Goal: Task Accomplishment & Management: Use online tool/utility

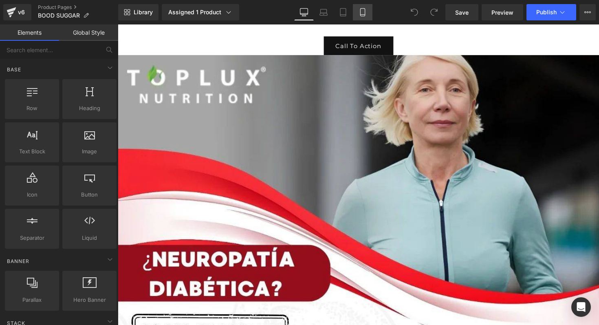
click at [365, 12] on icon at bounding box center [363, 12] width 8 height 8
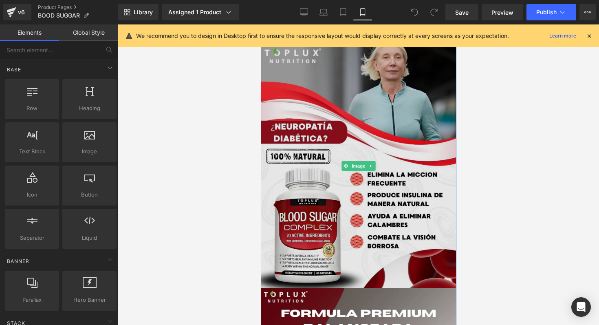
click at [418, 122] on img at bounding box center [358, 166] width 196 height 244
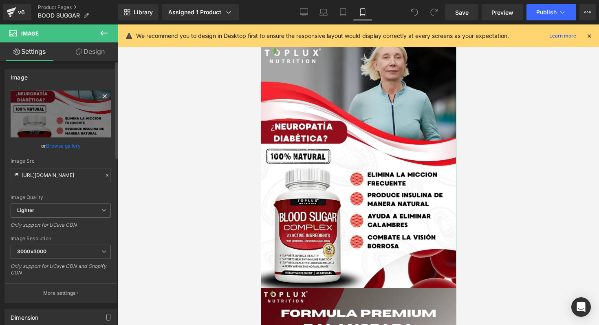
click at [103, 97] on icon at bounding box center [105, 96] width 10 height 10
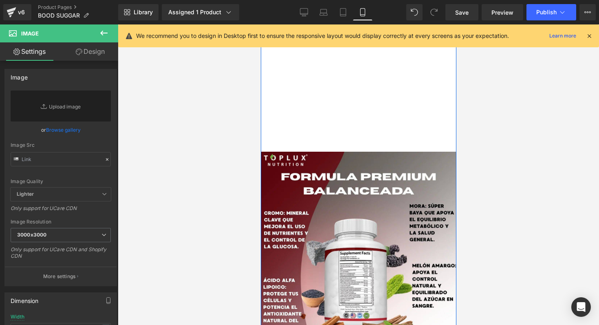
scroll to position [159, 0]
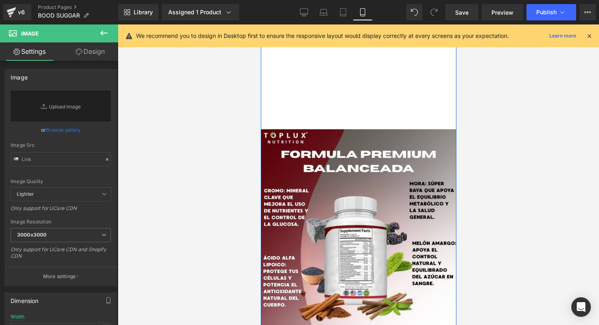
click at [328, 179] on img at bounding box center [358, 251] width 196 height 244
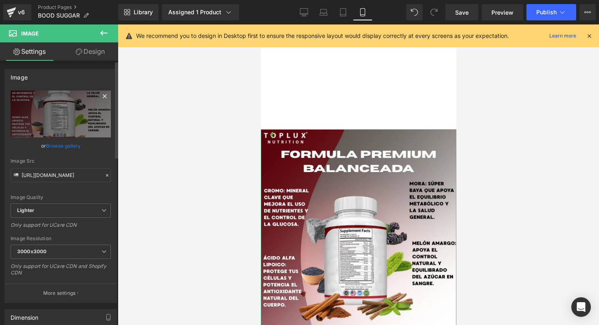
click at [101, 95] on icon at bounding box center [105, 96] width 10 height 10
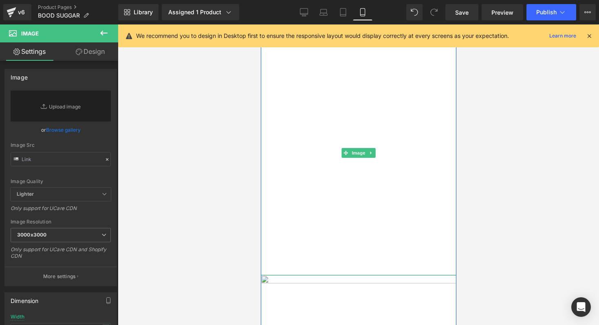
scroll to position [0, 0]
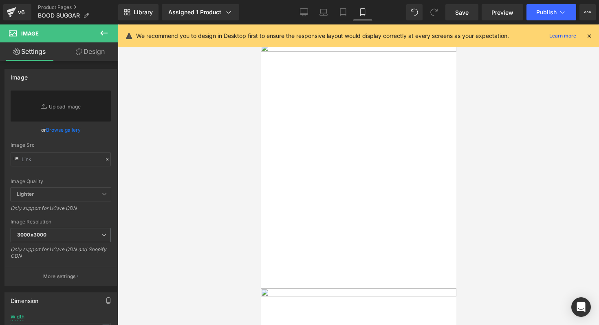
click at [590, 37] on icon at bounding box center [588, 35] width 7 height 7
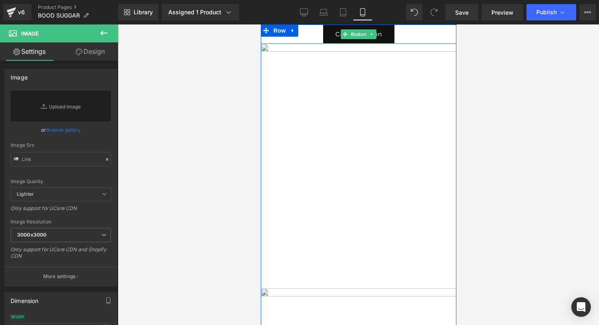
click at [332, 33] on link "Call To Action" at bounding box center [358, 33] width 71 height 19
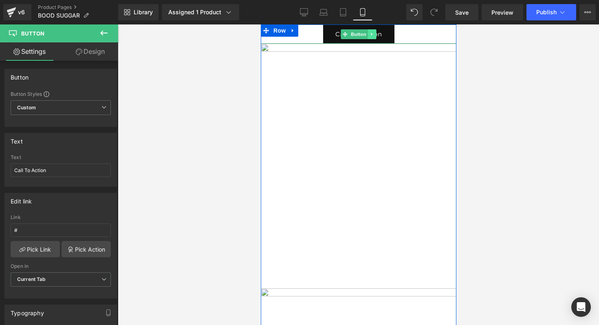
click at [371, 33] on icon at bounding box center [371, 34] width 1 height 3
click at [374, 35] on icon at bounding box center [376, 34] width 4 height 4
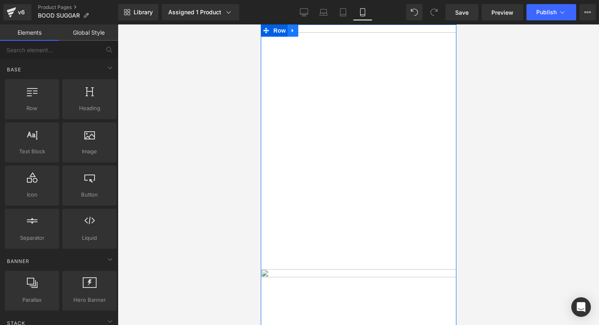
click at [291, 30] on icon at bounding box center [292, 31] width 2 height 4
click at [313, 28] on icon at bounding box center [314, 31] width 6 height 6
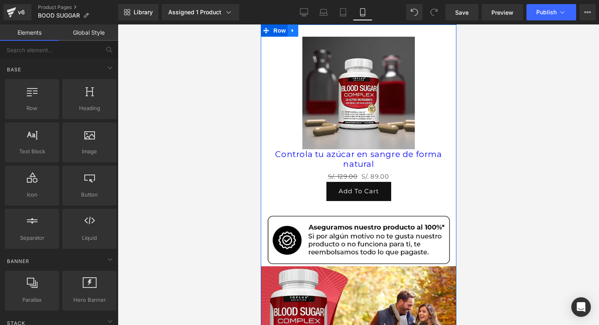
click at [293, 31] on link at bounding box center [292, 30] width 11 height 12
click at [315, 31] on link at bounding box center [313, 30] width 11 height 12
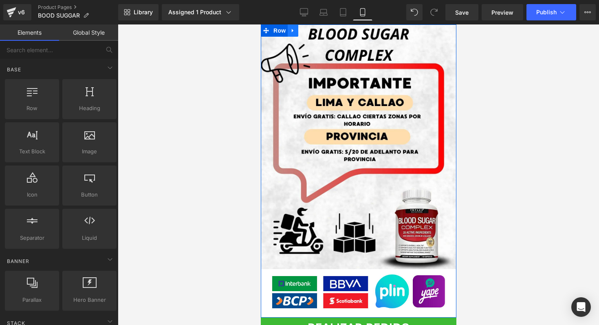
click at [291, 33] on icon at bounding box center [293, 31] width 6 height 6
click at [311, 34] on link at bounding box center [313, 30] width 11 height 12
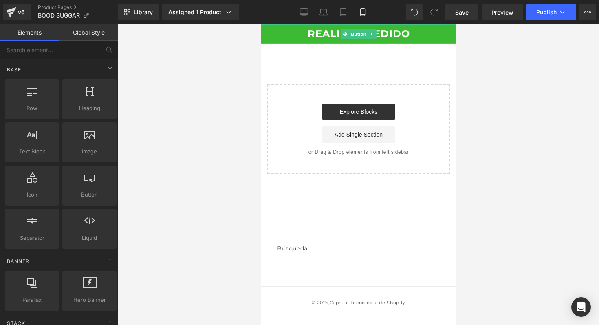
click at [278, 38] on link "REALIZAR PEDIDO" at bounding box center [358, 33] width 196 height 19
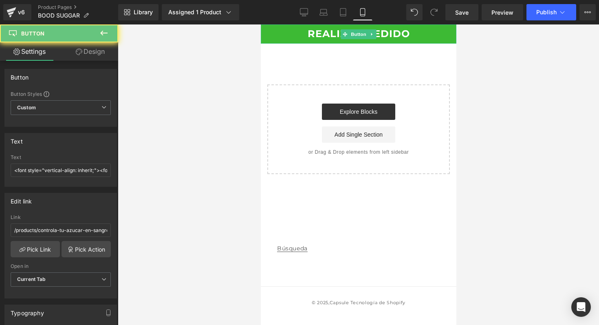
click at [278, 38] on link "REALIZAR PEDIDO" at bounding box center [358, 33] width 196 height 19
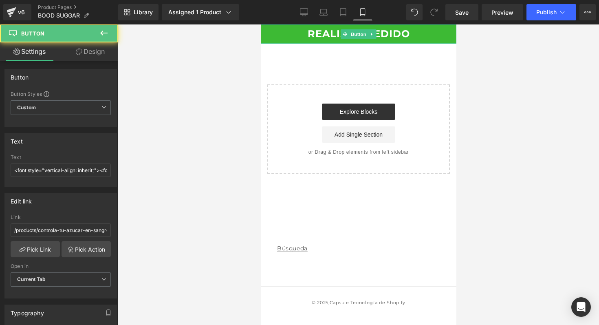
click at [305, 32] on link "REALIZAR PEDIDO" at bounding box center [358, 33] width 196 height 19
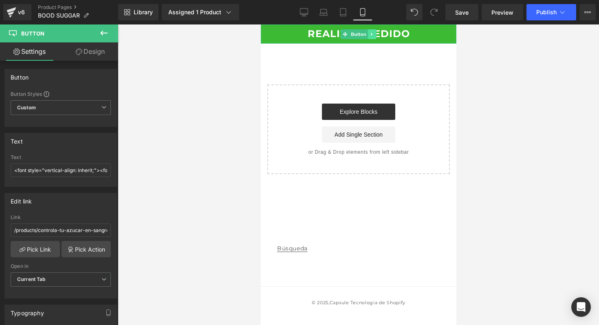
click at [372, 33] on icon at bounding box center [371, 34] width 1 height 3
click at [375, 35] on icon at bounding box center [376, 34] width 4 height 4
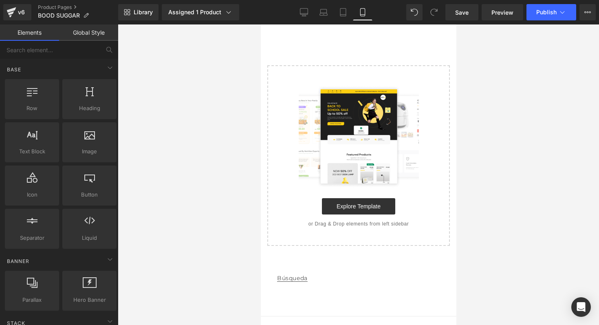
click at [315, 119] on img at bounding box center [358, 136] width 120 height 104
click at [54, 95] on div at bounding box center [31, 95] width 49 height 18
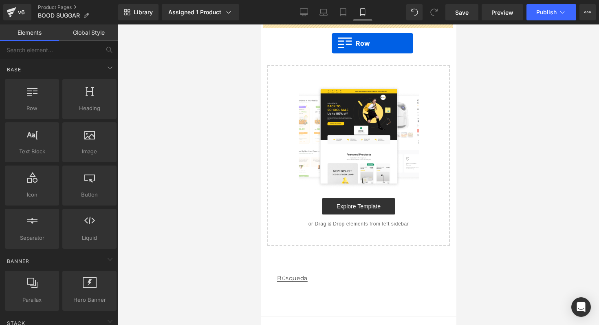
drag, startPoint x: 308, startPoint y: 123, endPoint x: 331, endPoint y: 43, distance: 83.3
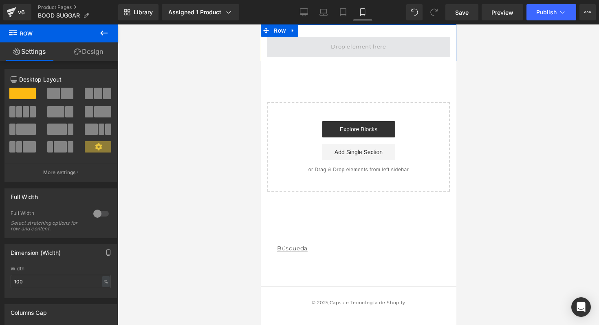
click at [296, 40] on span at bounding box center [357, 47] width 183 height 20
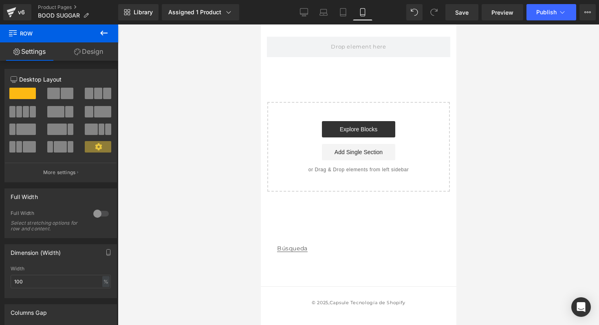
click at [106, 34] on icon at bounding box center [104, 33] width 10 height 10
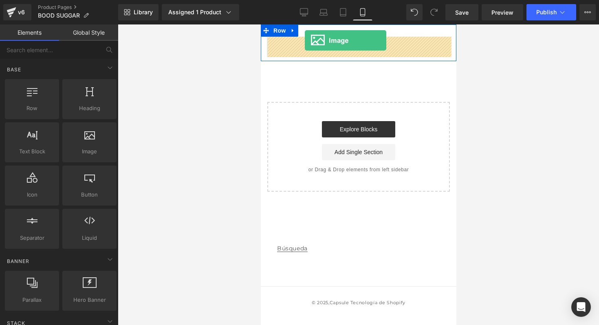
drag, startPoint x: 344, startPoint y: 162, endPoint x: 304, endPoint y: 40, distance: 127.7
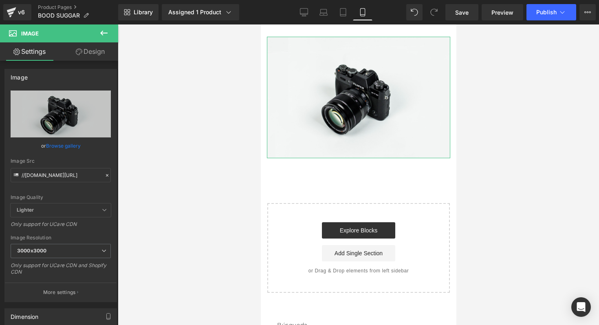
click at [88, 58] on link "Design" at bounding box center [90, 51] width 59 height 18
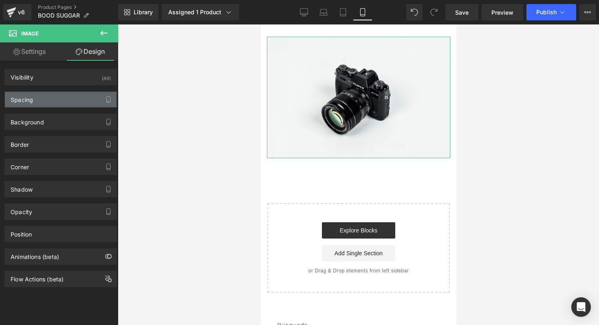
click at [83, 95] on div "Spacing" at bounding box center [61, 99] width 112 height 15
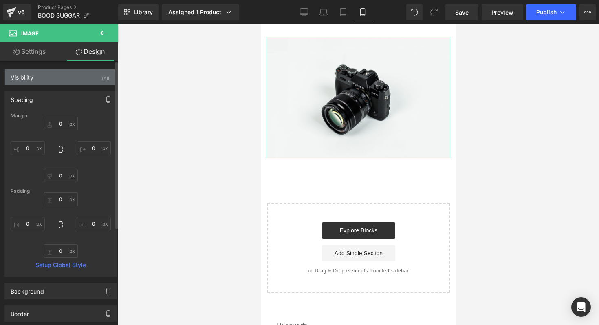
click at [86, 77] on div "Visibility (All)" at bounding box center [61, 76] width 112 height 15
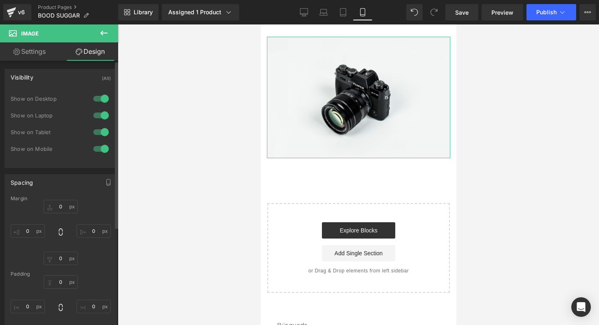
click at [86, 77] on div "Visibility (All)" at bounding box center [61, 76] width 112 height 15
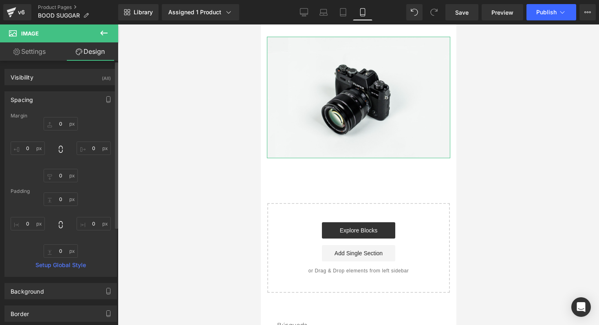
click at [68, 100] on div "Spacing" at bounding box center [61, 99] width 112 height 15
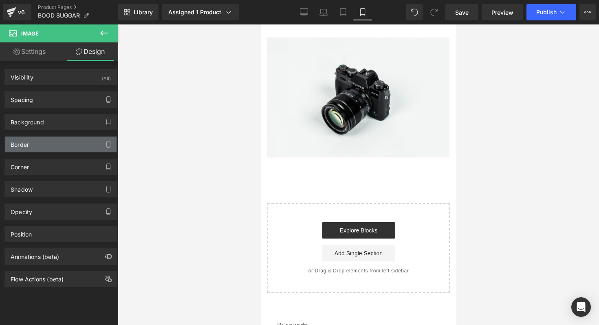
click at [70, 140] on div "Border" at bounding box center [61, 143] width 112 height 15
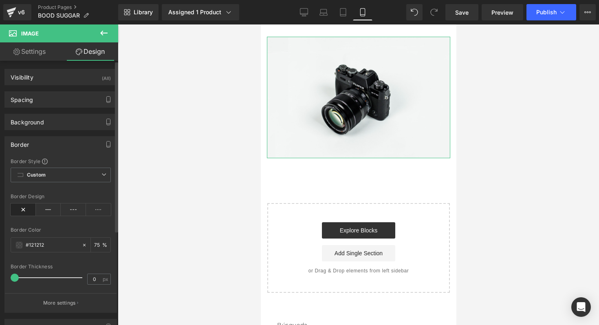
click at [70, 140] on div "Border" at bounding box center [61, 143] width 112 height 15
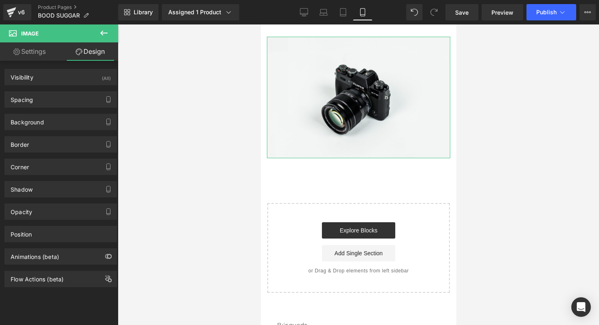
click at [40, 45] on link "Settings" at bounding box center [29, 51] width 59 height 18
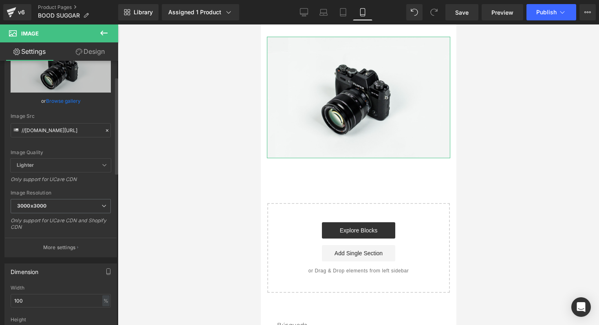
scroll to position [47, 0]
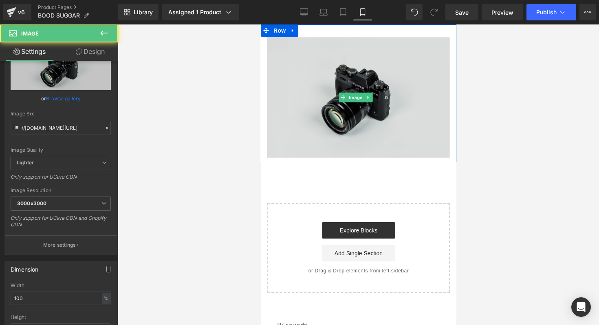
click at [289, 60] on img at bounding box center [357, 97] width 183 height 121
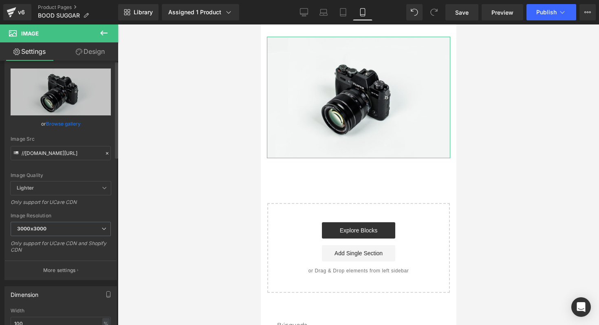
scroll to position [0, 0]
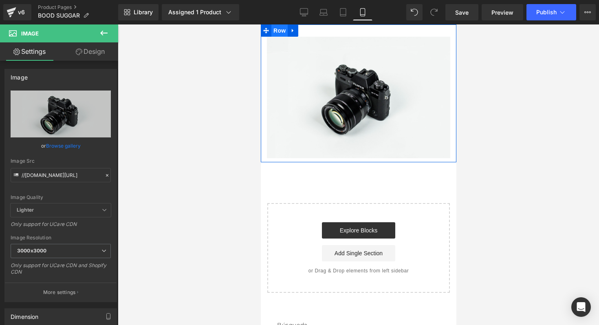
click at [276, 32] on span "Row" at bounding box center [279, 30] width 16 height 12
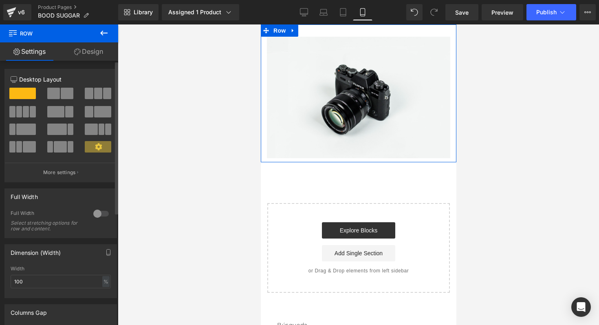
click at [99, 213] on div at bounding box center [101, 213] width 20 height 13
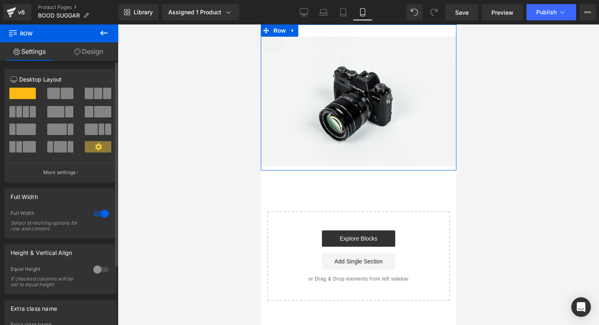
click at [99, 213] on div at bounding box center [101, 213] width 20 height 13
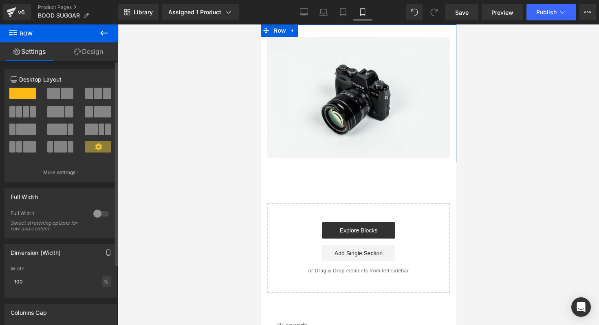
click at [99, 213] on div at bounding box center [101, 213] width 20 height 13
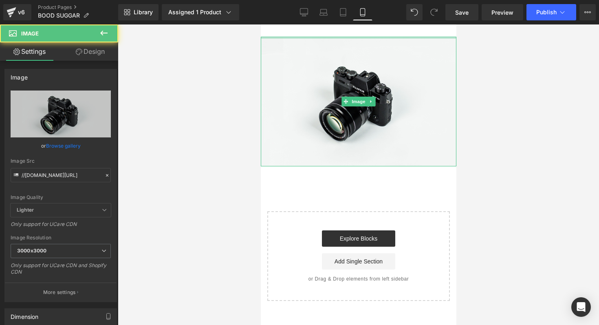
drag, startPoint x: 348, startPoint y: 37, endPoint x: 350, endPoint y: 19, distance: 18.0
click at [350, 24] on html "Ir directamente al contenido Image Row Select your layout" at bounding box center [358, 174] width 196 height 300
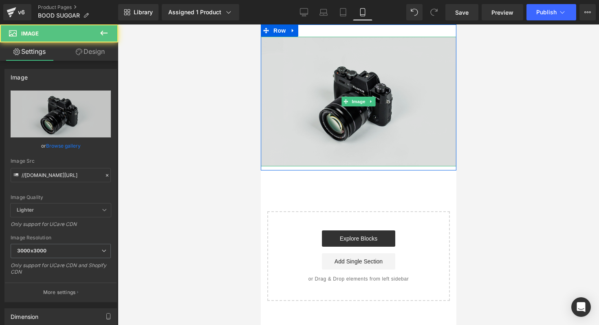
click at [335, 81] on img at bounding box center [358, 102] width 196 height 130
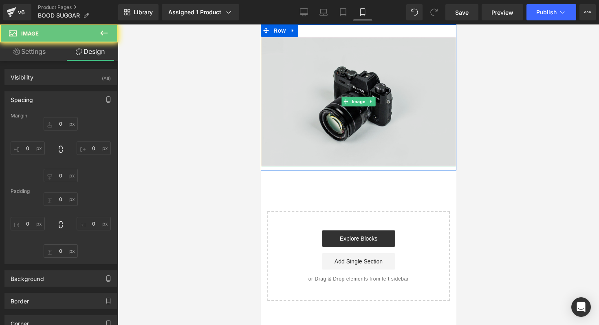
type input "0"
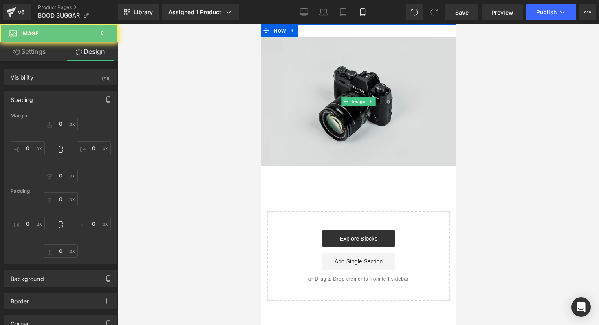
type input "0"
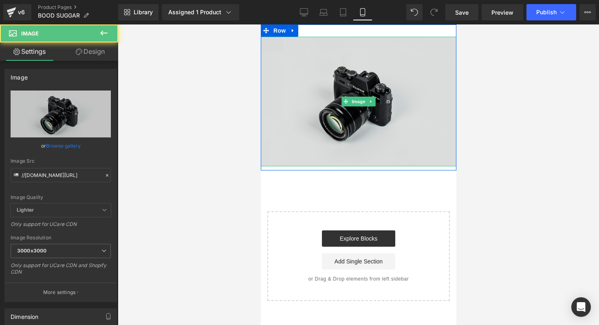
click at [335, 81] on img at bounding box center [358, 102] width 196 height 130
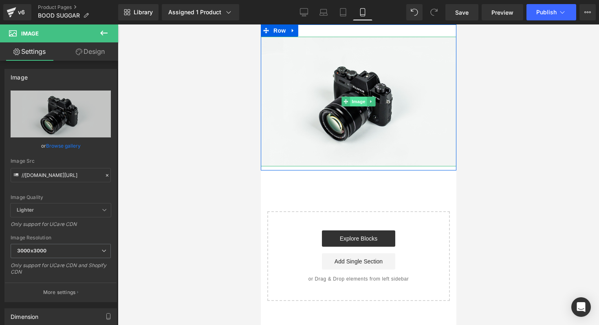
click at [361, 102] on span "Image" at bounding box center [358, 102] width 17 height 10
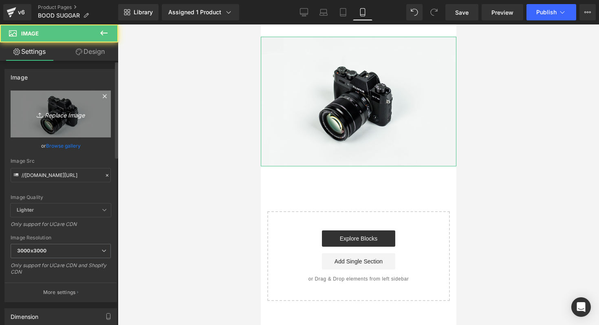
click at [77, 125] on link "Replace Image" at bounding box center [61, 113] width 100 height 47
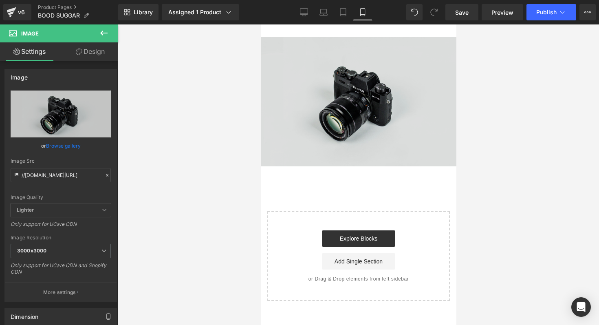
type input "C:\fakepath\BLOOD1.webp"
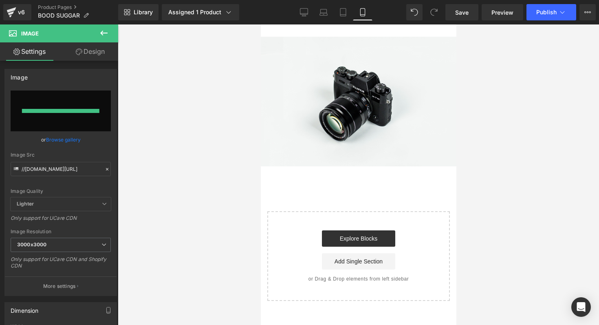
type input "https://ucarecdn.com/90217f07-726f-46b6-aeb2-ed9f09b00585/-/format/auto/-/previ…"
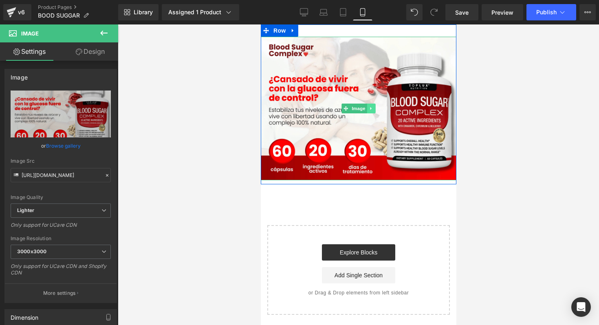
click at [369, 110] on icon at bounding box center [371, 108] width 4 height 5
click at [364, 108] on icon at bounding box center [366, 108] width 4 height 4
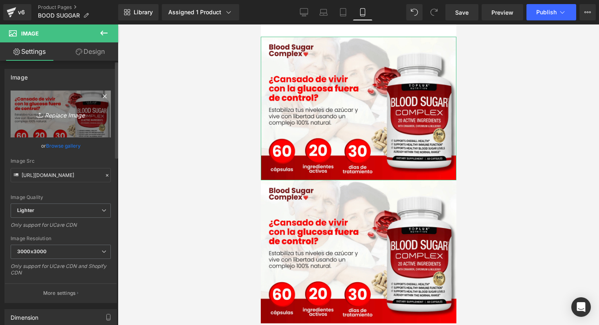
click at [59, 117] on icon "Replace Image" at bounding box center [60, 114] width 65 height 10
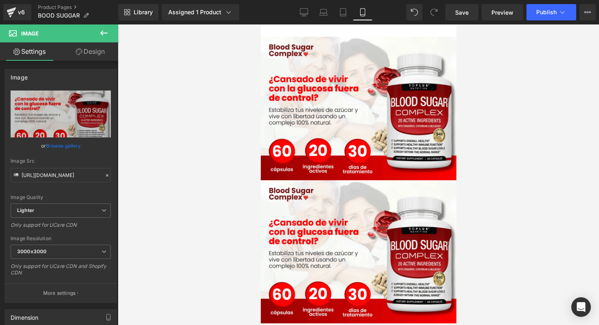
type input "C:\fakepath\BLODD2.webp"
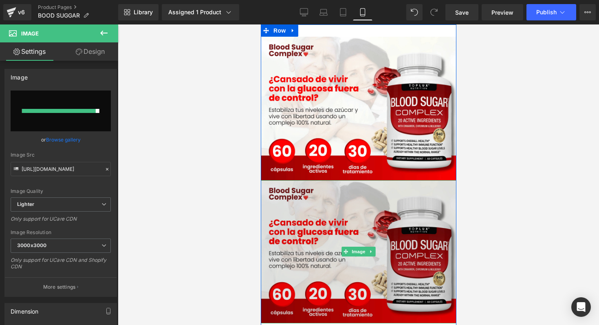
click at [354, 266] on img at bounding box center [358, 251] width 196 height 143
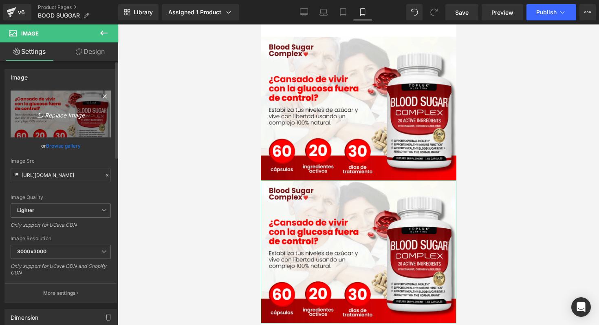
click at [56, 114] on icon "Replace Image" at bounding box center [60, 114] width 65 height 10
type input "C:\fakepath\BLODD2.webp"
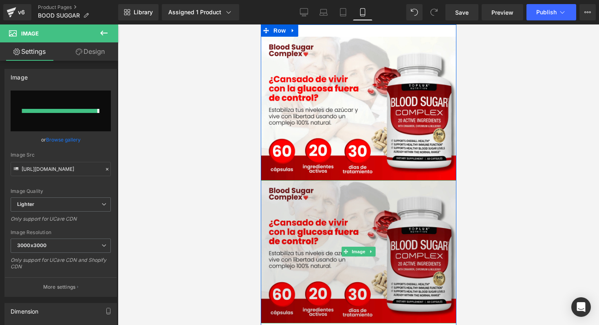
type input "https://ucarecdn.com/f816020a-ec17-42f2-8d13-4ecf4d7b1d38/-/format/auto/-/previ…"
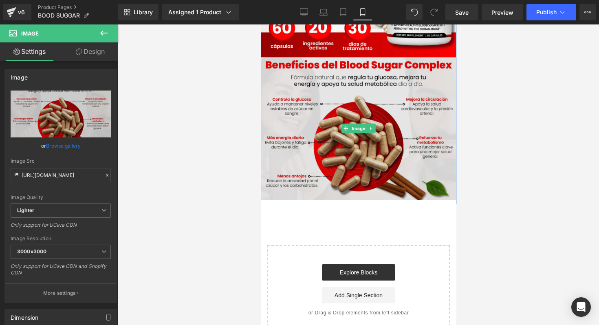
scroll to position [133, 0]
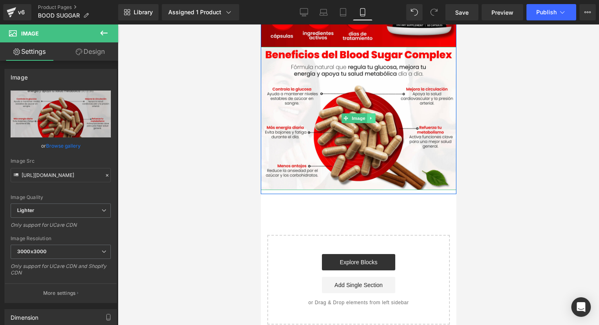
click at [369, 118] on icon at bounding box center [371, 118] width 4 height 5
click at [365, 119] on icon at bounding box center [366, 118] width 4 height 4
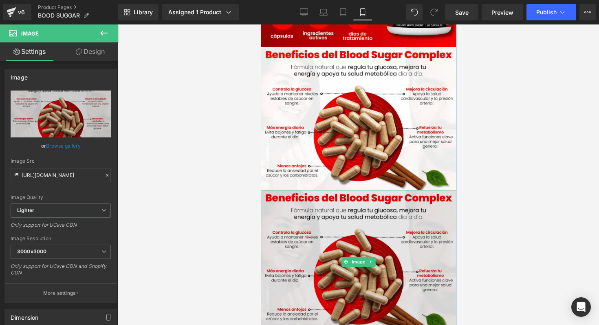
click at [336, 268] on img at bounding box center [358, 261] width 196 height 143
click at [351, 236] on img at bounding box center [358, 261] width 196 height 143
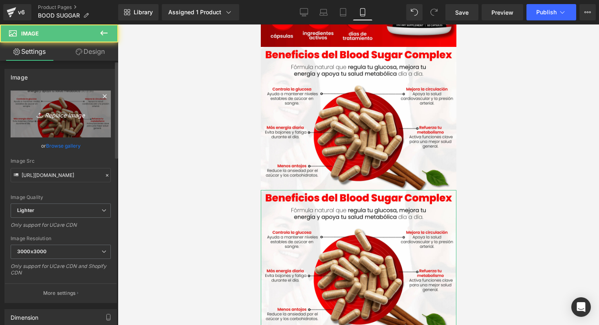
click at [69, 113] on icon "Replace Image" at bounding box center [60, 114] width 65 height 10
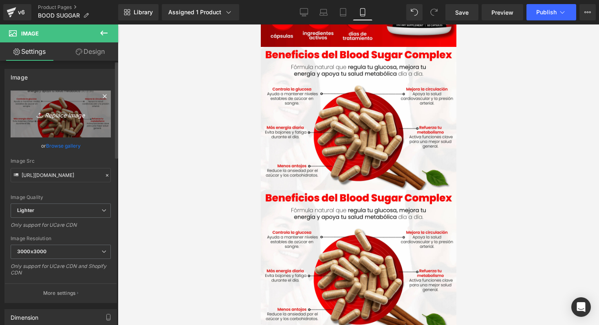
type input "C:\fakepath\BLOOD6.webp"
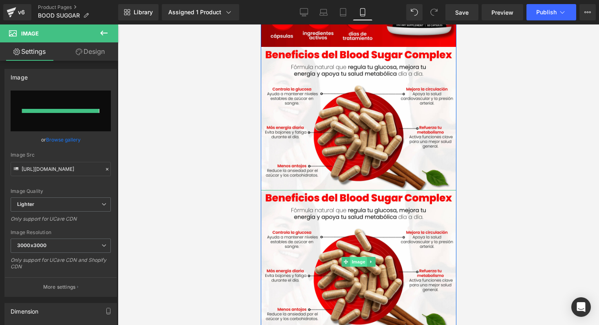
type input "https://ucarecdn.com/2106c8bb-08d7-48d5-ae0d-2b9fd35f419b/-/format/auto/-/previ…"
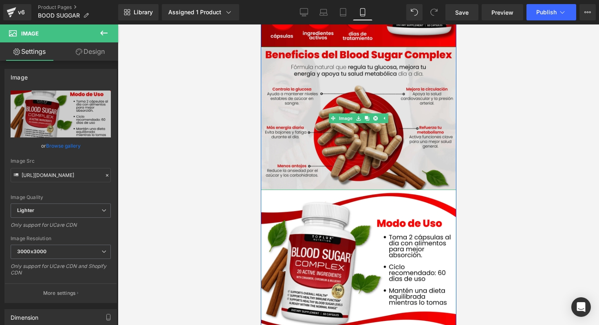
click at [357, 77] on img at bounding box center [358, 118] width 196 height 143
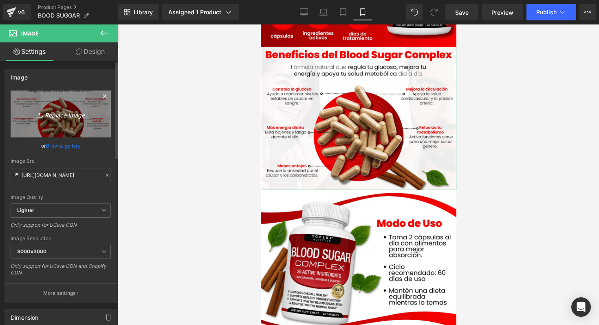
click at [63, 114] on icon "Replace Image" at bounding box center [60, 114] width 65 height 10
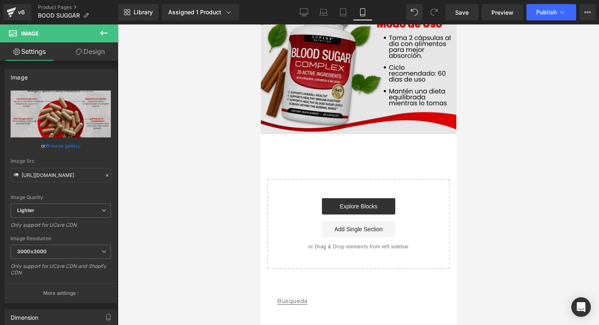
scroll to position [332, 0]
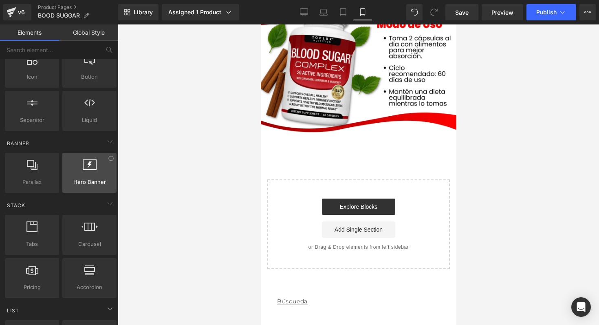
scroll to position [119, 0]
click at [48, 44] on input "text" at bounding box center [50, 50] width 100 height 18
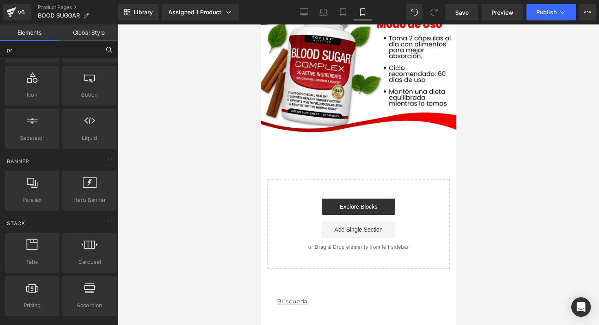
type input "pro"
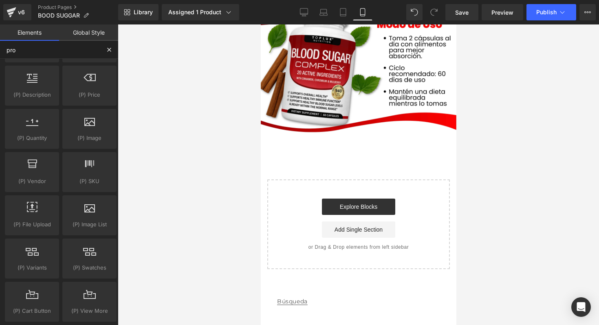
scroll to position [0, 0]
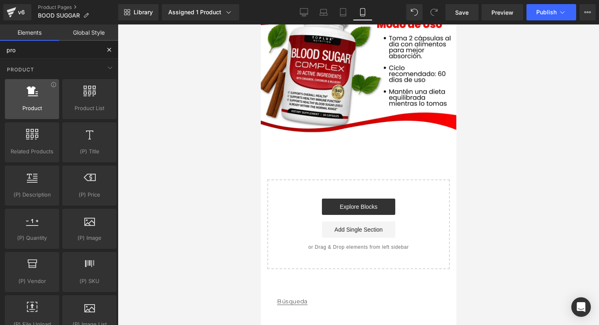
click at [42, 98] on div at bounding box center [31, 95] width 49 height 18
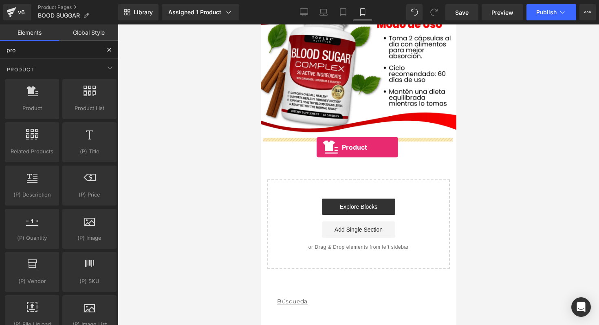
drag, startPoint x: 302, startPoint y: 122, endPoint x: 316, endPoint y: 147, distance: 28.7
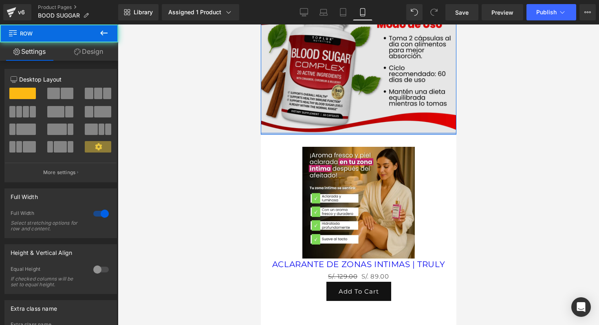
drag, startPoint x: 325, startPoint y: 136, endPoint x: 325, endPoint y: 125, distance: 11.4
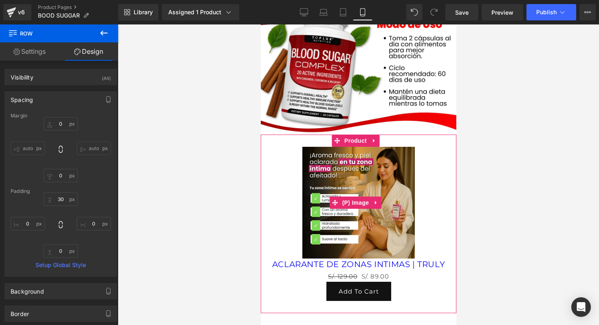
click at [315, 223] on img at bounding box center [358, 203] width 112 height 112
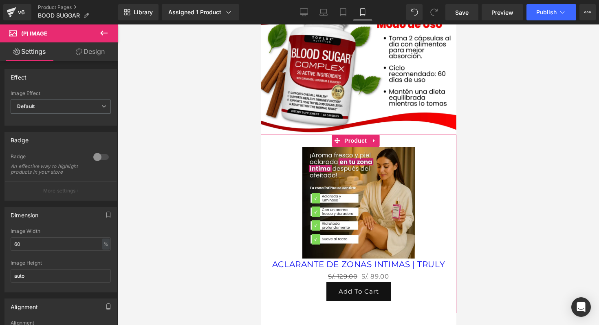
click at [352, 138] on span "Product" at bounding box center [355, 140] width 26 height 12
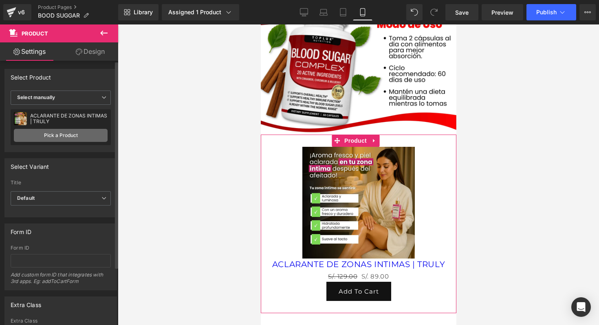
click at [81, 133] on link "Pick a Product" at bounding box center [61, 135] width 94 height 13
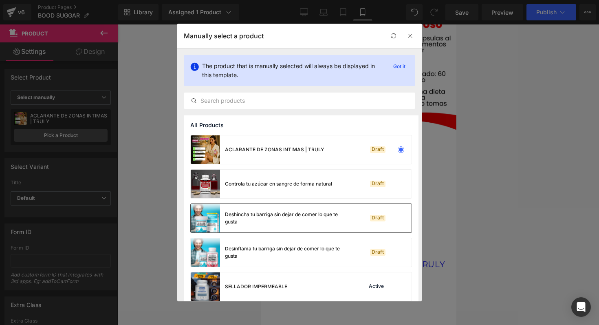
scroll to position [7, 0]
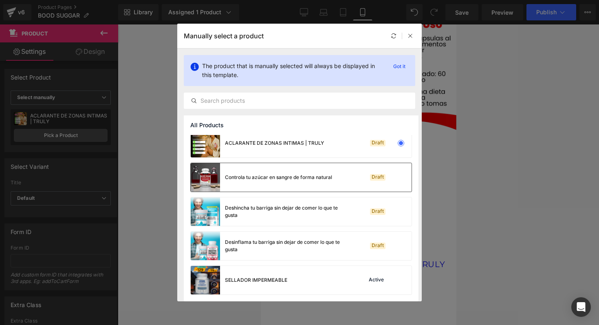
click at [211, 178] on img at bounding box center [205, 177] width 29 height 29
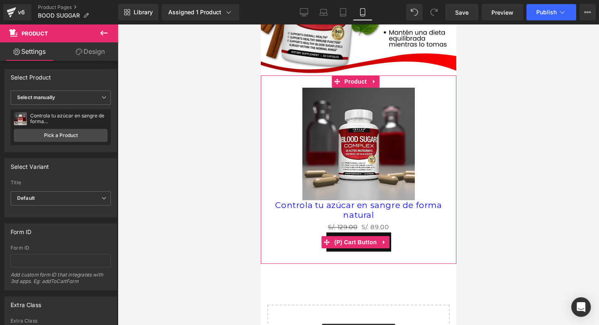
scroll to position [392, 0]
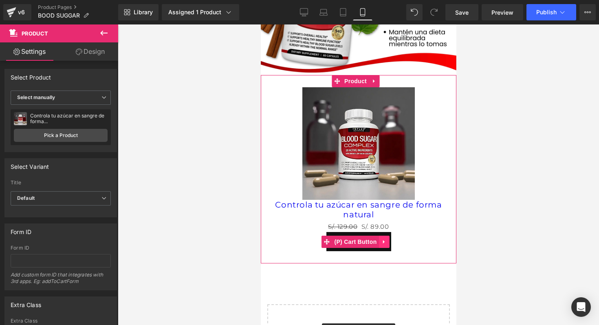
click at [386, 238] on icon at bounding box center [384, 241] width 6 height 6
click at [389, 238] on icon at bounding box center [389, 241] width 6 height 6
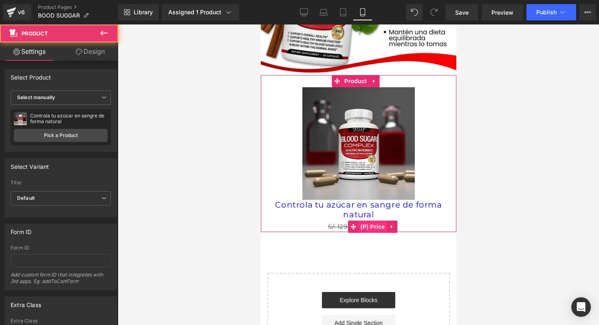
drag, startPoint x: 367, startPoint y: 231, endPoint x: 370, endPoint y: 213, distance: 17.3
click at [370, 213] on div "Sale Off (P) Image Controla tu azúcar en sangre de forma natural (P) Title S/. …" at bounding box center [358, 153] width 196 height 157
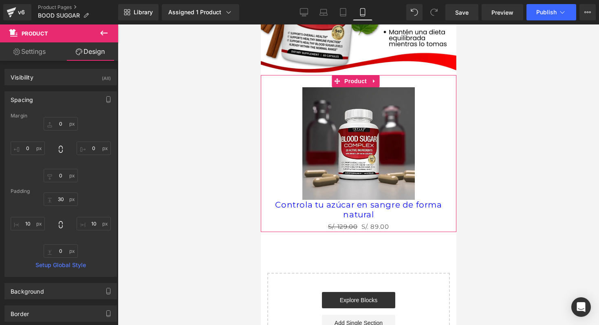
click at [92, 59] on link "Design" at bounding box center [90, 51] width 59 height 18
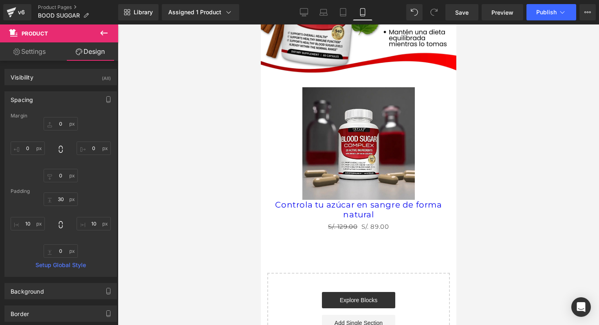
click at [113, 32] on button at bounding box center [104, 33] width 29 height 18
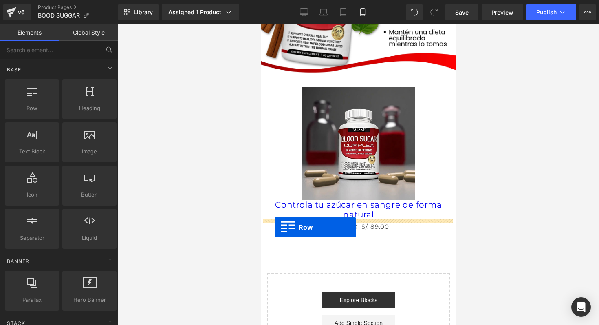
drag, startPoint x: 286, startPoint y: 134, endPoint x: 274, endPoint y: 228, distance: 94.5
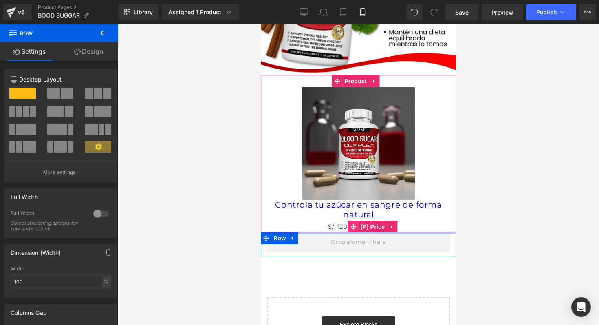
drag, startPoint x: 347, startPoint y: 231, endPoint x: 350, endPoint y: 216, distance: 15.5
click at [349, 216] on div "Image Image Image Row Sale Off (P) Image Controla tu azúcar en sangre de forma …" at bounding box center [358, 10] width 196 height 754
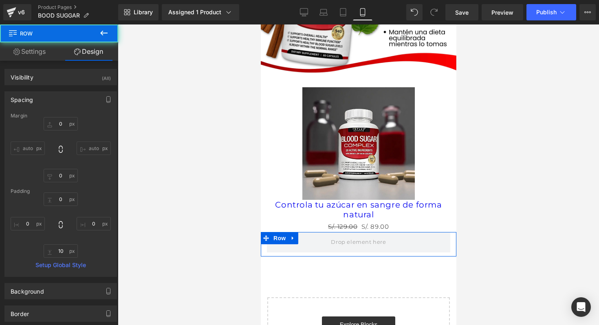
click at [495, 213] on div at bounding box center [358, 174] width 481 height 300
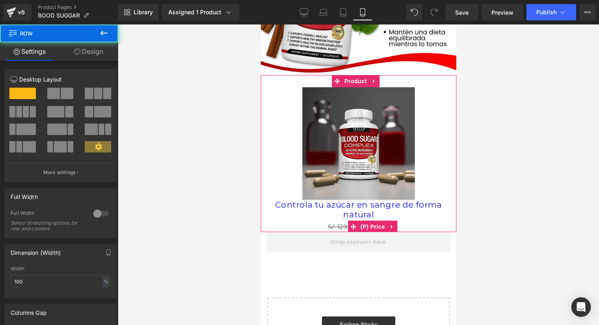
drag, startPoint x: 420, startPoint y: 220, endPoint x: 425, endPoint y: 213, distance: 8.5
click at [425, 213] on div "Image Image Image Row Sale Off (P) Image Controla tu azúcar en sangre de forma …" at bounding box center [358, 10] width 196 height 754
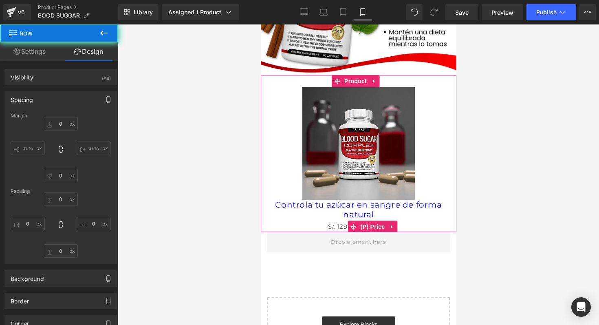
type input "0"
type input "10"
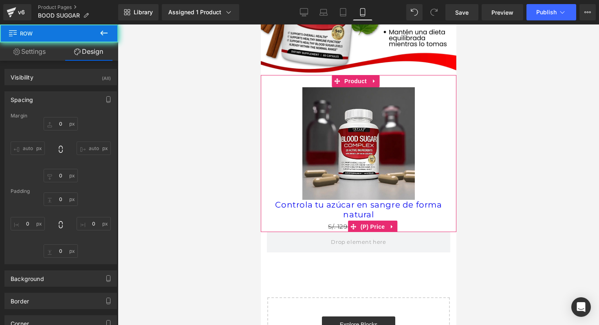
type input "0"
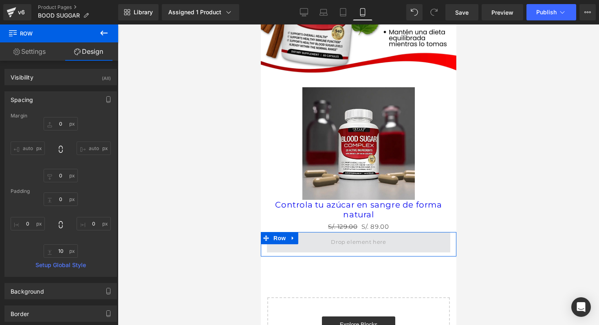
click at [429, 235] on span at bounding box center [357, 242] width 183 height 20
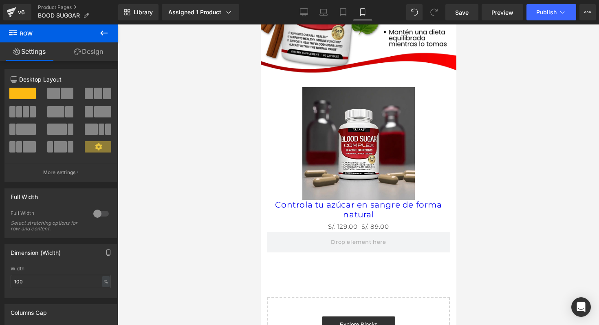
click at [103, 30] on icon at bounding box center [104, 33] width 10 height 10
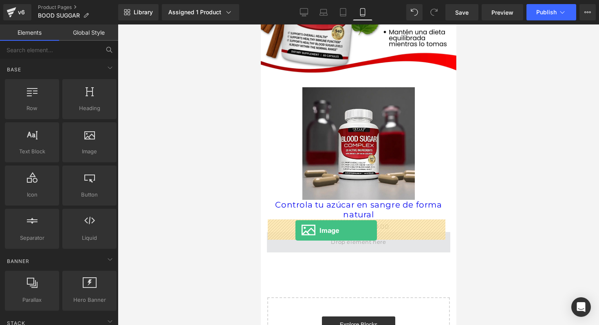
drag, startPoint x: 349, startPoint y: 167, endPoint x: 295, endPoint y: 230, distance: 82.9
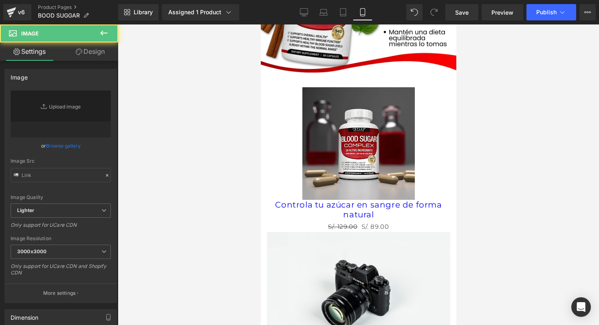
type input "//d1um8515vdn9kb.cloudfront.net/images/parallax.jpg"
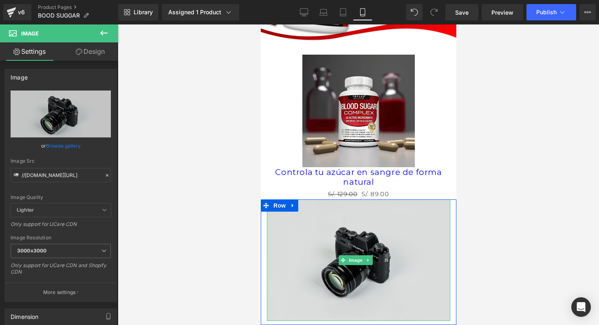
scroll to position [431, 0]
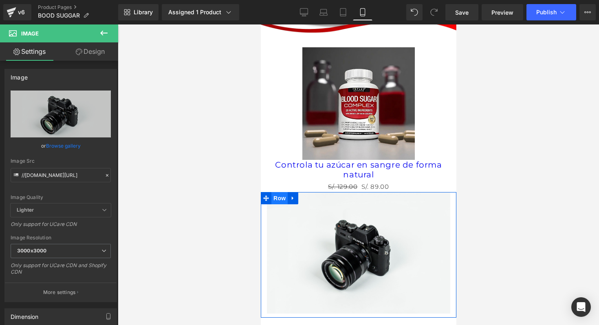
click at [280, 192] on span "Row" at bounding box center [279, 198] width 16 height 12
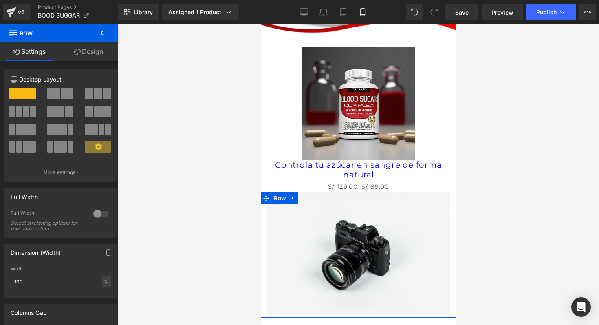
click at [102, 214] on div at bounding box center [101, 213] width 20 height 13
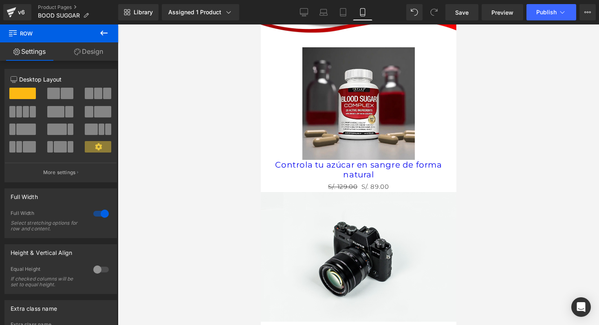
click at [482, 189] on div at bounding box center [358, 174] width 481 height 300
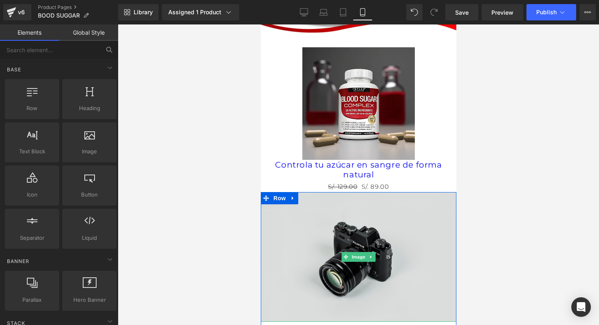
click at [353, 202] on img at bounding box center [358, 257] width 196 height 130
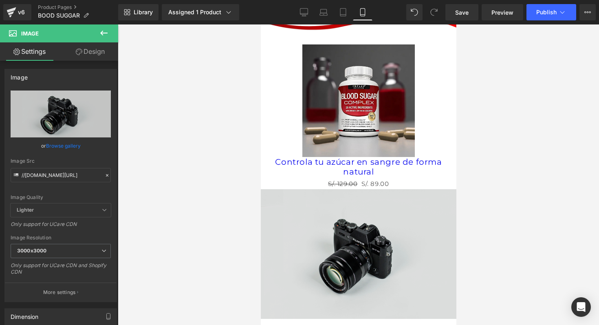
scroll to position [436, 0]
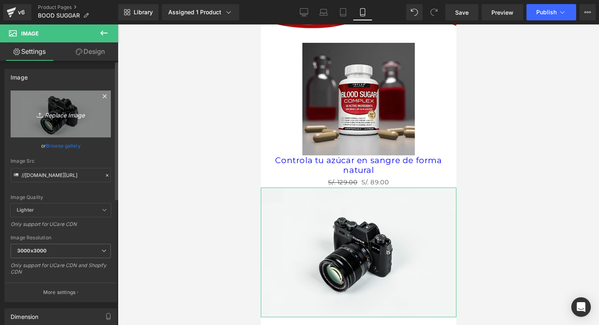
click at [69, 108] on link "Replace Image" at bounding box center [61, 113] width 100 height 47
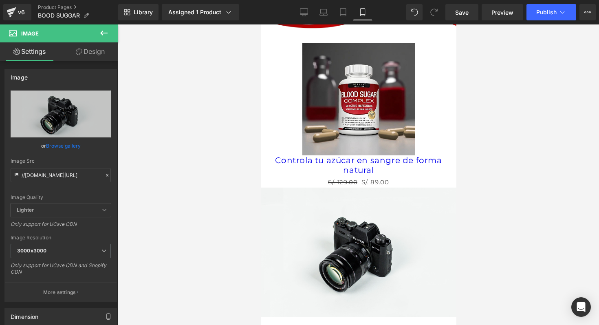
type input "C:\fakepath\BLOOD5.webp"
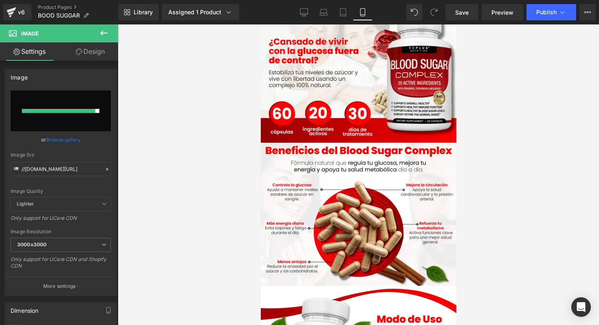
scroll to position [0, 0]
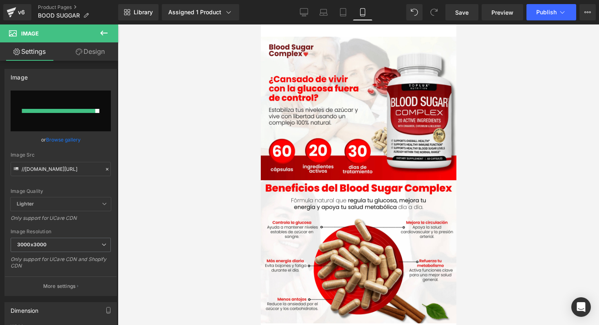
type input "https://ucarecdn.com/bfa97e38-d541-45f5-9bdb-f0eb32eac3d0/-/format/auto/-/previ…"
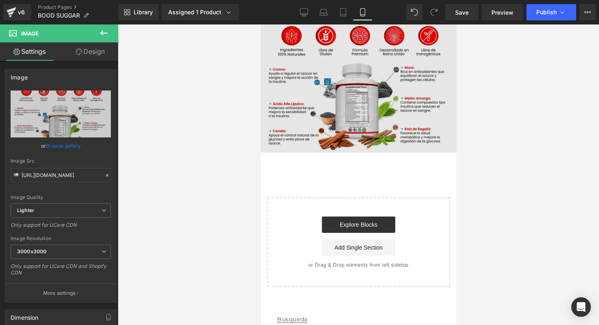
scroll to position [654, 0]
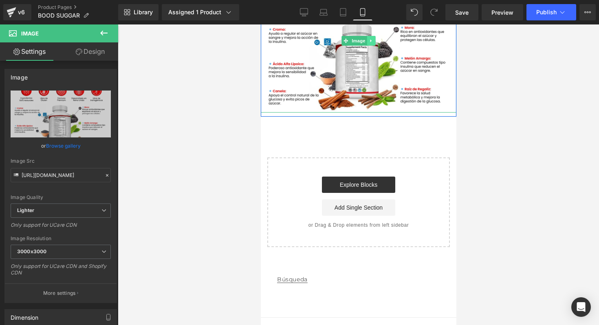
click at [371, 36] on link at bounding box center [371, 41] width 9 height 10
click at [365, 38] on icon at bounding box center [366, 40] width 4 height 4
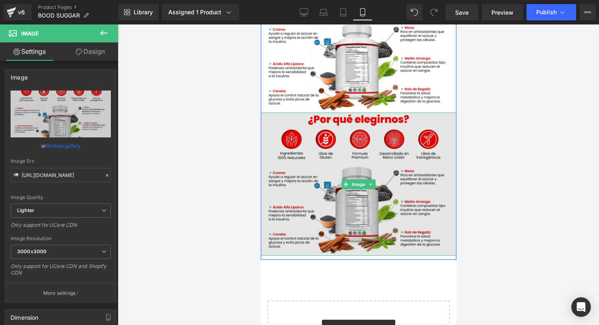
click at [335, 186] on img at bounding box center [358, 183] width 196 height 143
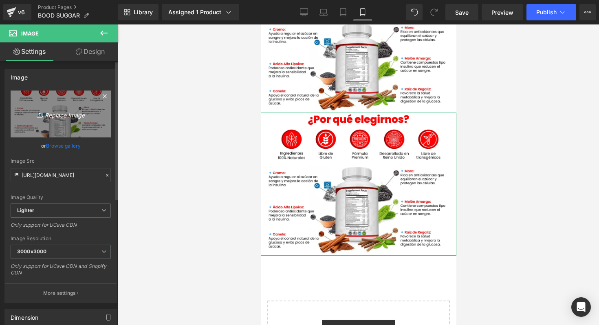
click at [64, 100] on link "Replace Image" at bounding box center [61, 113] width 100 height 47
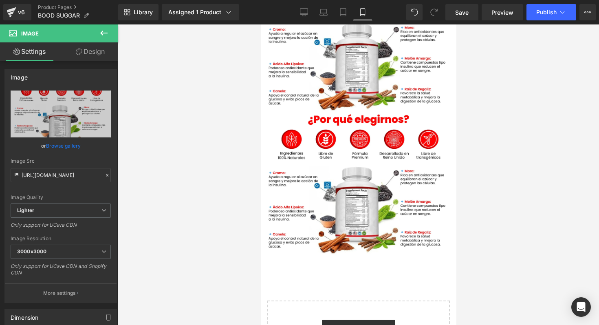
type input "C:\fakepath\WhatsApp Image 2025-08-10 at 5.18.56 PM.jpeg"
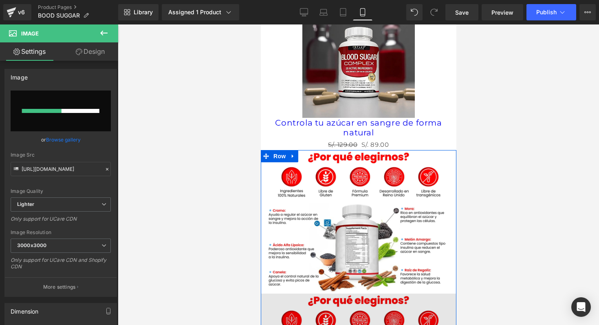
scroll to position [469, 0]
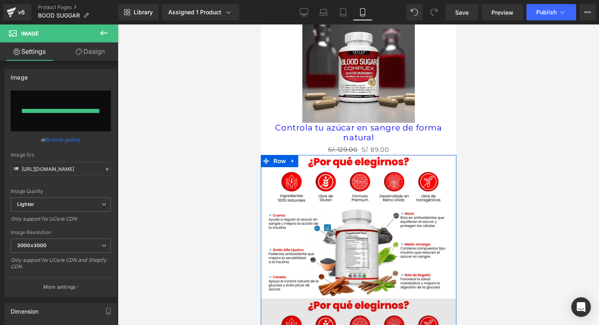
type input "https://ucarecdn.com/c35558eb-a032-4279-8caa-da82dc8f3061/-/format/auto/-/previ…"
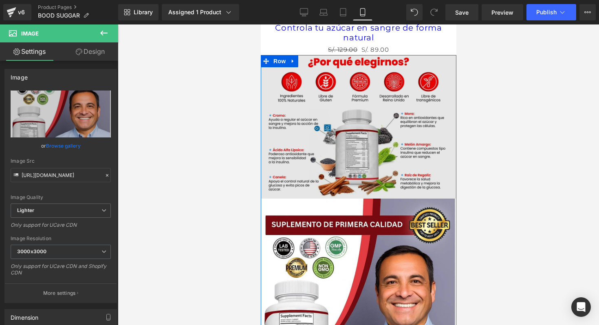
scroll to position [570, 0]
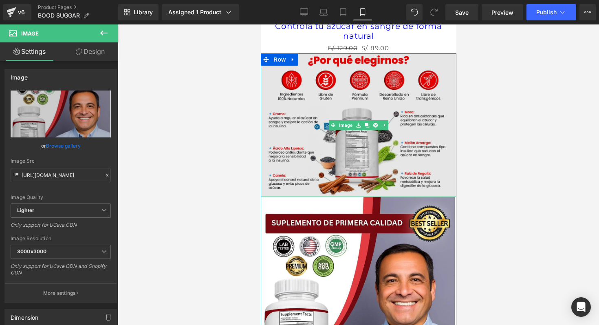
drag, startPoint x: 350, startPoint y: 184, endPoint x: 354, endPoint y: 167, distance: 17.3
click at [354, 167] on div "Image Image" at bounding box center [358, 222] width 196 height 339
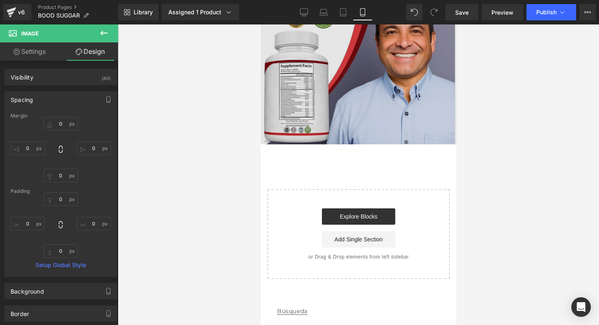
scroll to position [820, 0]
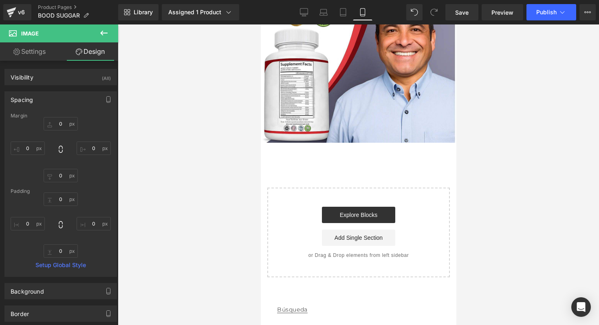
click at [109, 27] on button at bounding box center [104, 33] width 29 height 18
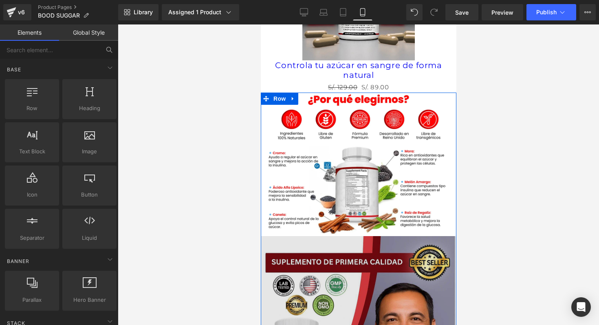
scroll to position [497, 0]
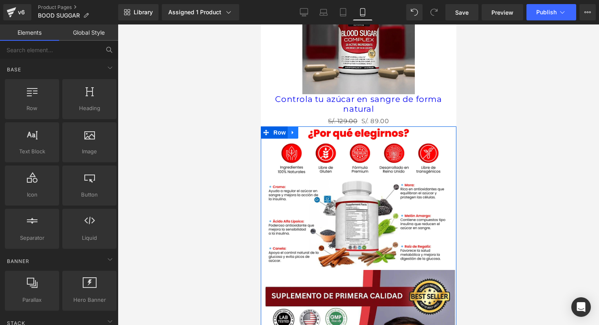
click at [290, 130] on icon at bounding box center [293, 133] width 6 height 6
click at [300, 126] on link at bounding box center [303, 132] width 11 height 12
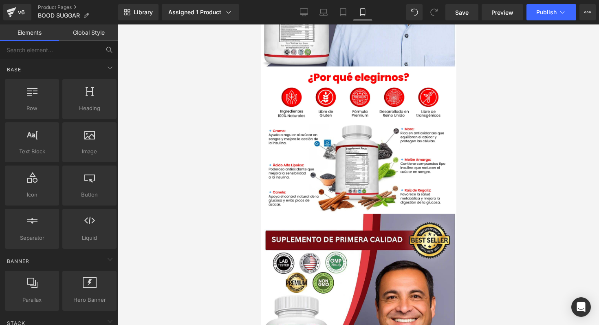
scroll to position [897, 0]
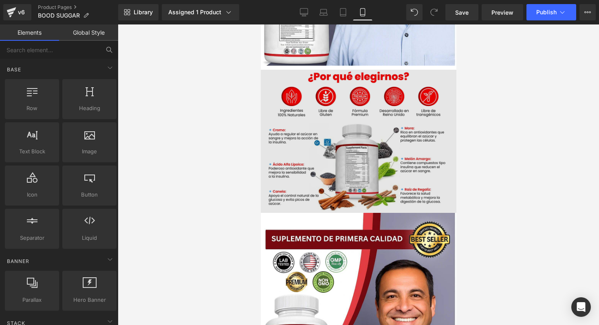
click at [352, 109] on img at bounding box center [358, 141] width 196 height 143
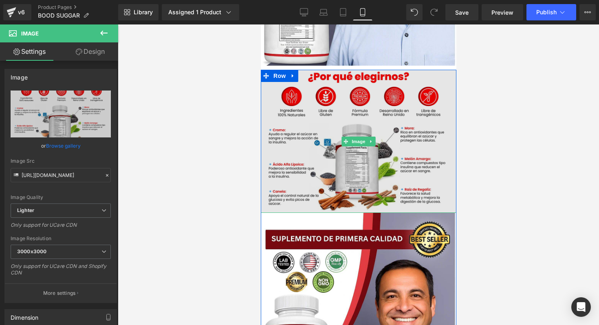
click at [304, 125] on img at bounding box center [358, 141] width 196 height 143
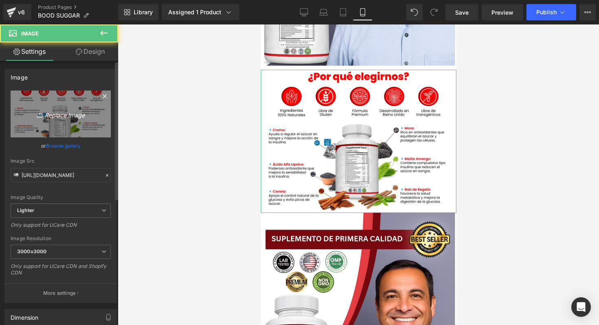
click at [75, 118] on icon "Replace Image" at bounding box center [60, 114] width 65 height 10
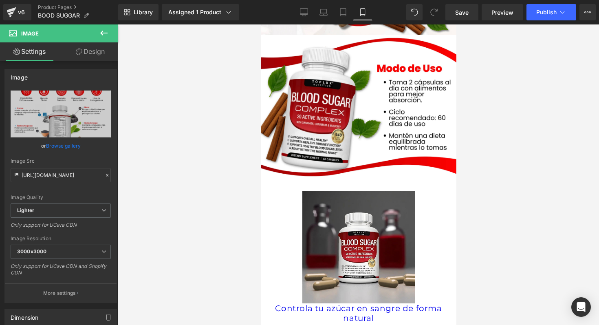
scroll to position [294, 0]
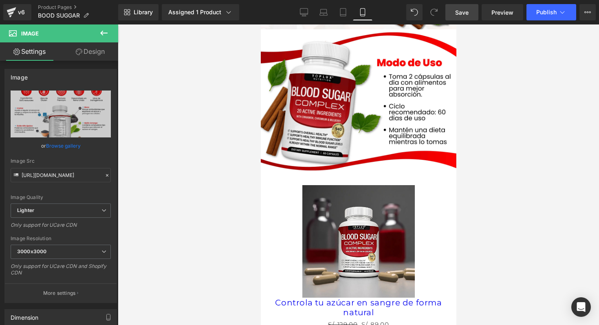
click at [462, 15] on span "Save" at bounding box center [461, 12] width 13 height 9
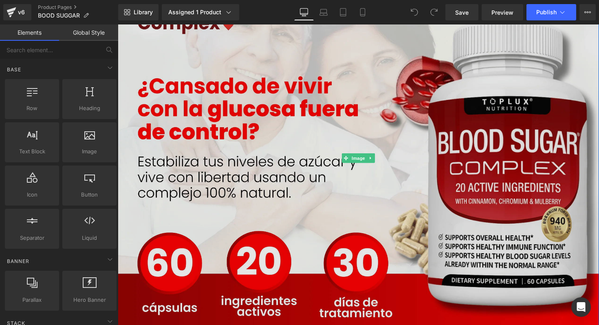
scroll to position [64, 0]
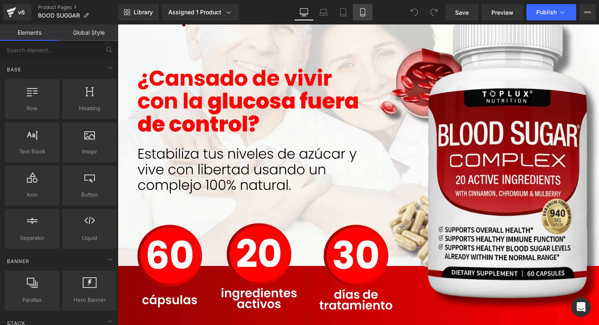
click at [357, 13] on link "Mobile" at bounding box center [363, 12] width 20 height 16
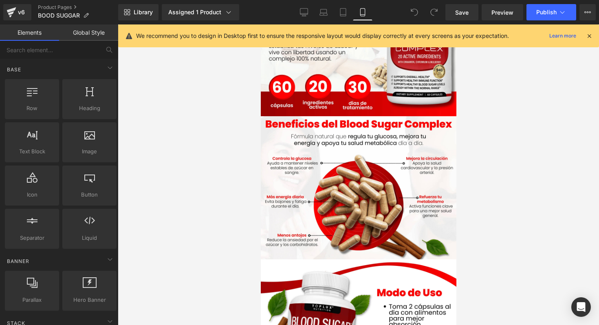
scroll to position [442, 0]
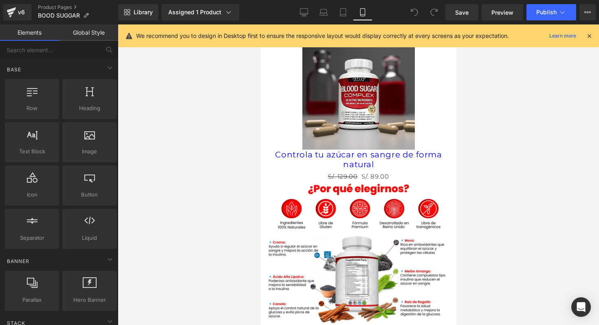
click at [585, 32] on icon at bounding box center [588, 35] width 7 height 7
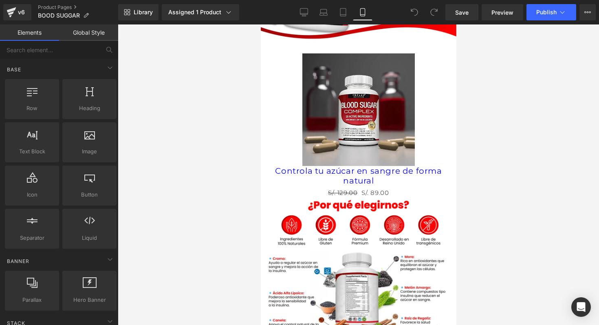
scroll to position [427, 0]
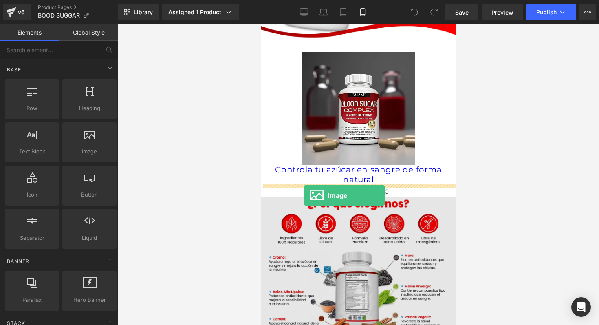
drag, startPoint x: 356, startPoint y: 180, endPoint x: 306, endPoint y: 191, distance: 51.4
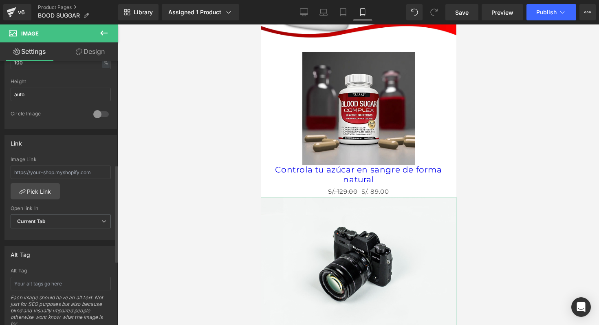
scroll to position [284, 0]
click at [77, 171] on input "text" at bounding box center [61, 171] width 100 height 13
paste input "https://cdn.shopify.com/s/files/1/0701/1673/7207/files/GIF_FARMACIAS.gif?v=1754…"
type input "https://cdn.shopify.com/s/files/1/0701/1673/7207/files/GIF_FARMACIAS.gif?v=1754…"
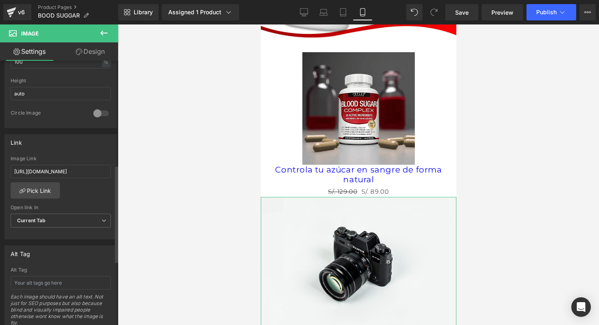
click at [83, 197] on div "https://cdn.shopify.com/s/files/1/0701/1673/7207/files/GIF_FARMACIAS.gif?v=1754…" at bounding box center [61, 198] width 112 height 84
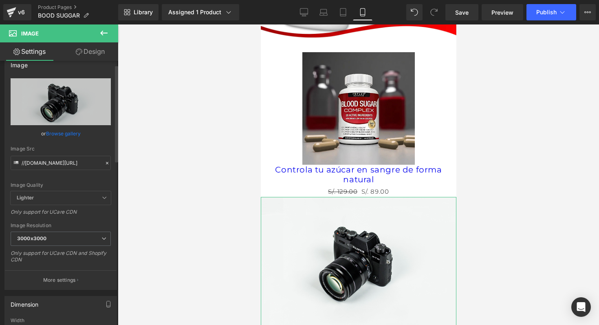
scroll to position [0, 0]
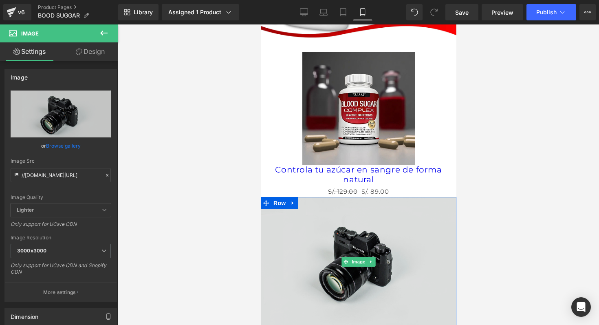
click at [339, 213] on img at bounding box center [358, 262] width 196 height 130
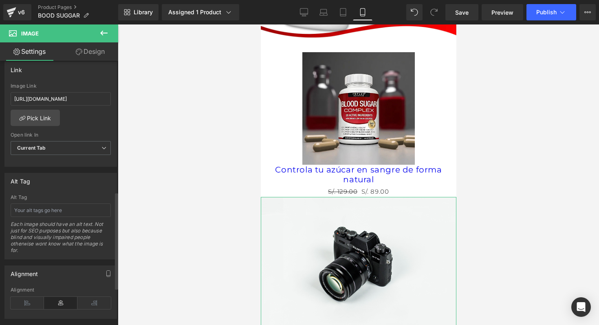
scroll to position [355, 0]
click at [90, 104] on input "https://cdn.shopify.com/s/files/1/0701/1673/7207/files/GIF_FARMACIAS.gif?v=1754…" at bounding box center [61, 99] width 100 height 13
click at [52, 120] on link "Pick Link" at bounding box center [35, 119] width 49 height 16
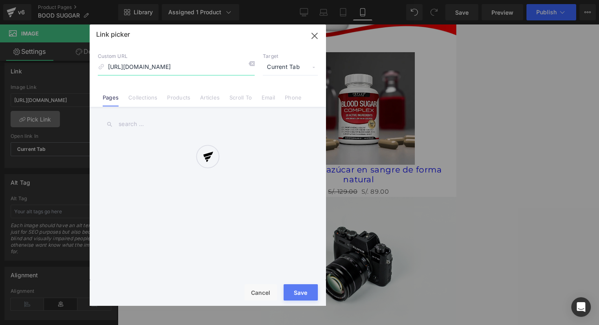
scroll to position [0, 101]
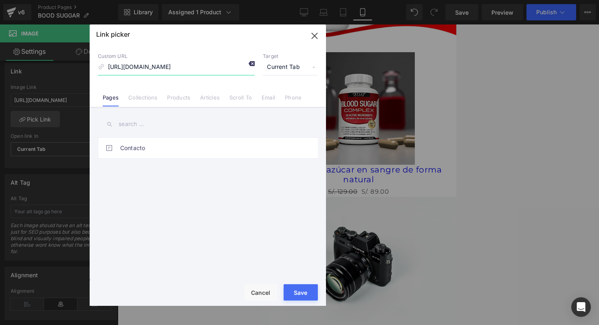
click at [253, 65] on icon at bounding box center [251, 63] width 7 height 7
click at [199, 73] on input at bounding box center [176, 66] width 157 height 15
paste input "https://cdn.shopify.com/s/files/1/0701/1673/7207/files/GIF_FARMACIAS.gif?v=1754…"
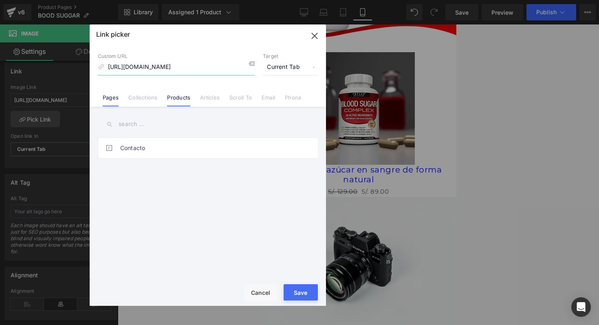
type input "https://cdn.shopify.com/s/files/1/0701/1673/7207/files/GIF_FARMACIAS.gif?v=1754…"
click at [175, 99] on link "Products" at bounding box center [178, 100] width 23 height 12
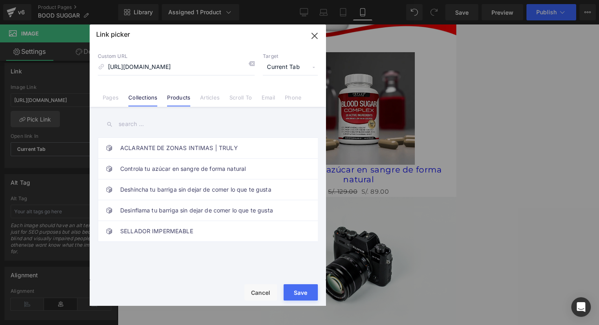
click at [158, 101] on li "Collections" at bounding box center [142, 94] width 39 height 14
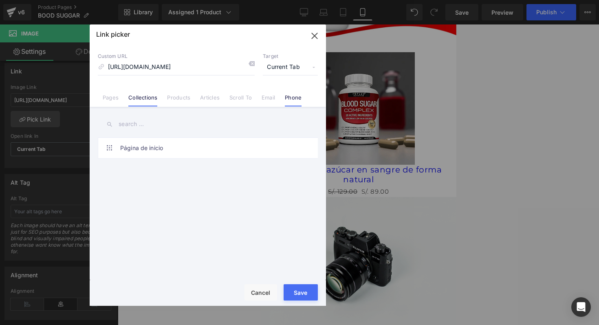
click at [291, 92] on li "Phone" at bounding box center [293, 94] width 26 height 14
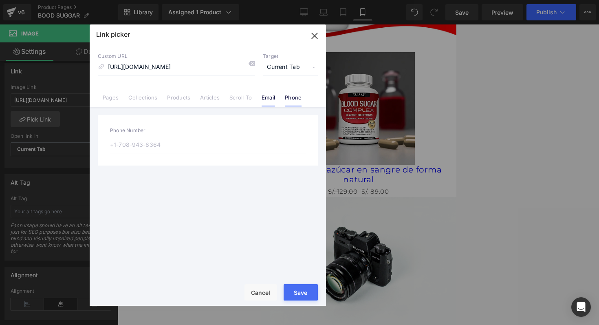
click at [264, 96] on link "Email" at bounding box center [268, 100] width 13 height 12
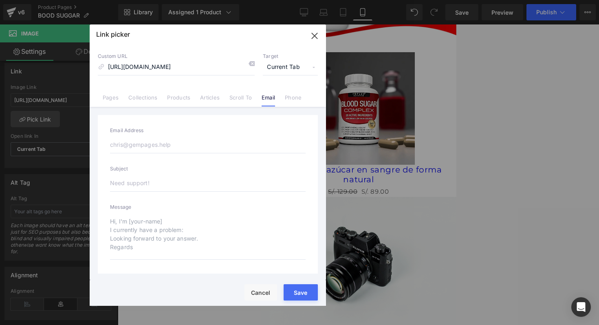
click at [317, 36] on icon "button" at bounding box center [314, 35] width 13 height 13
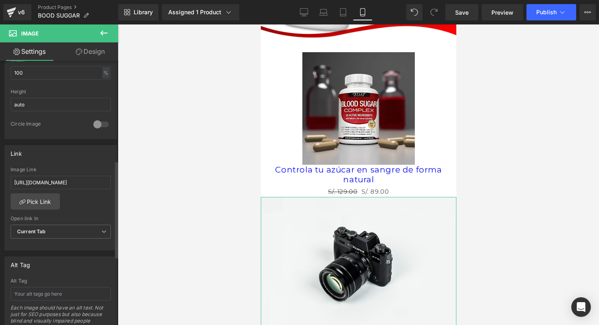
scroll to position [271, 0]
click at [62, 222] on div "Open link In Current Tab Current Tab New Tab" at bounding box center [61, 233] width 100 height 33
click at [62, 234] on span "Current Tab" at bounding box center [61, 233] width 100 height 14
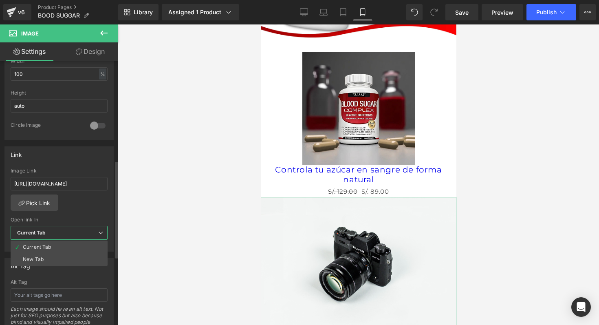
click at [62, 234] on span "Current Tab" at bounding box center [59, 233] width 97 height 14
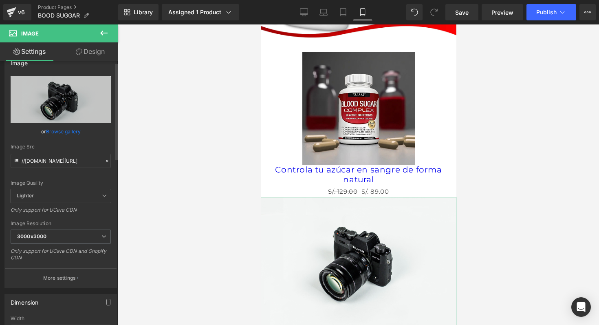
scroll to position [2, 0]
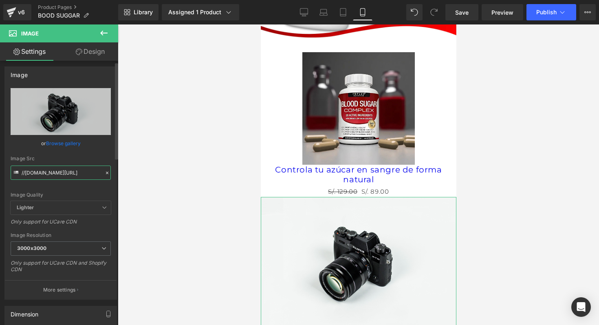
click at [76, 177] on input "//d1um8515vdn9kb.cloudfront.net/images/parallax.jpg" at bounding box center [61, 172] width 100 height 14
click at [104, 173] on icon at bounding box center [107, 173] width 6 height 6
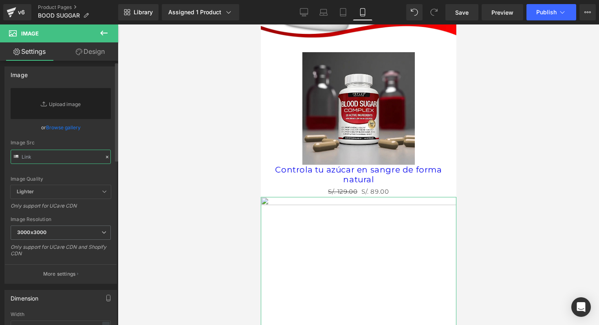
click at [74, 161] on input "text" at bounding box center [61, 157] width 100 height 14
paste input "https://cdn.shopify.com/s/files/1/0701/1673/7207/files/GIF_FARMACIAS.gif?v=1754…"
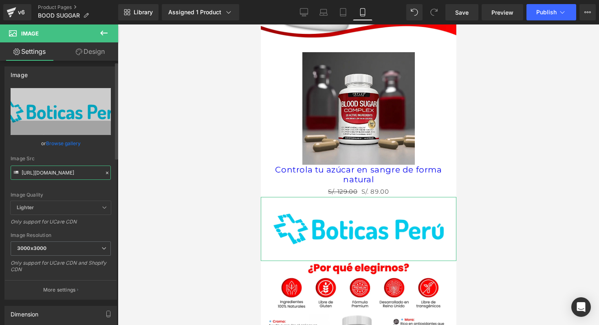
type input "https://cdn.shopify.com/s/files/1/0701/1673/7207/files/GIF_FARMACIAS_3000x3000.…"
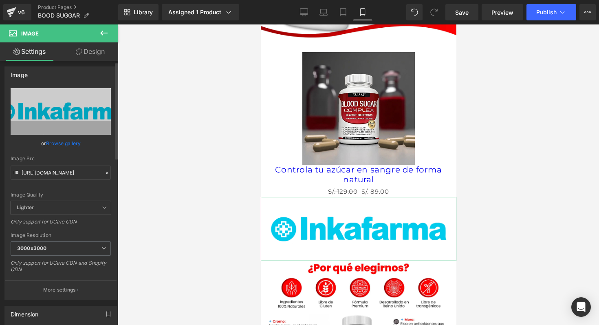
click at [62, 143] on link "Browse gallery" at bounding box center [63, 143] width 35 height 14
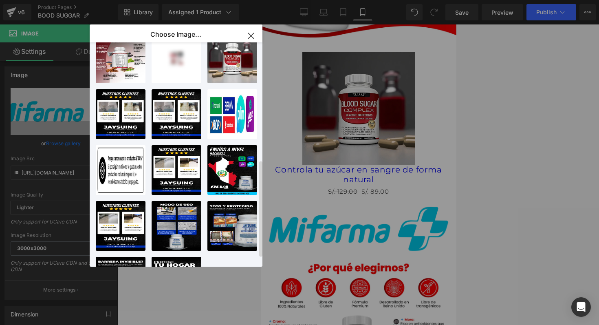
scroll to position [290, 0]
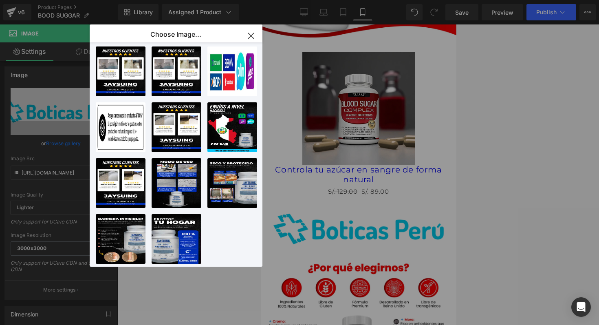
click at [252, 33] on icon "button" at bounding box center [250, 35] width 13 height 13
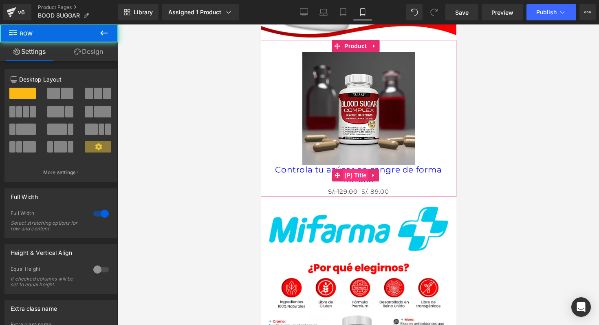
drag, startPoint x: 350, startPoint y: 185, endPoint x: 351, endPoint y: 163, distance: 22.0
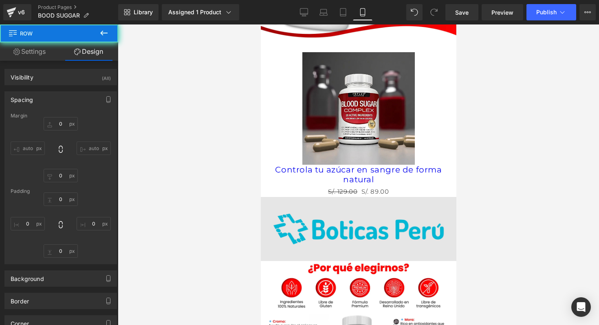
type input "0"
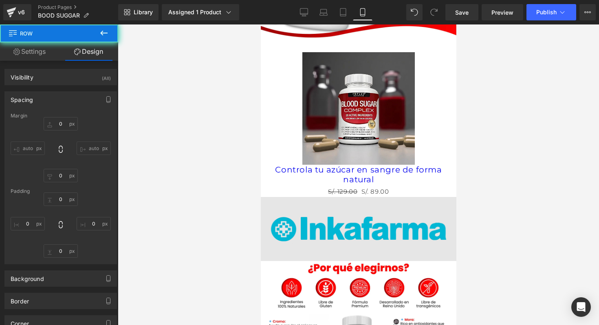
type input "0"
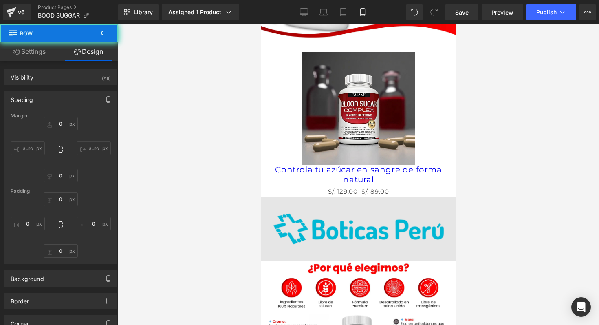
type input "0"
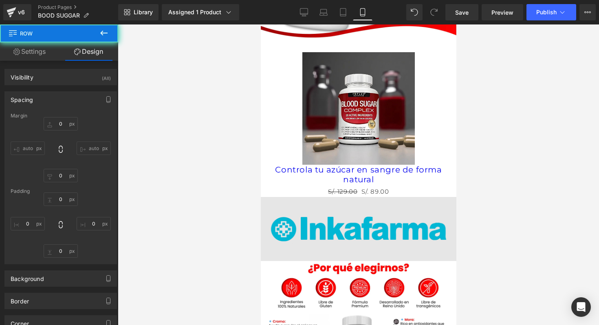
type input "10"
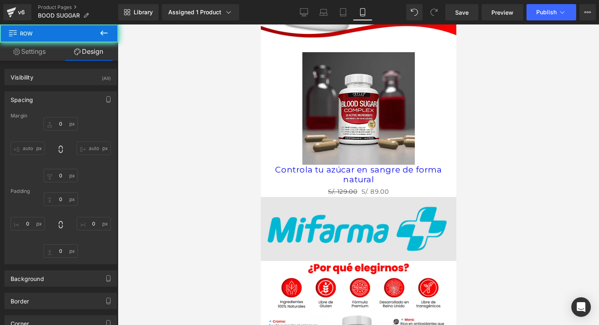
type input "0"
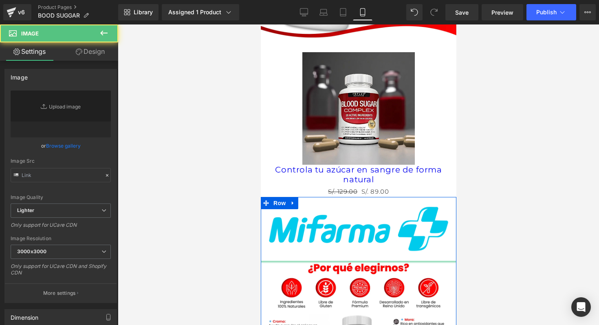
type input "https://ucarecdn.com/bfa97e38-d541-45f5-9bdb-f0eb32eac3d0/-/format/auto/-/previ…"
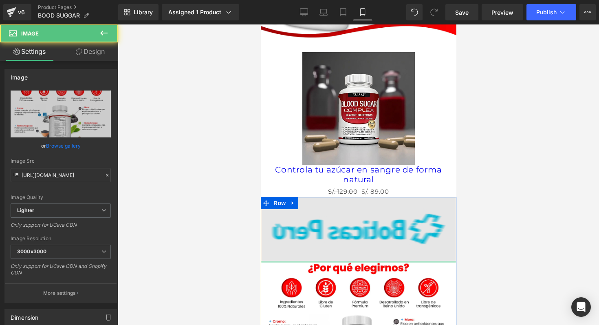
drag, startPoint x: 354, startPoint y: 248, endPoint x: 356, endPoint y: 227, distance: 21.0
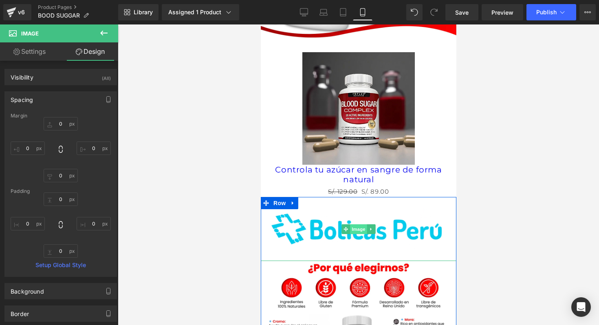
click at [350, 224] on span "Image" at bounding box center [358, 229] width 17 height 10
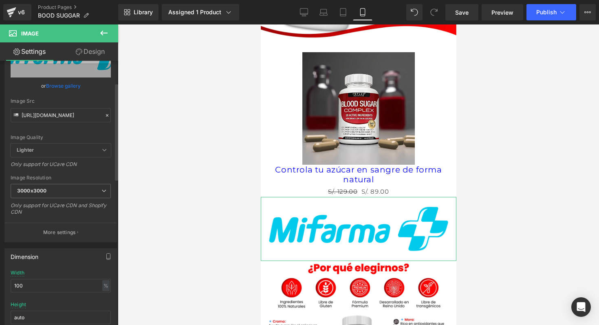
scroll to position [66, 0]
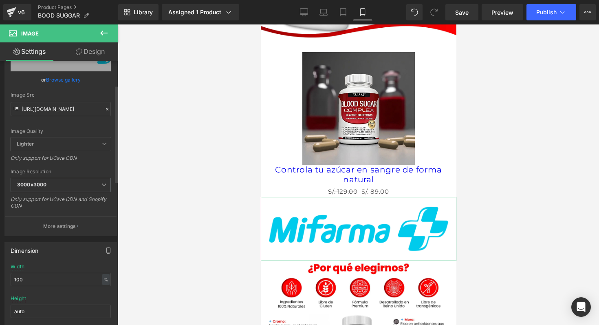
click at [62, 139] on span "Lighter" at bounding box center [61, 143] width 100 height 13
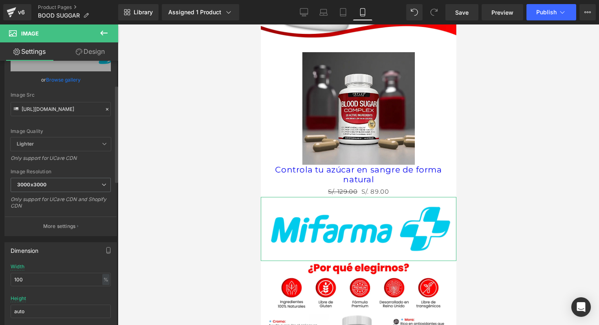
click at [62, 139] on span "Lighter" at bounding box center [61, 143] width 100 height 13
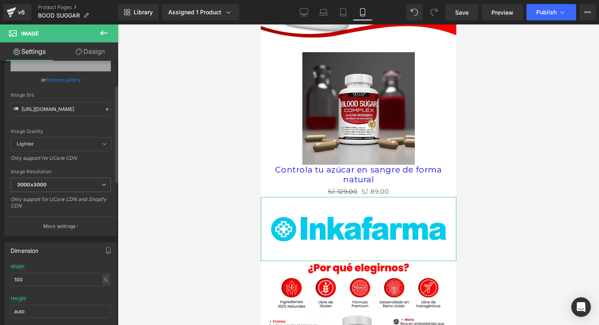
click at [62, 143] on span "Lighter" at bounding box center [61, 143] width 100 height 13
click at [62, 149] on span "Lighter" at bounding box center [61, 143] width 100 height 13
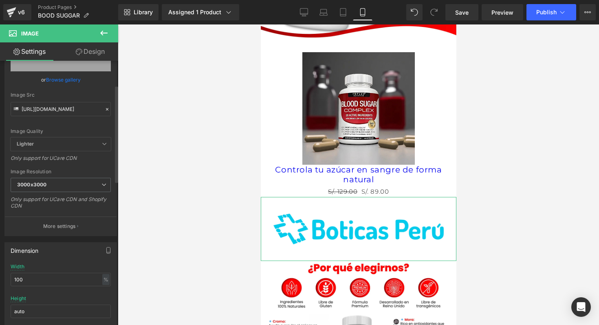
click at [62, 149] on span "Lighter" at bounding box center [61, 143] width 100 height 13
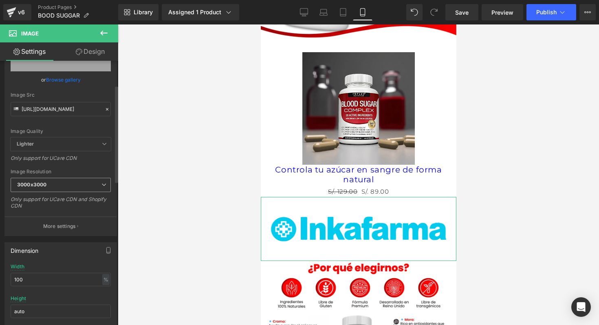
click at [74, 184] on span "3000x3000" at bounding box center [61, 185] width 100 height 14
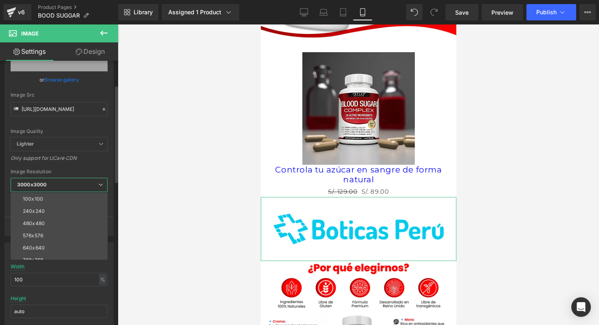
click at [96, 181] on span "3000x3000" at bounding box center [59, 185] width 97 height 14
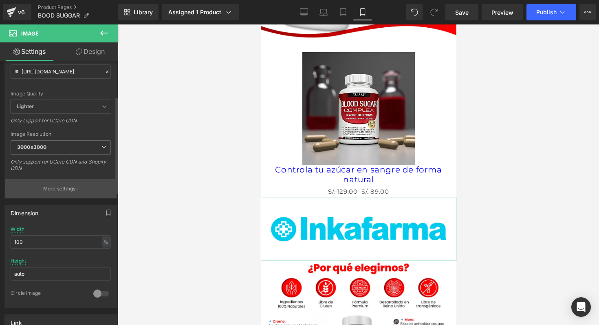
scroll to position [105, 0]
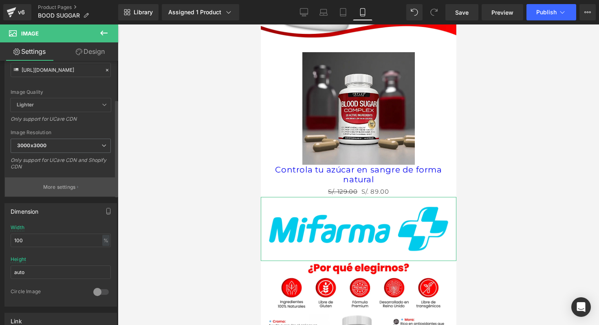
click at [70, 187] on p "More settings" at bounding box center [59, 186] width 33 height 7
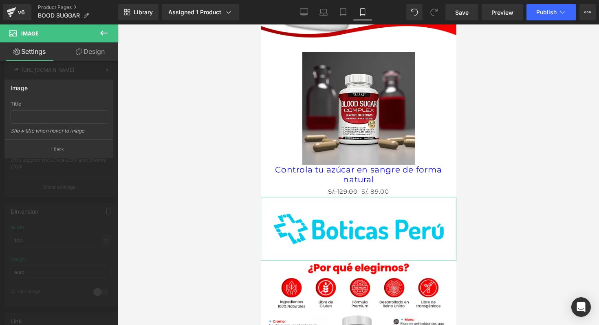
click at [18, 52] on icon at bounding box center [16, 51] width 7 height 7
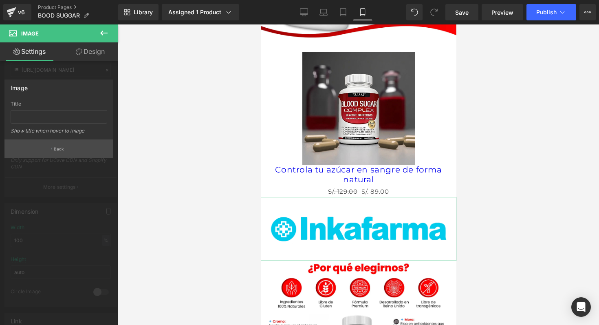
click at [62, 147] on p "Back" at bounding box center [59, 149] width 11 height 6
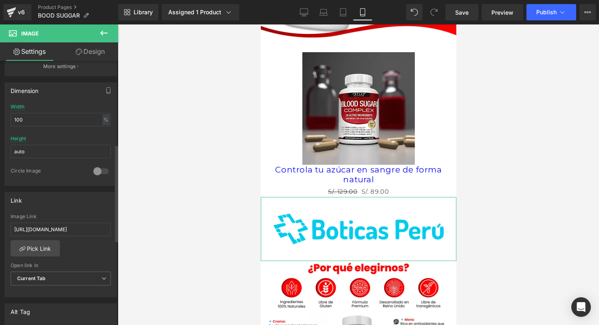
scroll to position [225, 0]
click at [75, 152] on input "auto" at bounding box center [61, 151] width 100 height 13
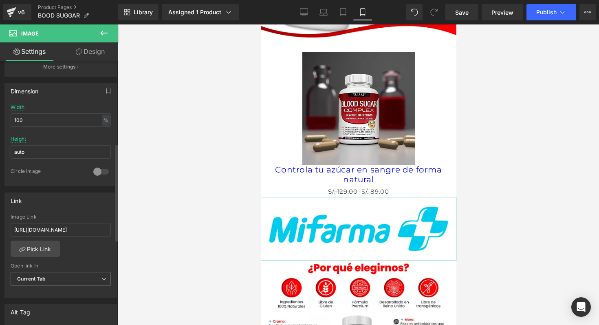
click at [97, 170] on div at bounding box center [101, 171] width 20 height 13
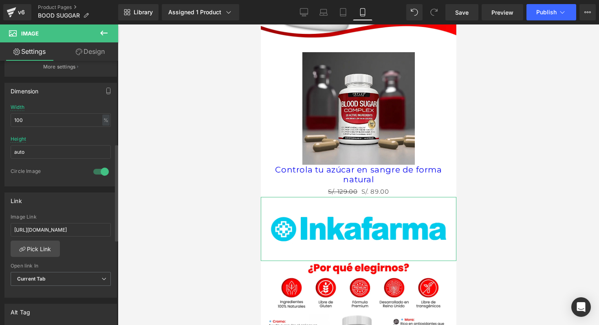
click at [97, 170] on div at bounding box center [101, 171] width 20 height 13
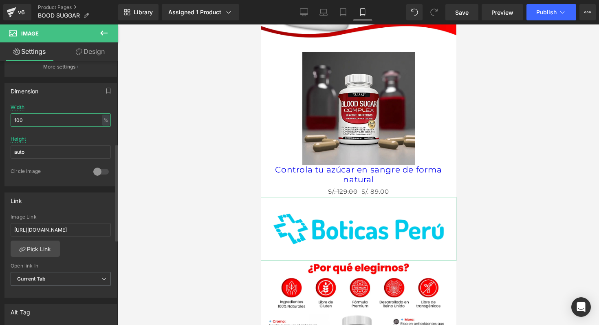
click at [37, 122] on input "100" at bounding box center [61, 119] width 100 height 13
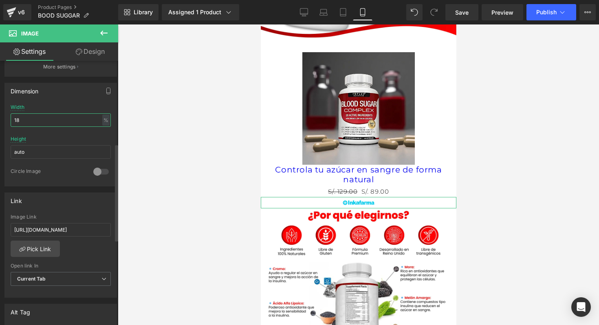
type input "1"
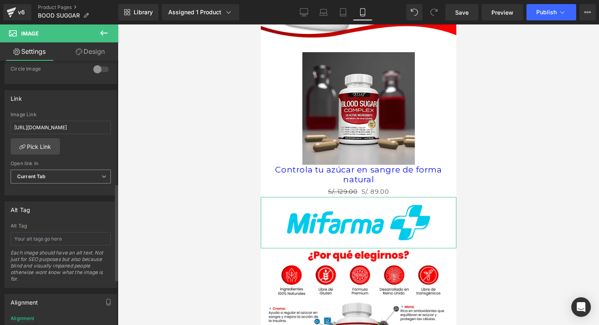
scroll to position [339, 0]
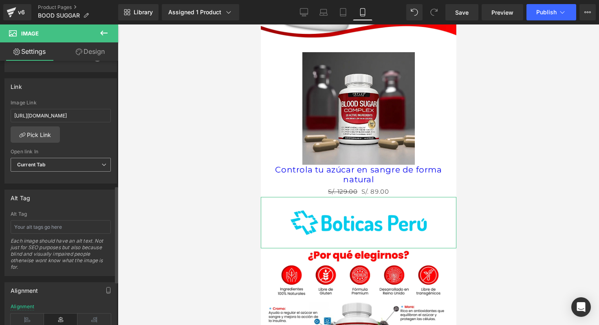
type input "80"
click at [72, 167] on span "Current Tab" at bounding box center [61, 165] width 100 height 14
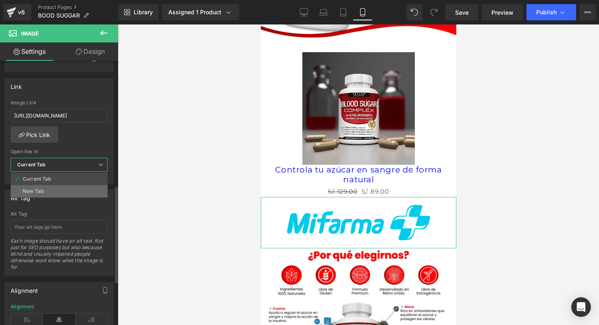
click at [58, 189] on li "New Tab" at bounding box center [59, 191] width 97 height 12
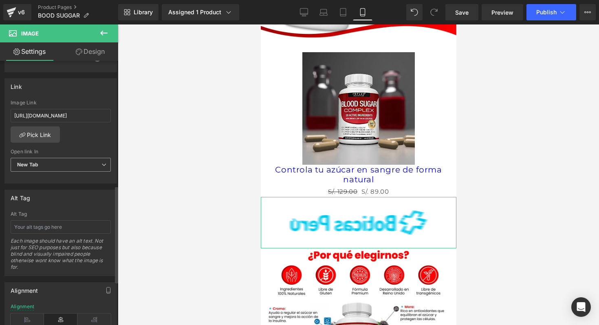
click at [75, 162] on span "New Tab" at bounding box center [61, 165] width 100 height 14
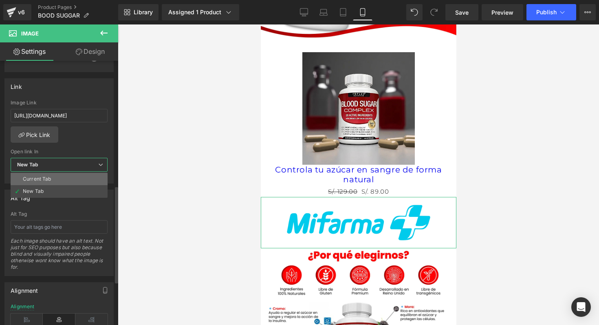
click at [62, 180] on li "Current Tab" at bounding box center [59, 179] width 97 height 12
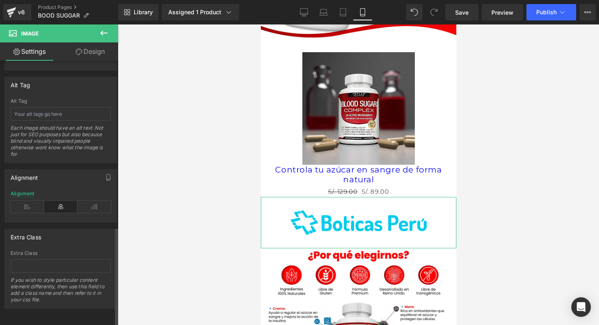
scroll to position [458, 0]
click at [93, 204] on icon at bounding box center [93, 206] width 33 height 12
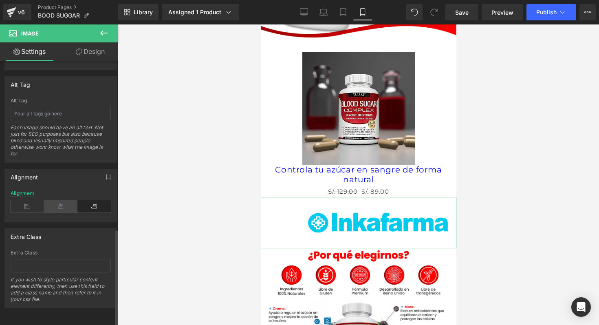
click at [59, 206] on icon at bounding box center [60, 206] width 33 height 12
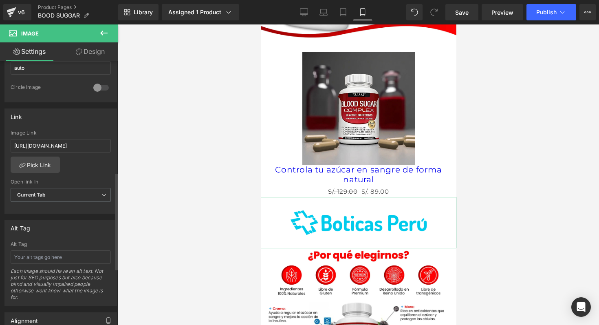
scroll to position [293, 0]
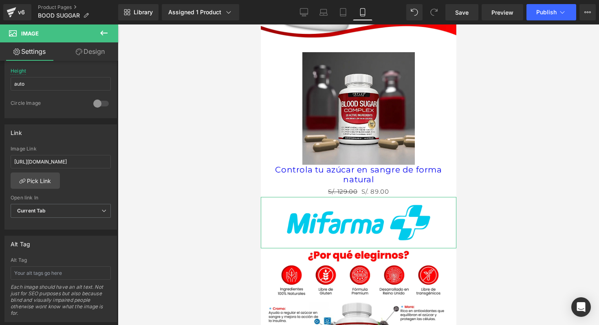
click at [84, 57] on link "Design" at bounding box center [90, 51] width 59 height 18
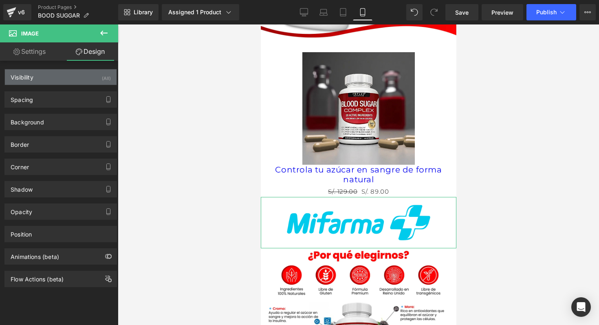
click at [68, 75] on div "Visibility (All)" at bounding box center [61, 76] width 112 height 15
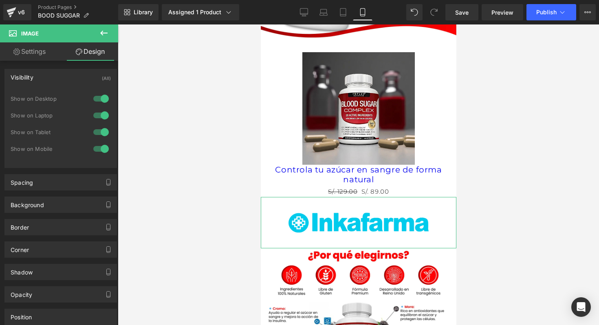
click at [98, 99] on div at bounding box center [101, 98] width 20 height 13
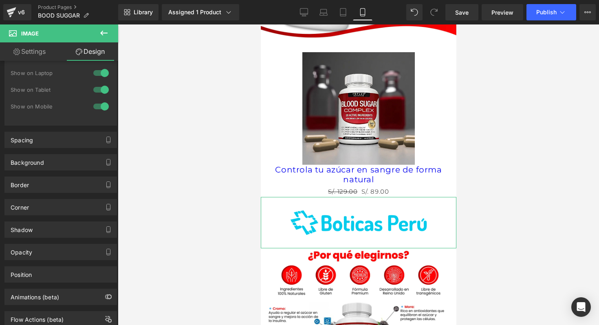
scroll to position [68, 0]
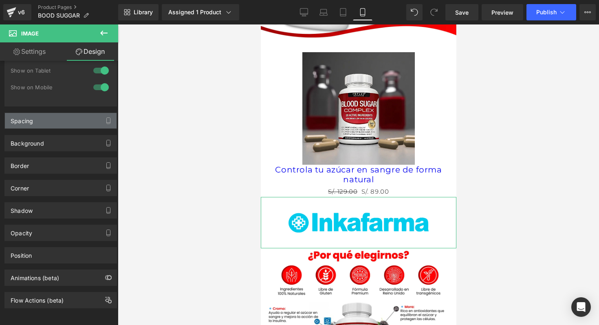
click at [89, 113] on div "Spacing" at bounding box center [61, 120] width 112 height 15
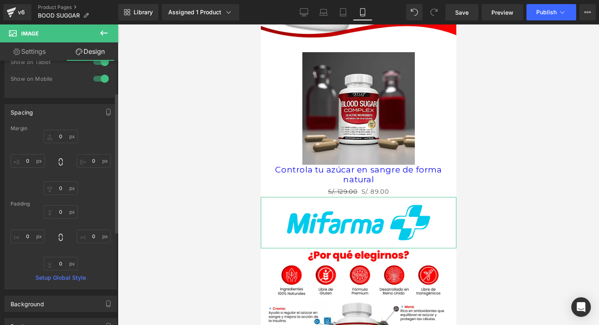
scroll to position [59, 0]
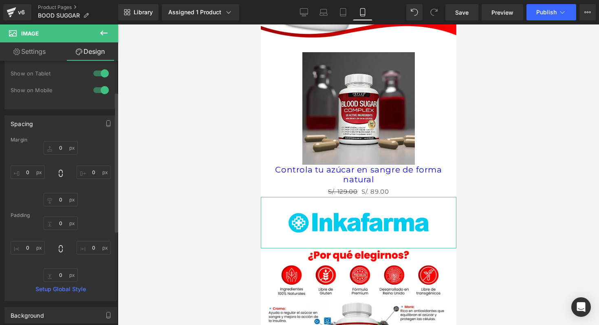
click at [83, 124] on div "Spacing" at bounding box center [61, 123] width 112 height 15
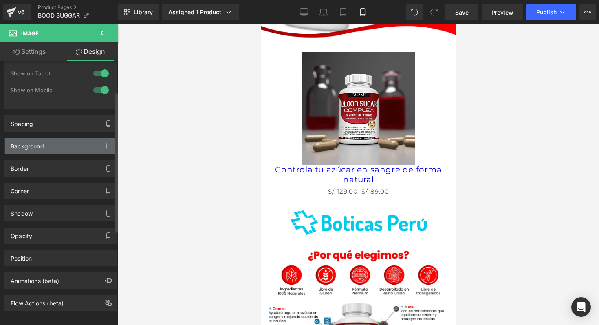
click at [70, 144] on div "Background" at bounding box center [61, 145] width 112 height 15
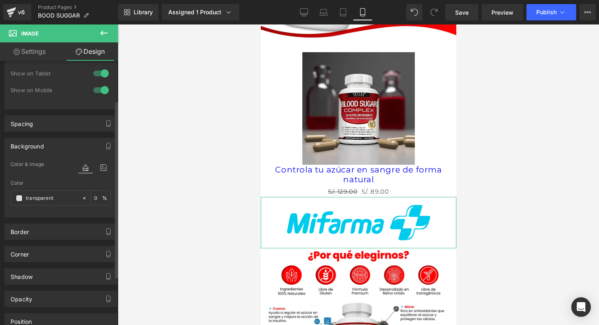
click at [70, 144] on div "Background" at bounding box center [61, 145] width 112 height 15
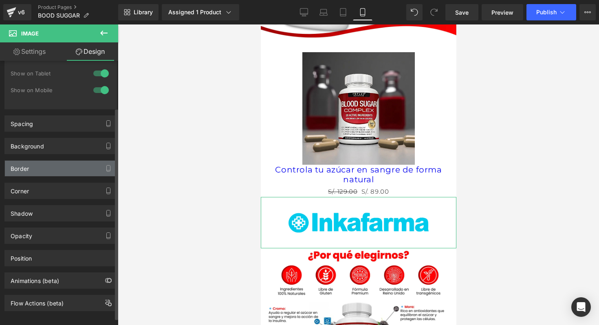
click at [63, 169] on div "Border" at bounding box center [61, 168] width 112 height 15
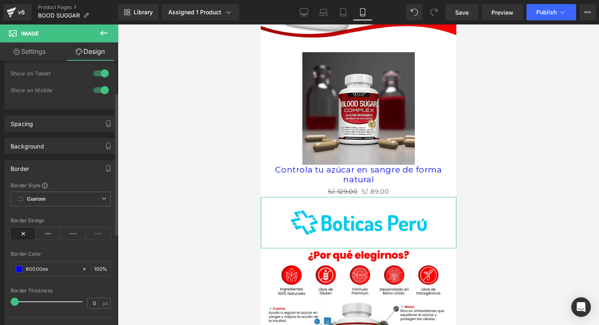
click at [65, 165] on div "Border" at bounding box center [61, 168] width 112 height 15
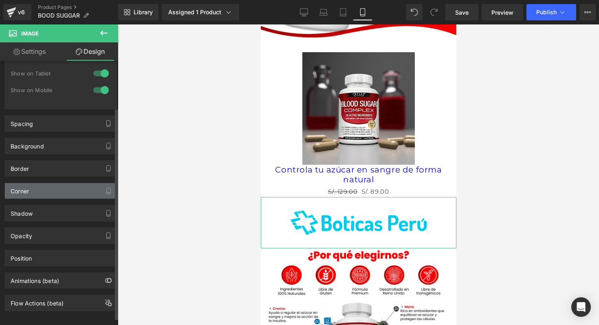
click at [63, 190] on div "Corner" at bounding box center [61, 190] width 112 height 15
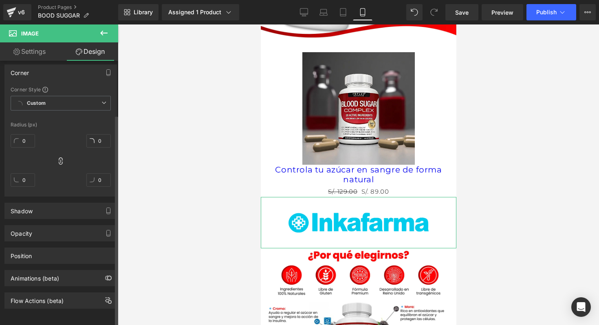
scroll to position [183, 0]
click at [57, 205] on div "Shadow" at bounding box center [61, 209] width 112 height 15
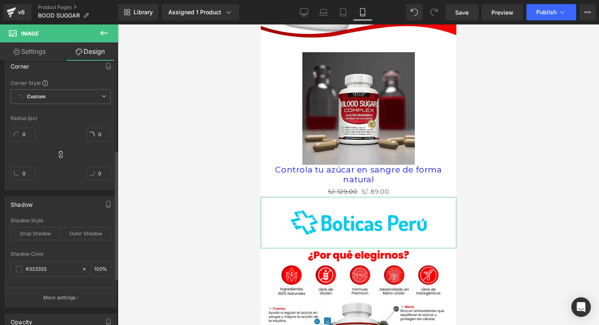
click at [57, 205] on div "Shadow" at bounding box center [61, 203] width 112 height 15
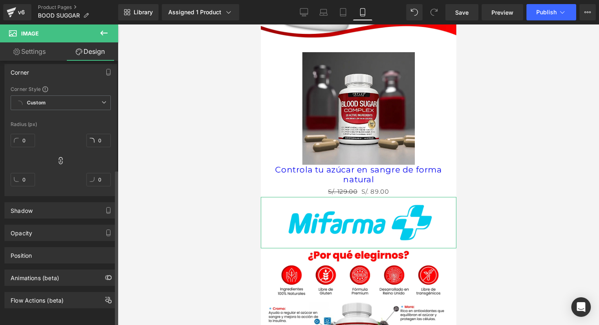
click at [53, 70] on div "Corner" at bounding box center [61, 71] width 112 height 15
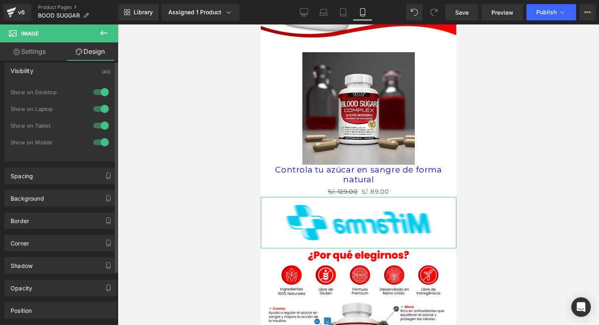
scroll to position [0, 0]
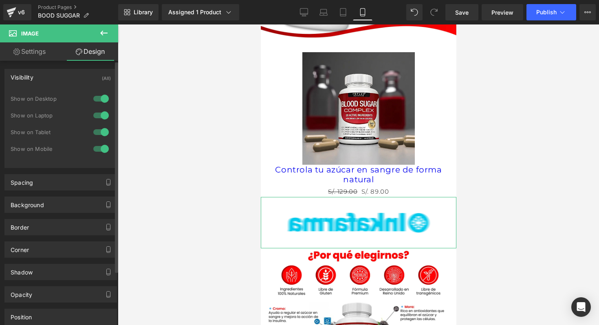
click at [46, 75] on div "Visibility (All)" at bounding box center [61, 76] width 112 height 15
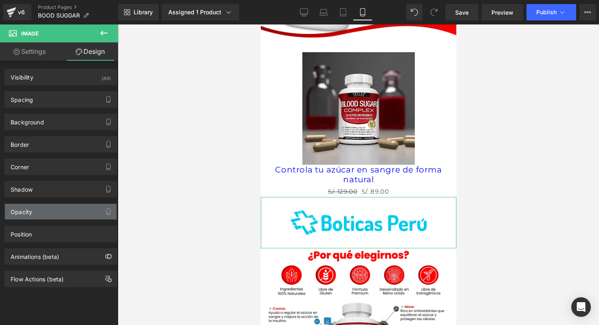
click at [58, 214] on div "Opacity" at bounding box center [61, 211] width 112 height 15
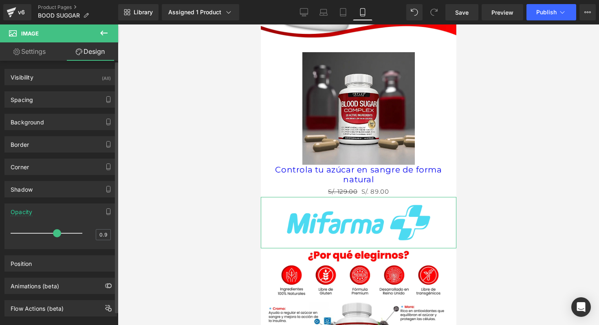
type input "1"
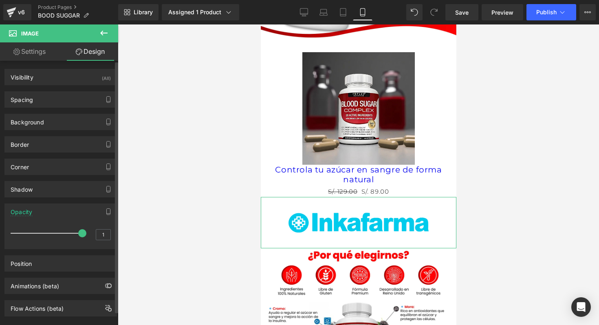
drag, startPoint x: 76, startPoint y: 232, endPoint x: 89, endPoint y: 232, distance: 13.5
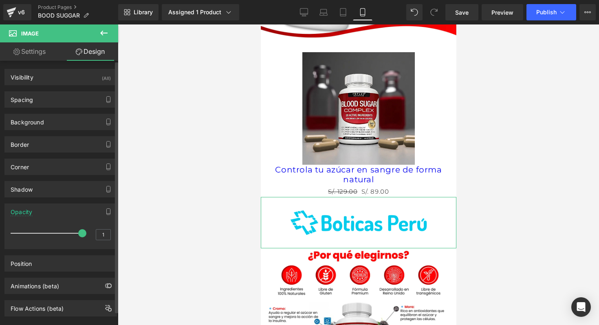
click at [89, 232] on div "1" at bounding box center [61, 236] width 100 height 22
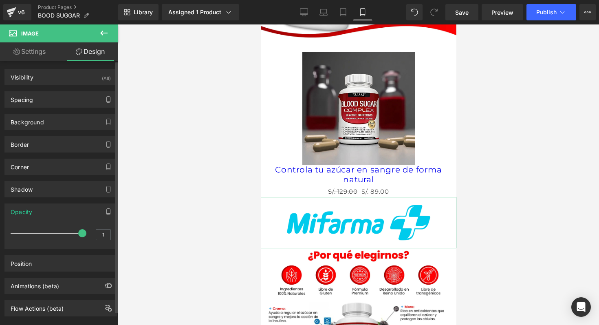
click at [67, 216] on div "Opacity" at bounding box center [61, 211] width 112 height 15
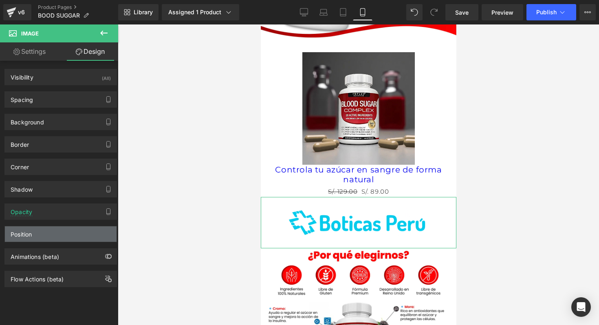
click at [62, 229] on div "Position" at bounding box center [61, 233] width 112 height 15
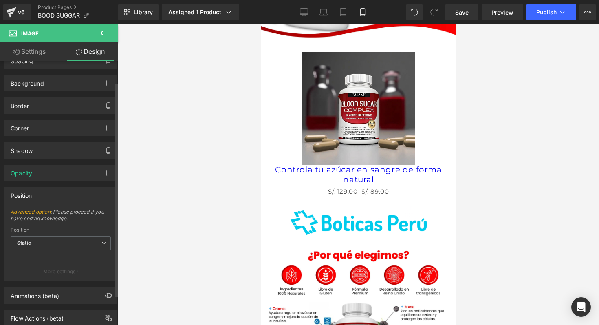
scroll to position [63, 0]
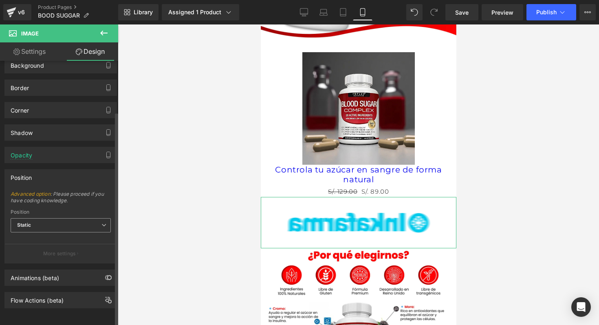
click at [72, 218] on span "Static" at bounding box center [61, 225] width 100 height 14
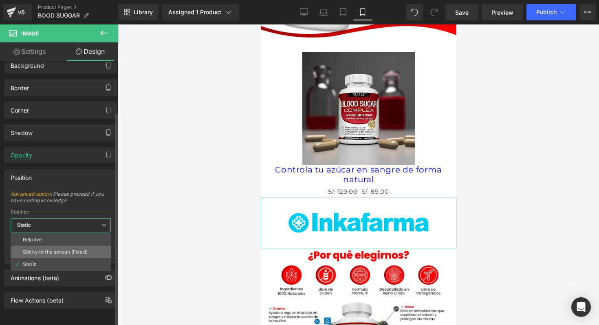
click at [59, 249] on div "Sticky to the screen (Fixed)" at bounding box center [55, 252] width 65 height 6
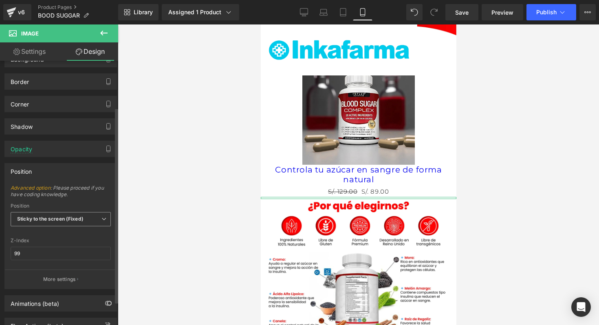
click at [71, 213] on span "Sticky to the screen (Fixed)" at bounding box center [61, 219] width 100 height 14
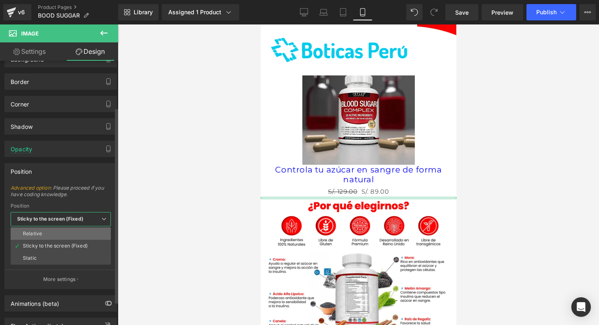
click at [70, 235] on li "Relative" at bounding box center [61, 233] width 100 height 12
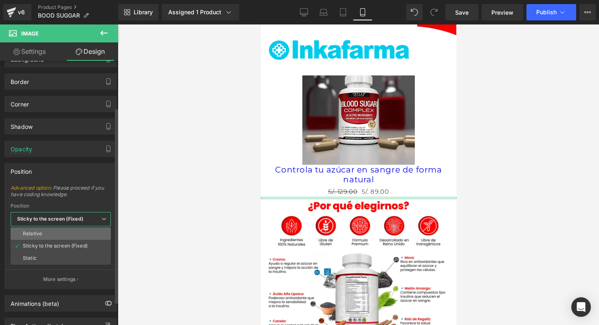
type input "1"
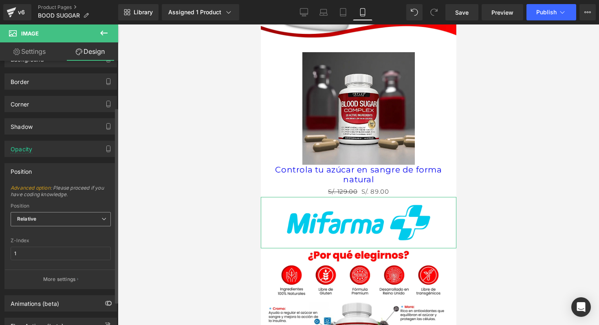
click at [75, 228] on div "Relative Relative Sticky to the screen (Fixed) Static" at bounding box center [61, 221] width 100 height 18
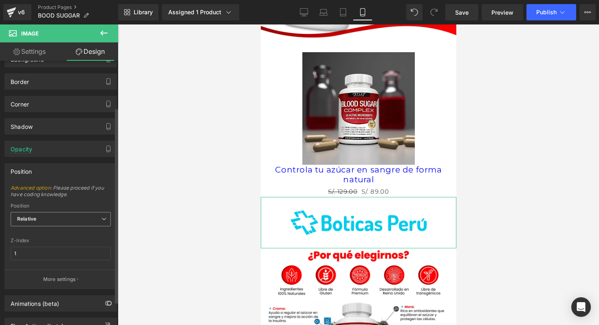
click at [73, 218] on span "Relative" at bounding box center [61, 219] width 100 height 14
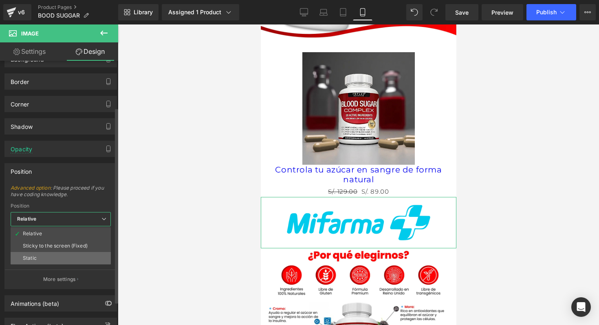
click at [59, 256] on li "Static" at bounding box center [61, 258] width 100 height 12
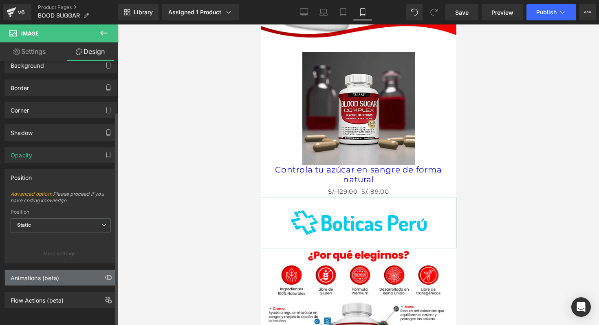
click at [64, 273] on div "Animations (beta)" at bounding box center [61, 277] width 112 height 15
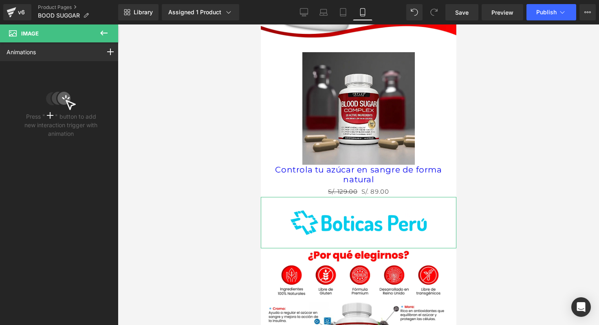
click at [33, 53] on link "Animations" at bounding box center [21, 52] width 29 height 9
click at [460, 156] on div at bounding box center [358, 174] width 481 height 300
click at [106, 33] on icon at bounding box center [104, 33] width 10 height 10
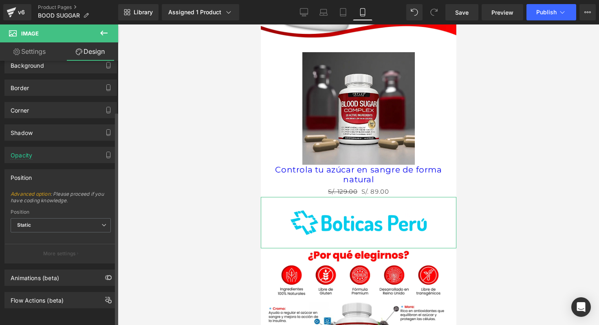
click at [52, 169] on div "Position" at bounding box center [61, 176] width 112 height 15
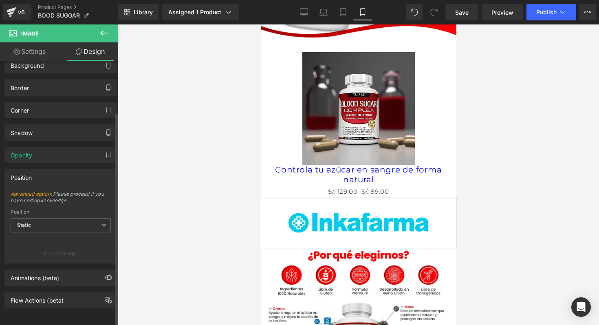
scroll to position [0, 0]
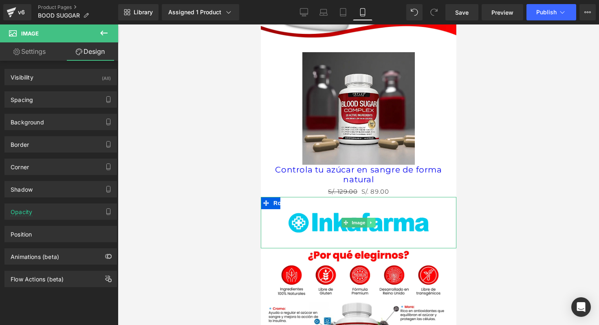
click at [370, 220] on icon at bounding box center [371, 222] width 4 height 5
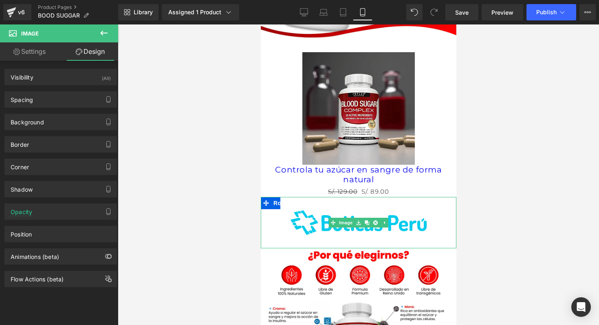
click at [271, 219] on link at bounding box center [358, 222] width 196 height 51
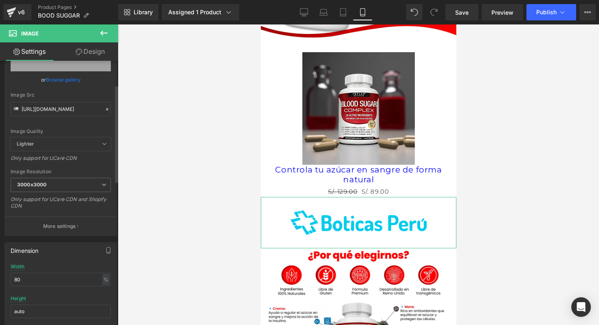
scroll to position [67, 0]
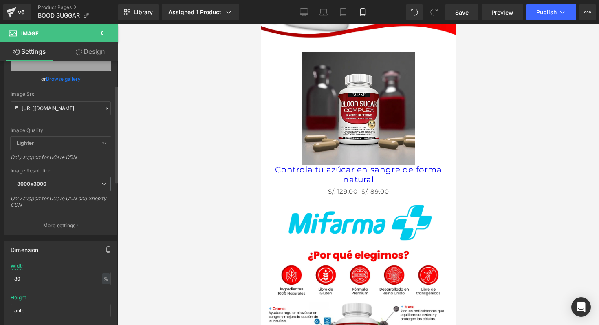
click at [101, 183] on icon at bounding box center [103, 183] width 5 height 5
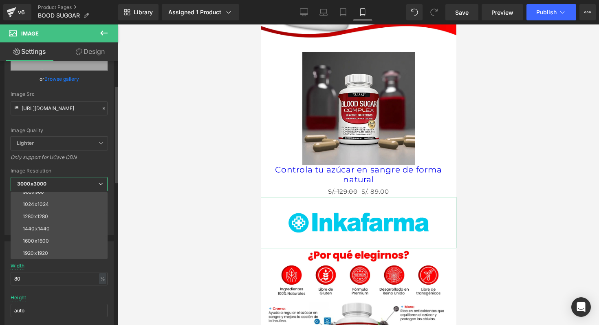
scroll to position [117, 0]
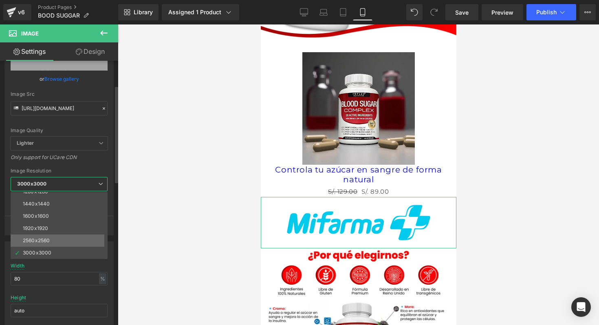
click at [71, 239] on li "2560x2560" at bounding box center [61, 240] width 101 height 12
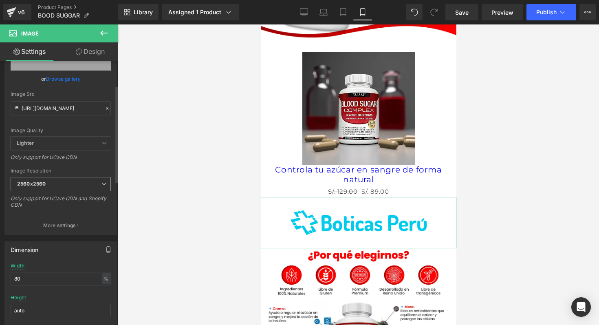
click at [78, 184] on span "2560x2560" at bounding box center [61, 184] width 100 height 14
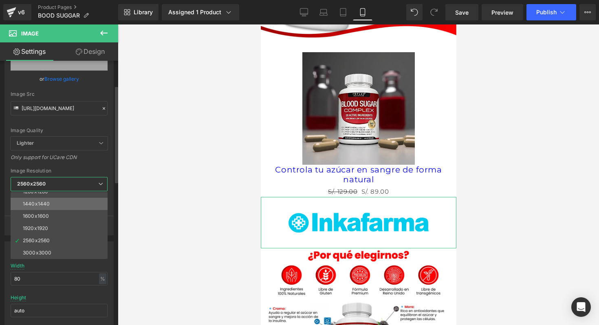
click at [57, 207] on li "1440x1440" at bounding box center [61, 204] width 101 height 12
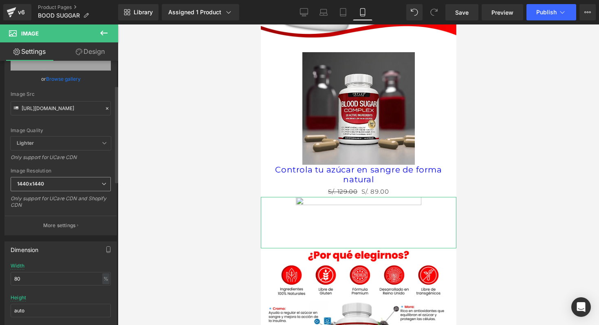
click at [61, 179] on span "1440x1440" at bounding box center [61, 184] width 100 height 14
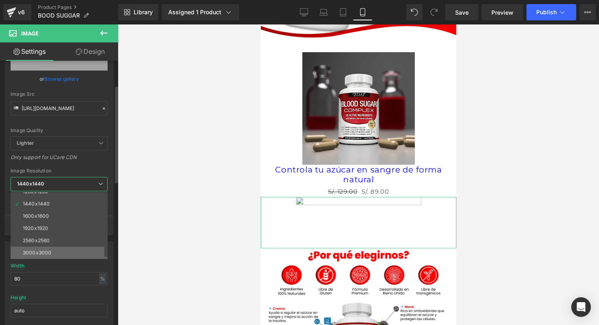
click at [46, 251] on div "3000x3000" at bounding box center [37, 253] width 29 height 6
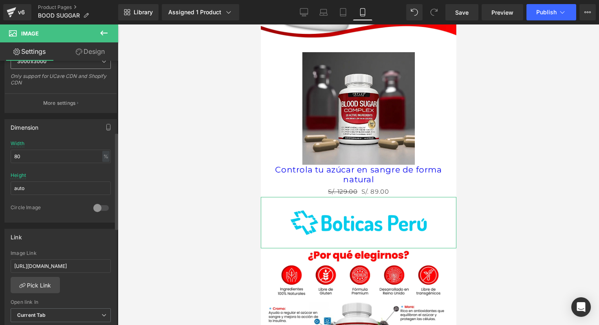
scroll to position [194, 0]
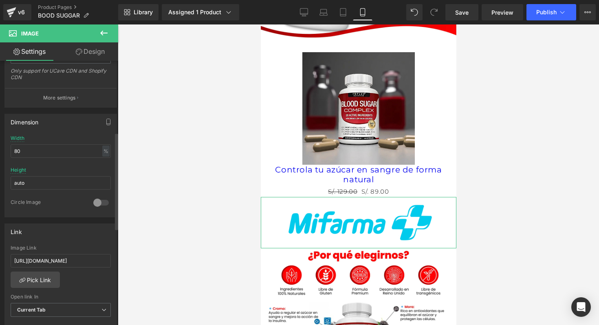
click at [100, 201] on div at bounding box center [101, 202] width 20 height 13
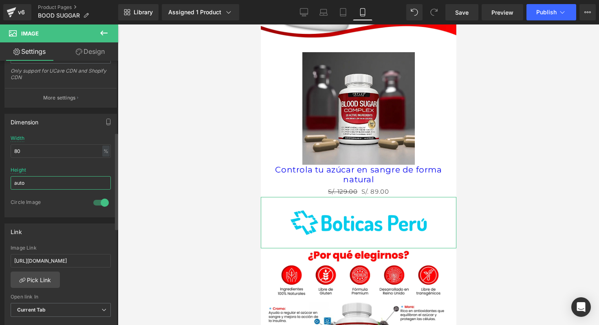
click at [56, 178] on input "auto" at bounding box center [61, 182] width 100 height 13
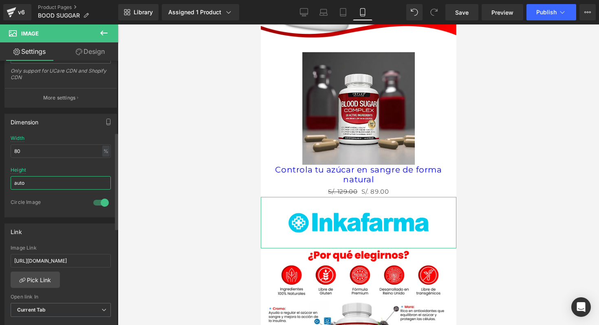
type input "https://cdn.shopify.com/s/files/1/0701/1673/7207/files/GIF_FARMACIAS_1440x1440.…"
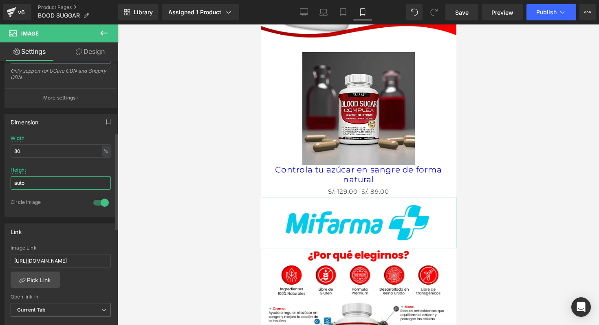
click at [56, 178] on input "auto" at bounding box center [61, 182] width 100 height 13
click at [37, 154] on input "80" at bounding box center [61, 150] width 100 height 13
type input "8"
type input "https://cdn.shopify.com/s/files/1/0701/1673/7207/files/GIF_FARMACIAS_3000x3000.…"
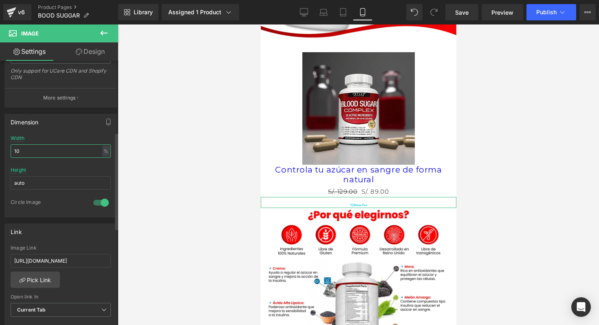
type input "1"
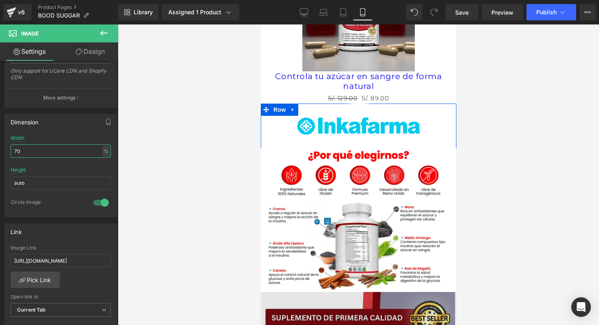
scroll to position [510, 0]
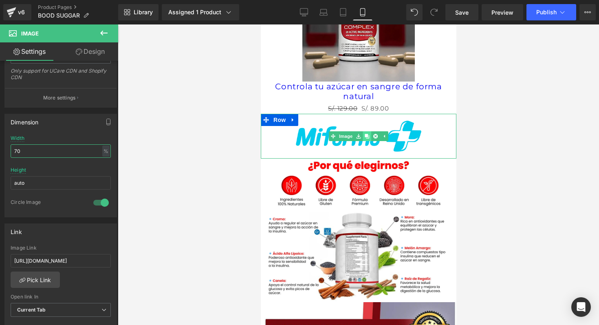
type input "70"
click at [364, 134] on icon at bounding box center [366, 136] width 4 height 5
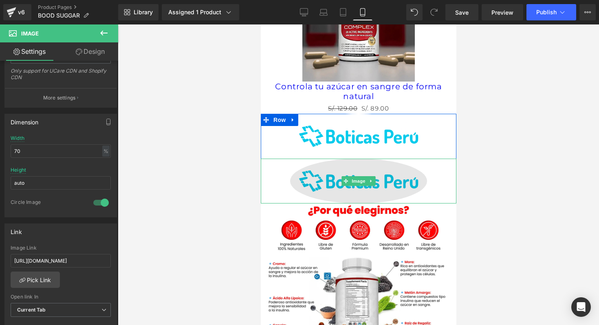
click at [348, 158] on img at bounding box center [358, 180] width 137 height 45
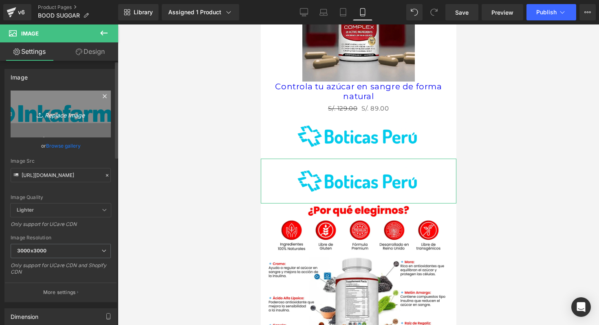
click at [69, 110] on icon "Replace Image" at bounding box center [60, 114] width 65 height 10
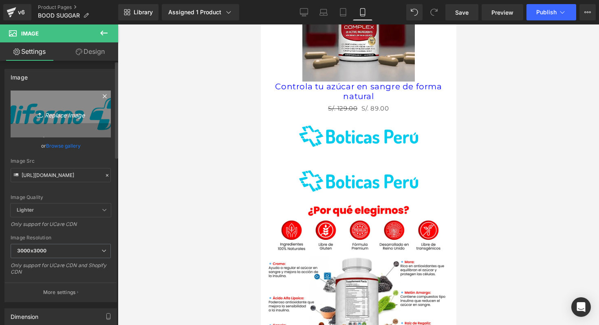
type input "C:\fakepath\ASEGUREMOS.png"
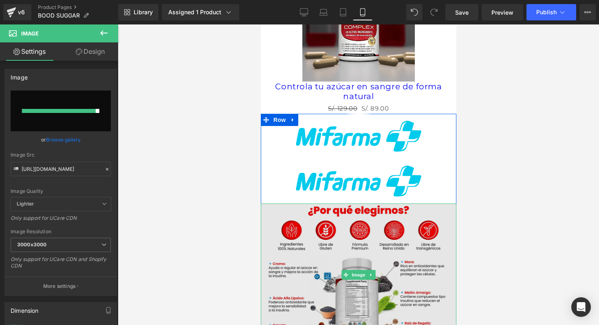
type input "https://ucarecdn.com/731d055d-7c25-4c3f-ab48-b8a4e2b3f5fa/-/format/auto/-/previ…"
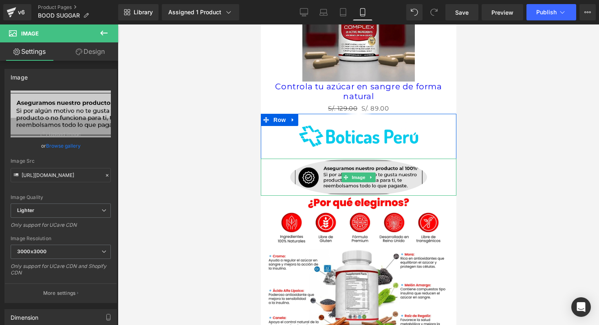
click at [412, 160] on img at bounding box center [358, 176] width 137 height 37
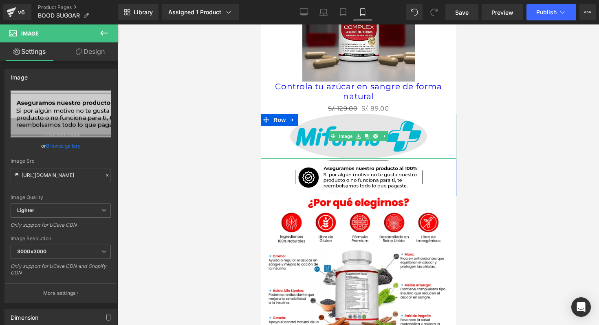
click at [292, 118] on img at bounding box center [358, 136] width 137 height 45
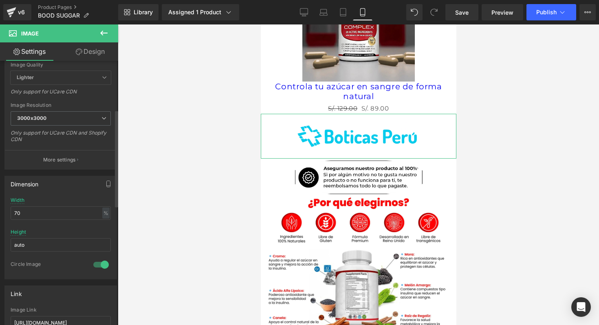
scroll to position [134, 0]
click at [97, 262] on div at bounding box center [101, 262] width 20 height 13
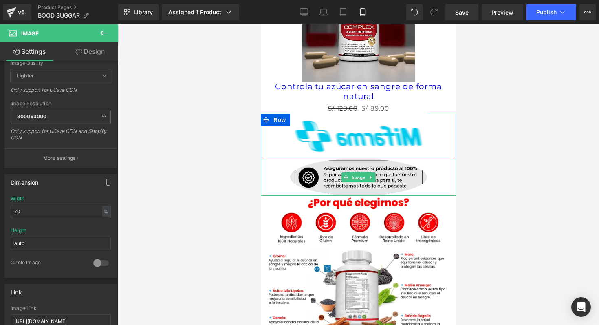
click at [301, 172] on img at bounding box center [358, 176] width 137 height 37
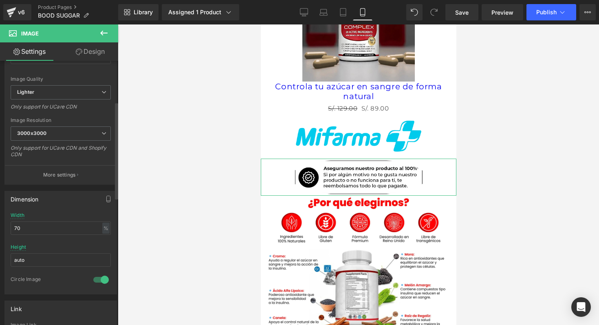
scroll to position [120, 0]
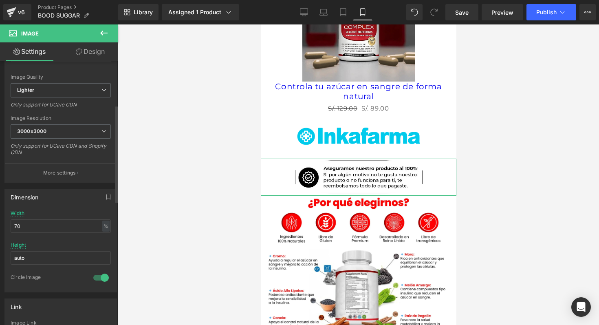
click at [99, 280] on div at bounding box center [101, 277] width 20 height 13
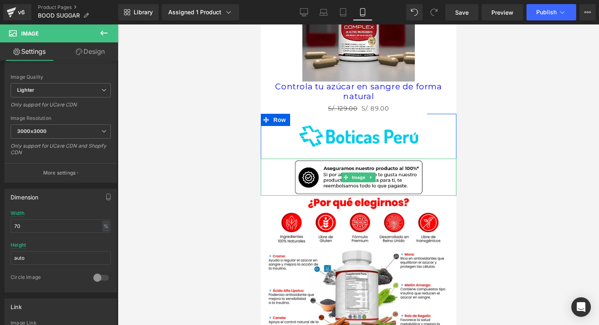
click at [275, 172] on link at bounding box center [358, 176] width 196 height 37
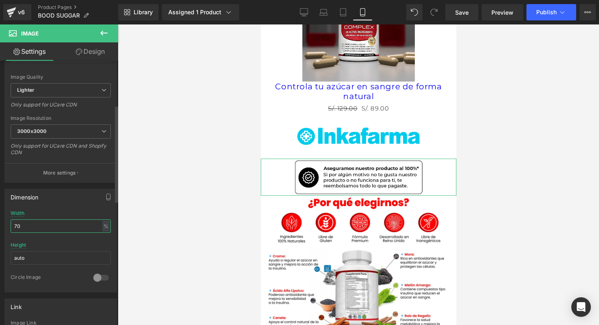
click at [48, 230] on input "70" at bounding box center [61, 225] width 100 height 13
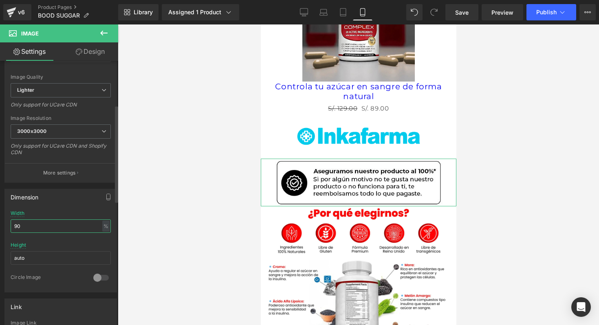
type input "9"
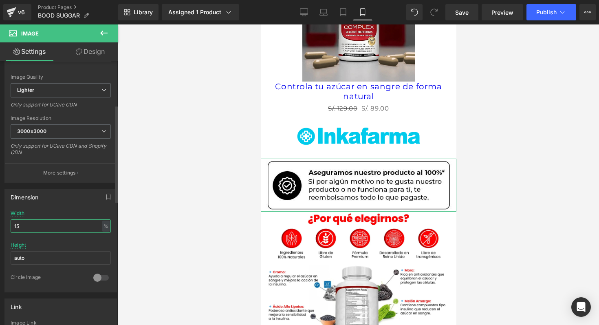
type input "1"
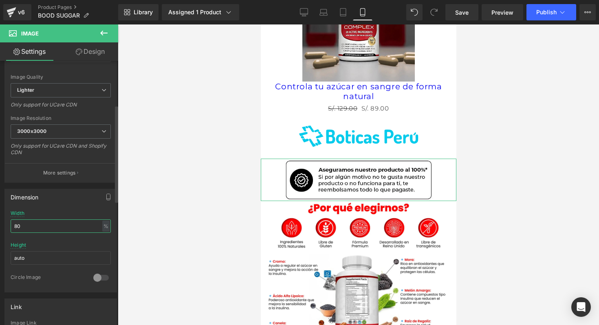
type input "8"
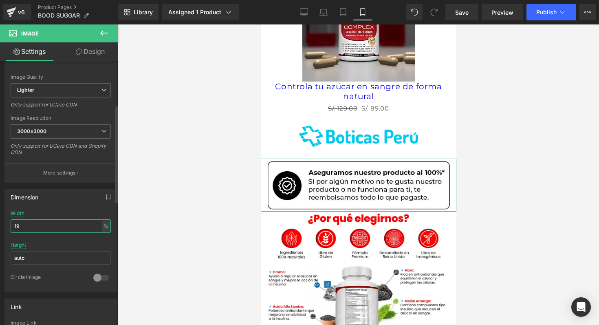
type input "1"
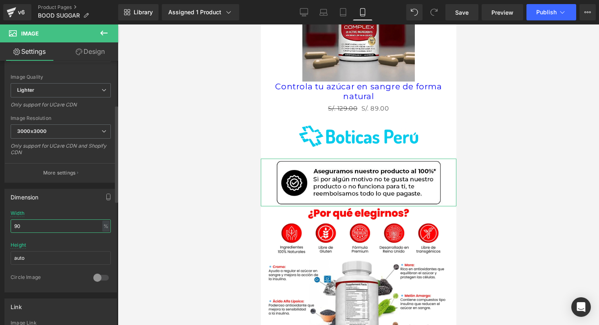
type input "9"
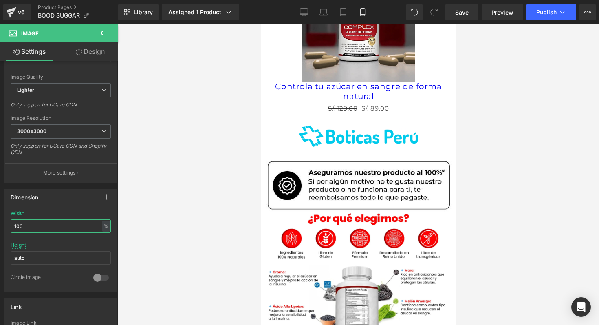
type input "100"
click at [539, 132] on div at bounding box center [358, 174] width 481 height 300
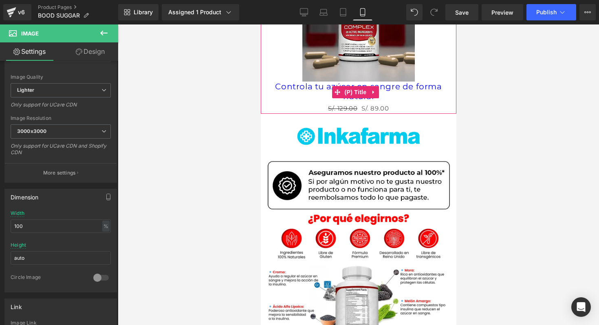
click at [404, 82] on link "Controla tu azúcar en sangre de forma natural" at bounding box center [357, 91] width 187 height 20
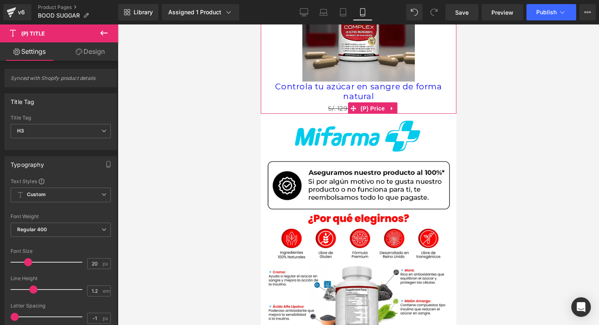
click at [338, 104] on span "S/. 129.00" at bounding box center [342, 108] width 29 height 8
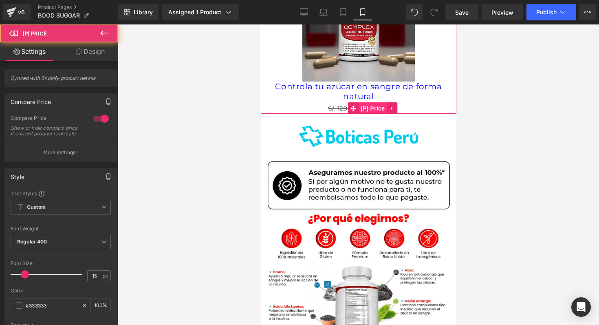
click at [375, 102] on span "(P) Price" at bounding box center [372, 108] width 29 height 12
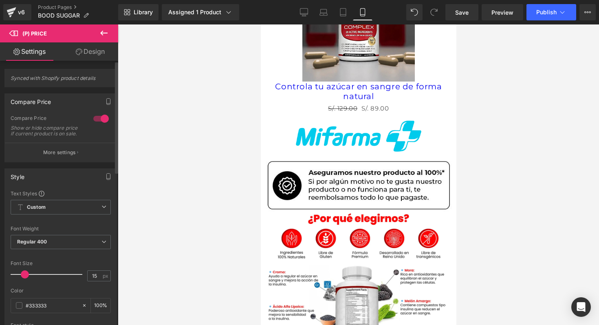
click at [99, 117] on div at bounding box center [101, 118] width 20 height 13
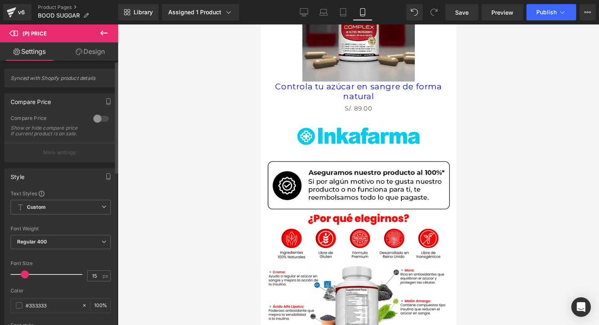
click at [99, 117] on div at bounding box center [101, 118] width 20 height 13
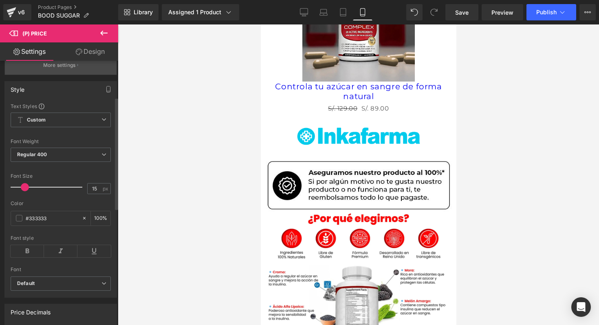
scroll to position [95, 0]
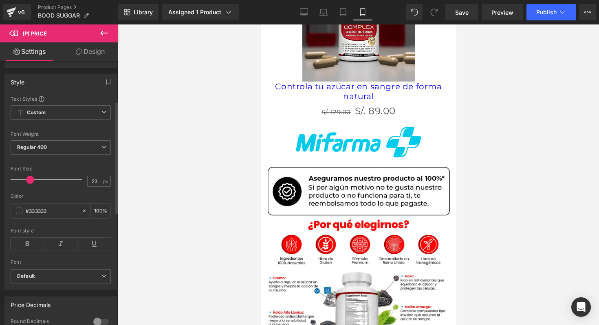
type input "22"
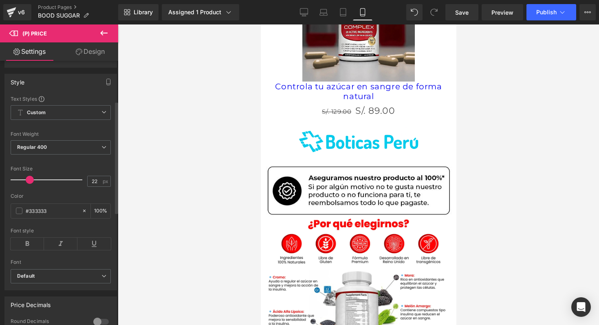
drag, startPoint x: 24, startPoint y: 187, endPoint x: 29, endPoint y: 188, distance: 4.6
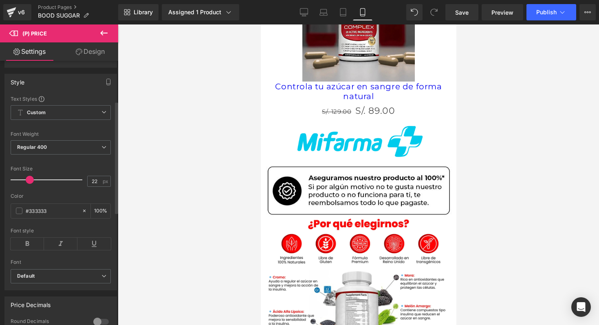
click at [29, 184] on span at bounding box center [30, 180] width 8 height 8
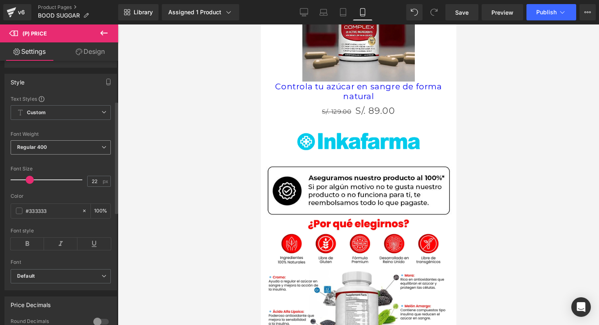
click at [54, 154] on span "Regular 400" at bounding box center [61, 147] width 100 height 14
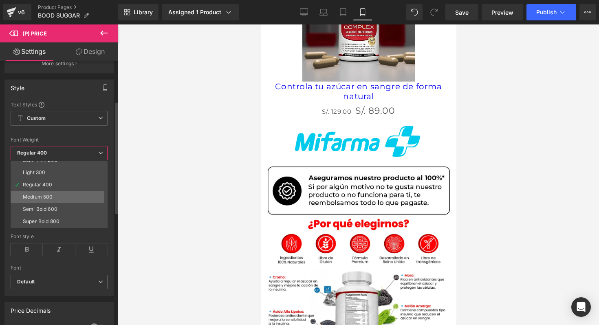
scroll to position [30, 0]
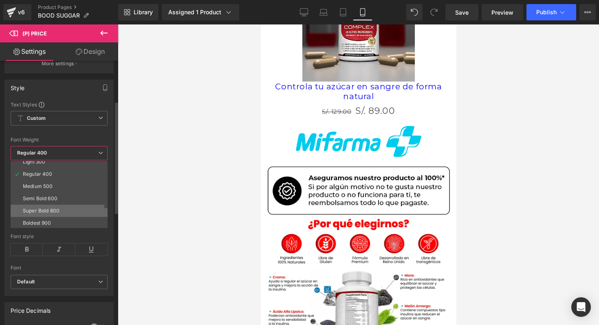
click at [62, 208] on li "Super Bold 800" at bounding box center [61, 211] width 101 height 12
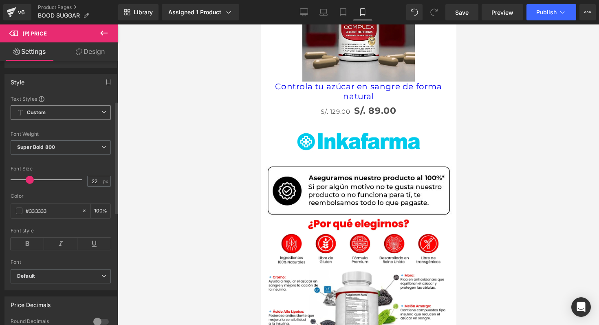
click at [85, 118] on span "Custom Setup Global Style" at bounding box center [61, 112] width 100 height 15
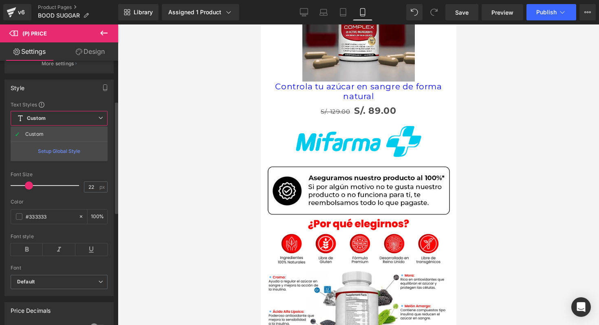
click at [85, 118] on span "Custom Setup Global Style" at bounding box center [59, 118] width 97 height 15
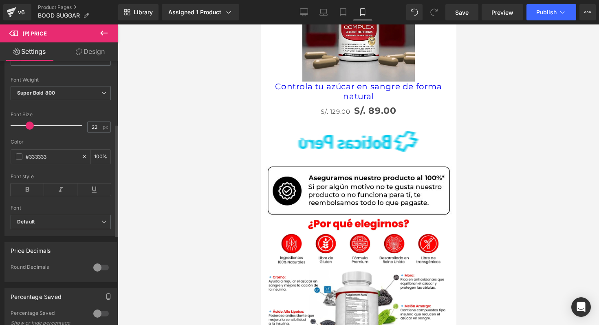
scroll to position [150, 0]
click at [22, 159] on span at bounding box center [19, 155] width 7 height 7
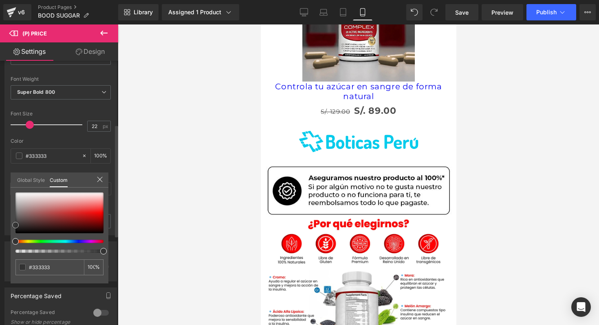
type input "#272525"
type input "#242222"
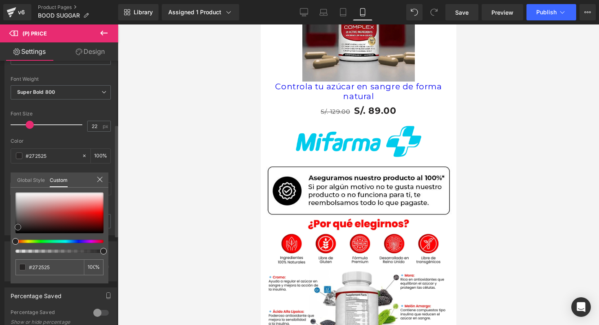
type input "#242222"
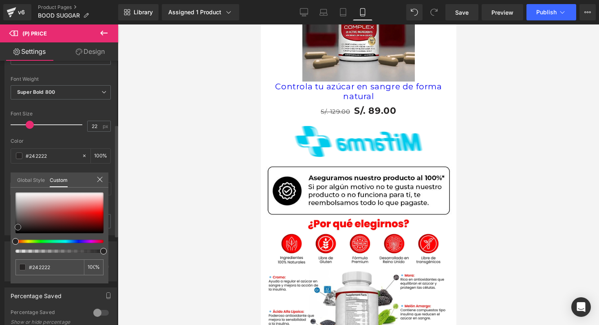
type input "#1c1b1b"
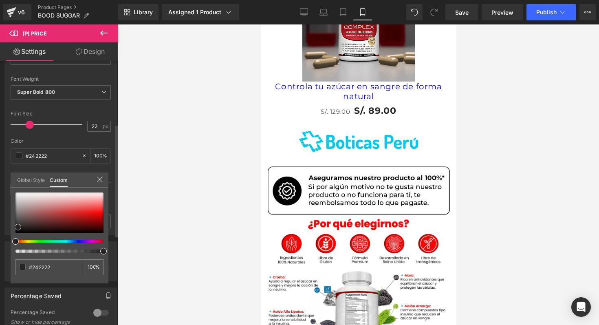
type input "#1c1b1b"
type input "#0d0c0c"
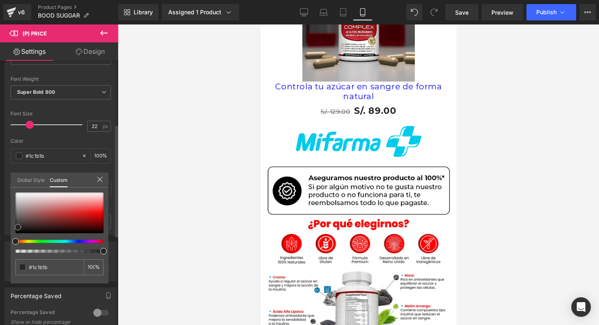
type input "#0d0c0c"
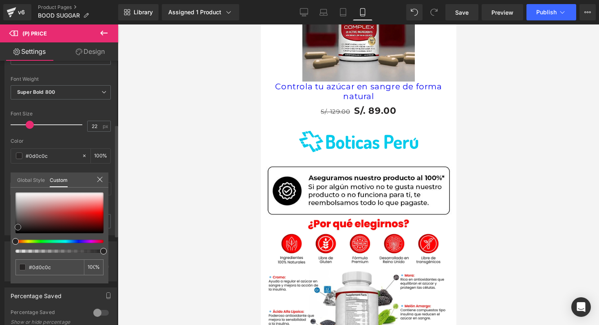
type input "#000000"
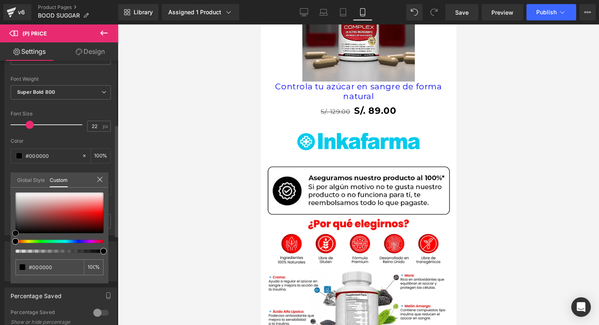
drag, startPoint x: 18, startPoint y: 227, endPoint x: 1, endPoint y: 246, distance: 25.7
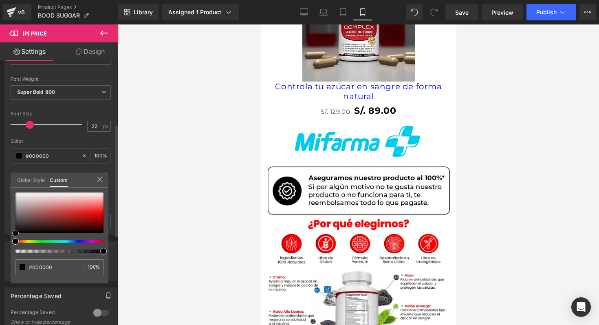
click at [1, 235] on div "Style Text Styles Custom Custom Setup Global Style Custom Setup Global Style Th…" at bounding box center [61, 124] width 122 height 222
click at [59, 177] on link "Custom" at bounding box center [59, 179] width 18 height 15
click at [101, 178] on icon at bounding box center [100, 179] width 7 height 7
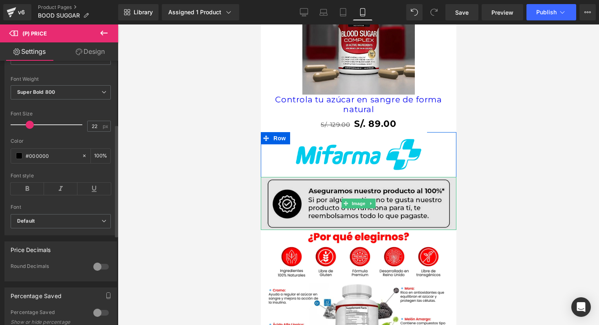
scroll to position [495, 0]
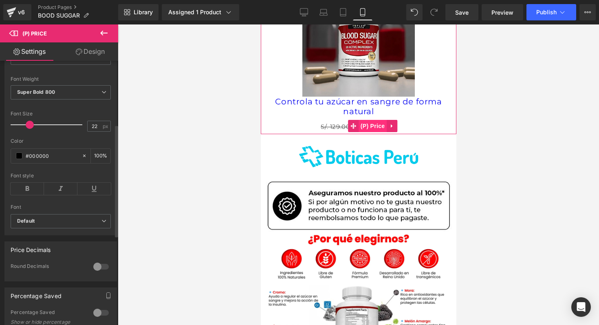
click at [372, 120] on span "(P) Price" at bounding box center [372, 126] width 29 height 12
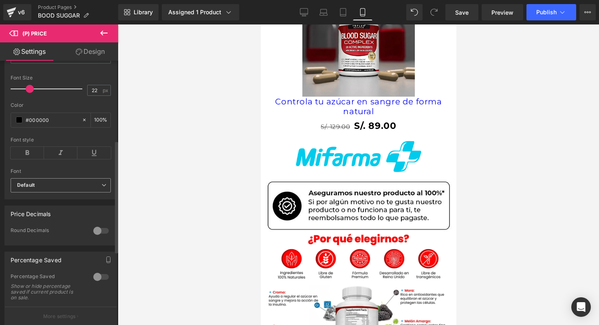
scroll to position [187, 0]
click at [98, 233] on div at bounding box center [101, 228] width 20 height 13
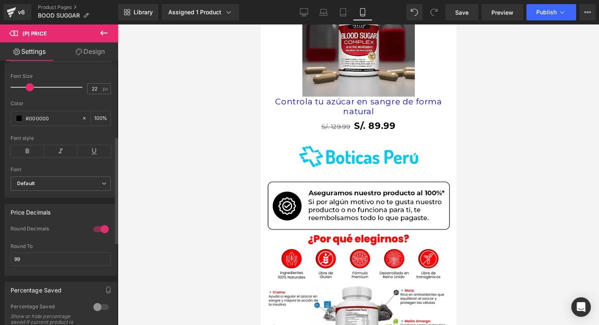
click at [98, 233] on div at bounding box center [101, 228] width 20 height 13
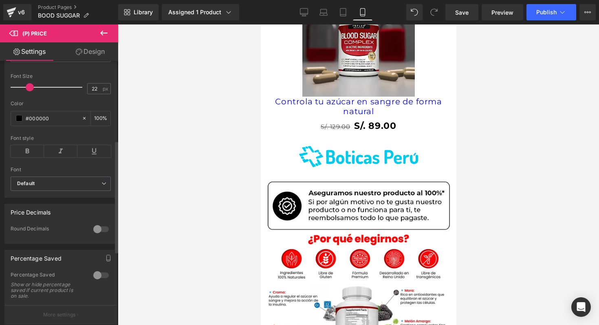
click at [94, 235] on div at bounding box center [101, 228] width 20 height 13
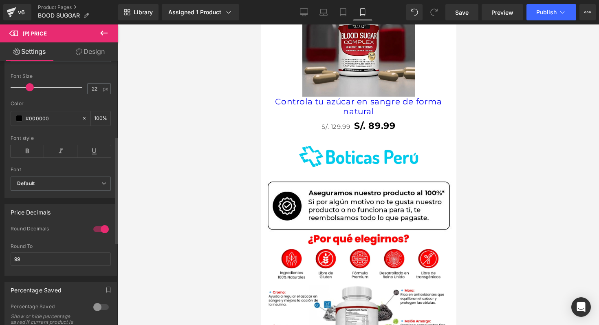
click at [94, 235] on div at bounding box center [101, 228] width 20 height 13
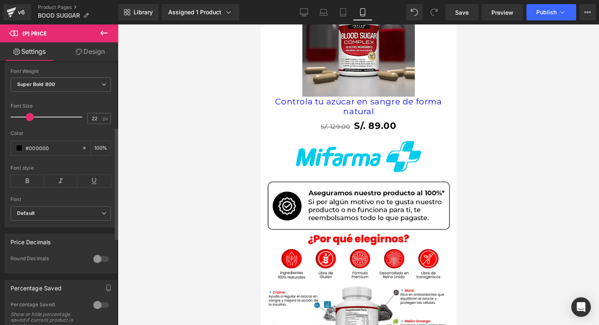
scroll to position [156, 0]
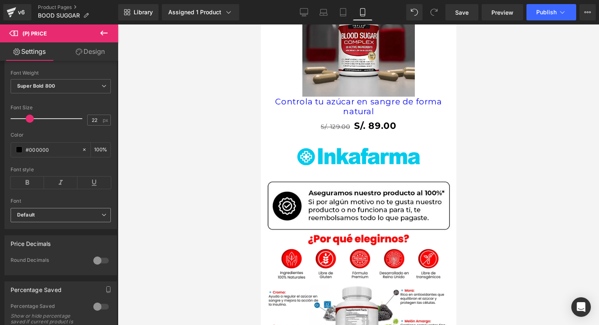
click at [95, 218] on b "Default" at bounding box center [59, 214] width 84 height 7
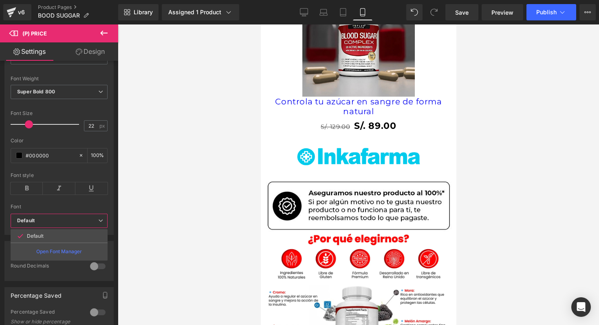
click at [95, 223] on b "Default" at bounding box center [57, 220] width 81 height 7
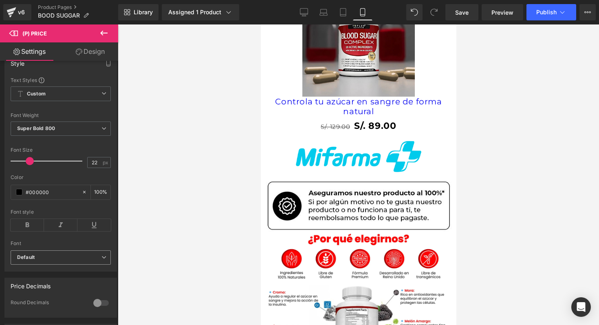
scroll to position [106, 0]
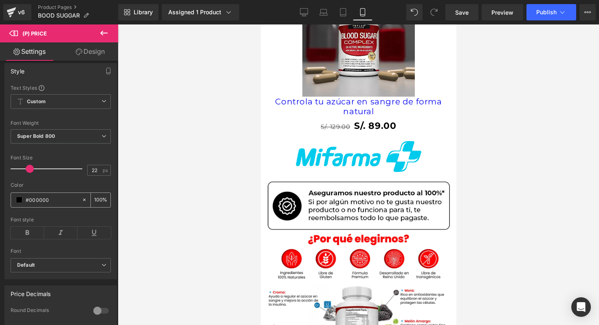
click at [15, 203] on div "#000000" at bounding box center [46, 200] width 70 height 14
click at [20, 203] on span at bounding box center [19, 199] width 7 height 7
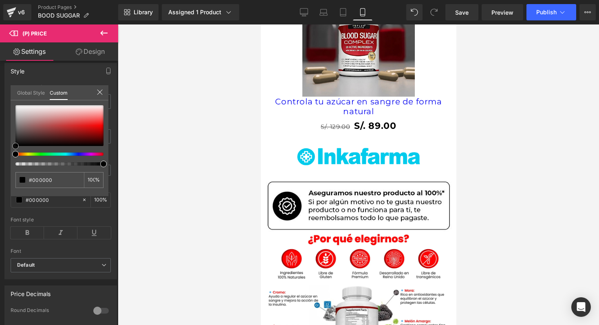
click at [95, 131] on div at bounding box center [59, 125] width 88 height 41
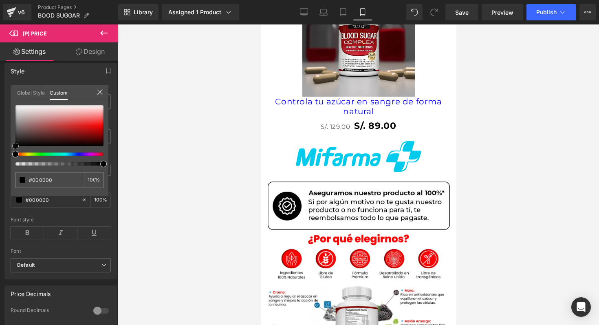
type input "#b30909"
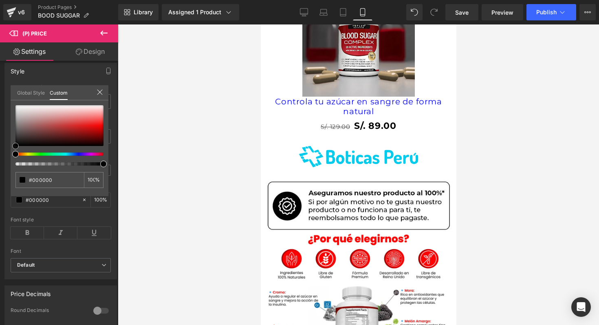
type input "#b30909"
type input "#5a2a2a"
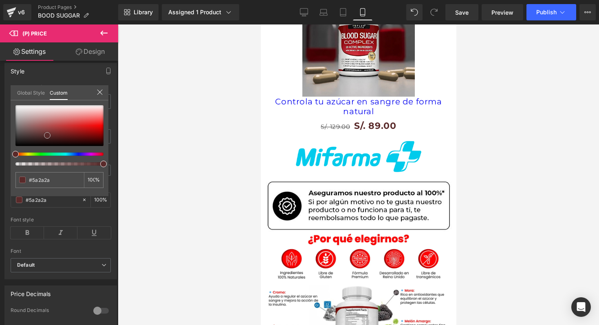
type input "#592b2b"
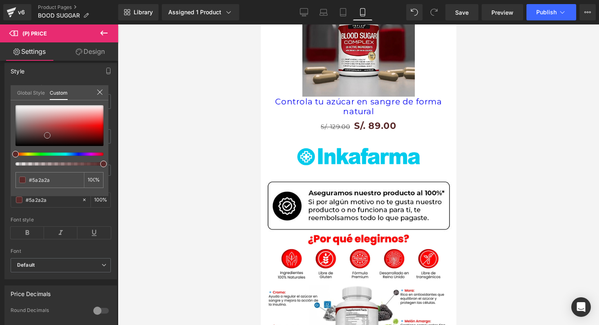
type input "#592b2b"
type input "#4f2a2a"
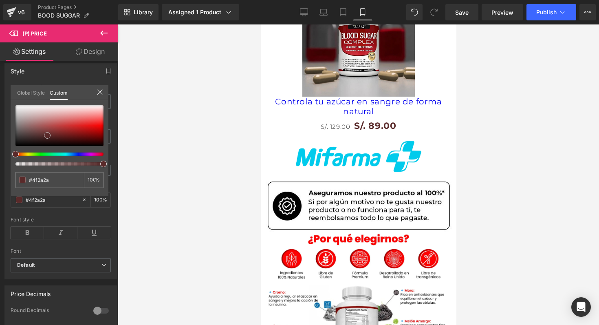
type input "#472828"
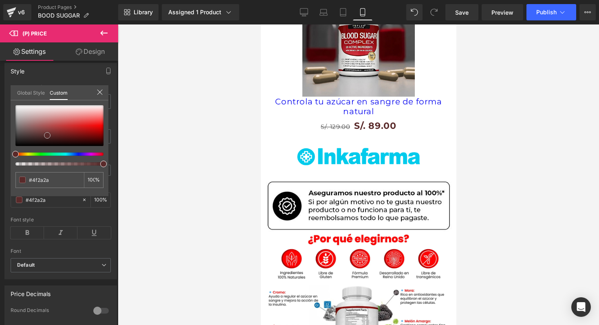
type input "#472828"
type input "#372424"
type input "#221a1a"
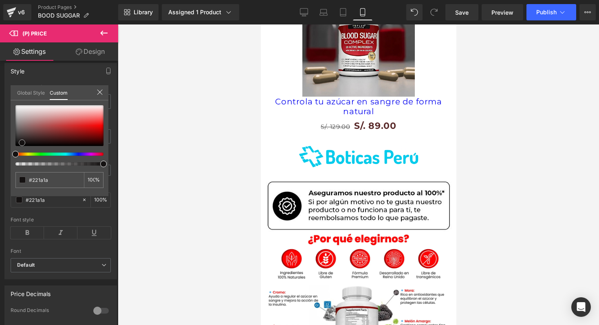
type input "#0d0c0c"
type input "#000000"
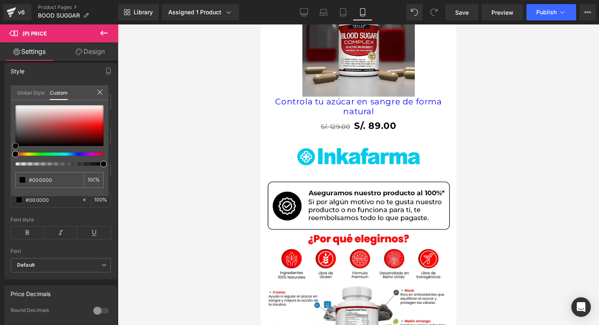
drag, startPoint x: 47, startPoint y: 135, endPoint x: 0, endPoint y: 149, distance: 49.1
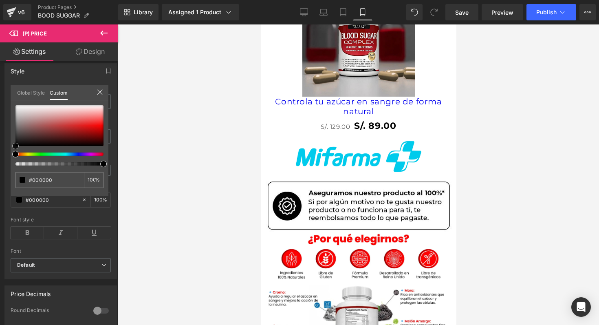
click at [0, 149] on div "Style Text Styles Custom Custom Setup Global Style Custom Setup Global Style Th…" at bounding box center [61, 168] width 122 height 222
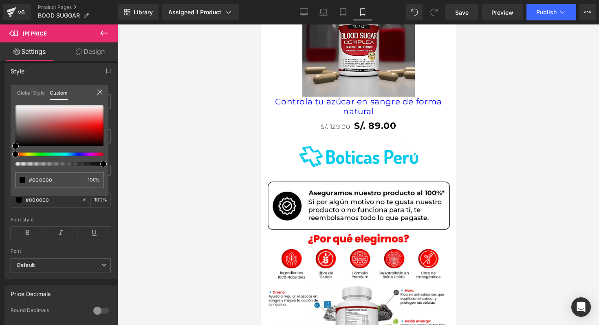
click at [103, 92] on div "Global Style Custom" at bounding box center [60, 92] width 98 height 15
click at [101, 92] on icon at bounding box center [100, 92] width 7 height 7
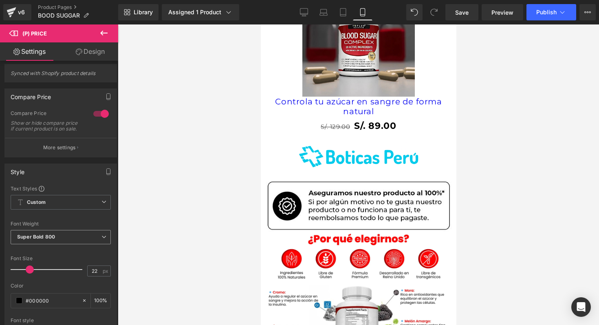
scroll to position [1, 0]
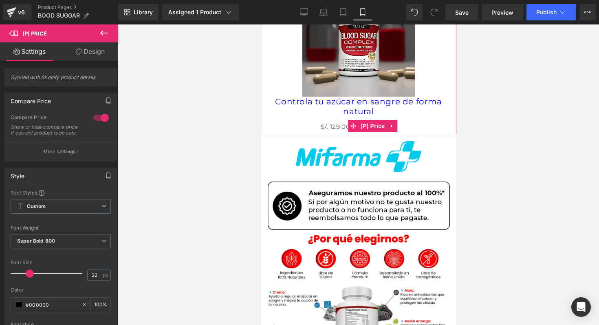
click at [334, 123] on span "S/. 129.00" at bounding box center [334, 127] width 29 height 8
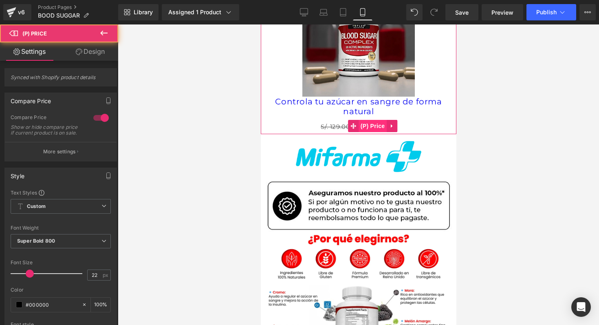
click at [370, 120] on span "(P) Price" at bounding box center [372, 126] width 29 height 12
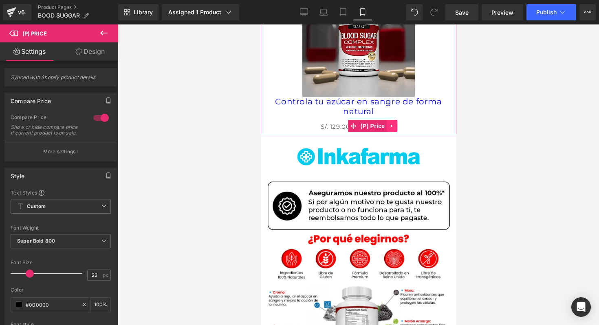
click at [391, 124] on icon at bounding box center [391, 126] width 2 height 4
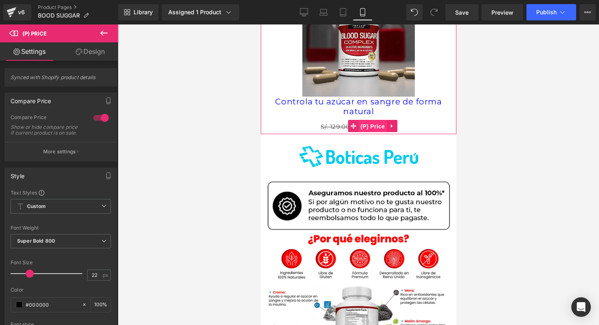
click at [362, 120] on span "(P) Price" at bounding box center [372, 126] width 29 height 12
click at [92, 54] on link "Design" at bounding box center [90, 51] width 59 height 18
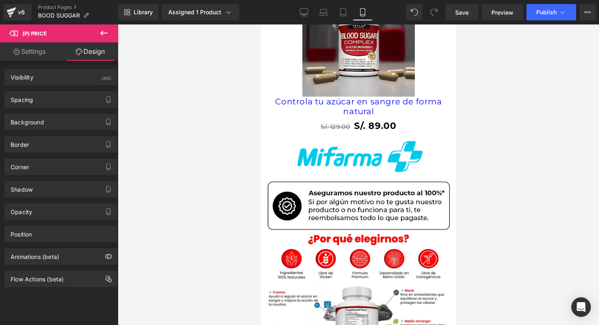
click at [48, 47] on link "Settings" at bounding box center [29, 51] width 59 height 18
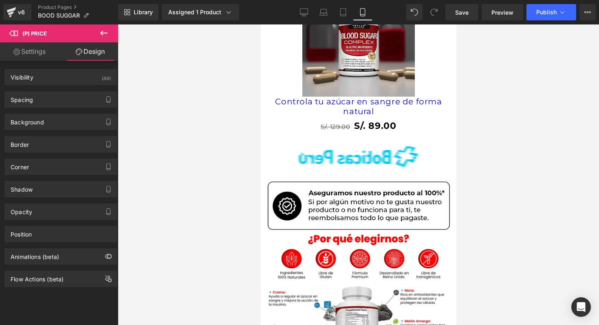
type input "100"
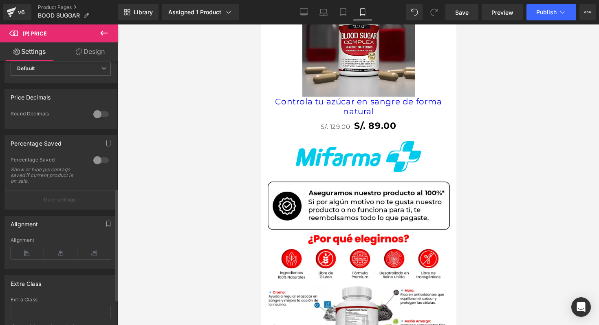
scroll to position [299, 0]
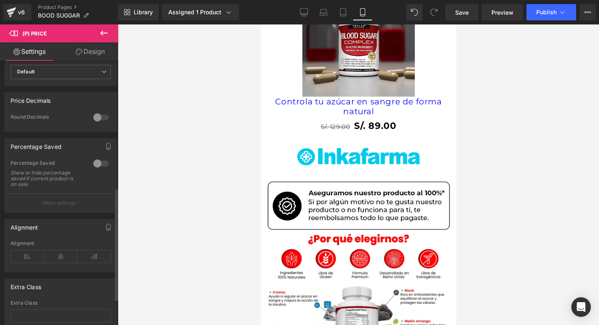
click at [98, 121] on div at bounding box center [101, 117] width 20 height 13
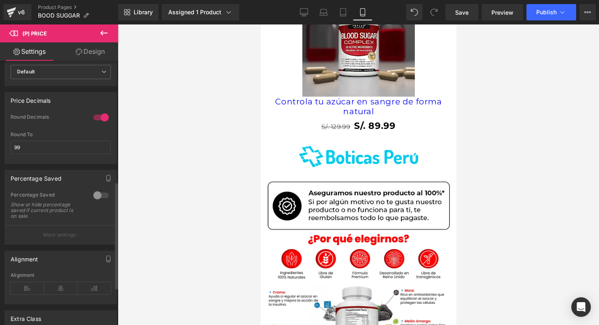
click at [97, 123] on div at bounding box center [101, 117] width 20 height 13
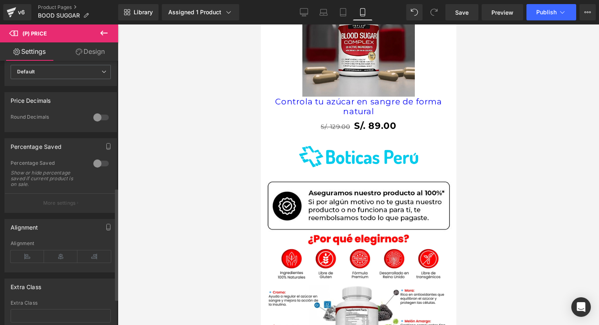
click at [97, 123] on div at bounding box center [101, 117] width 20 height 13
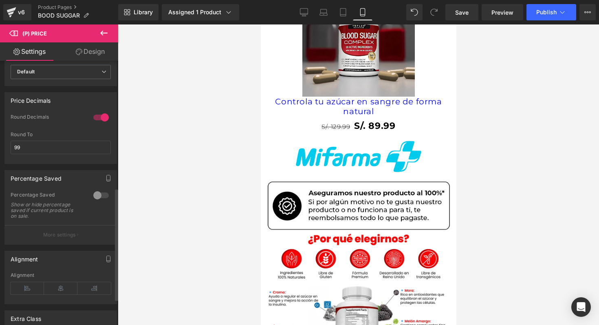
click at [97, 123] on div at bounding box center [101, 117] width 20 height 13
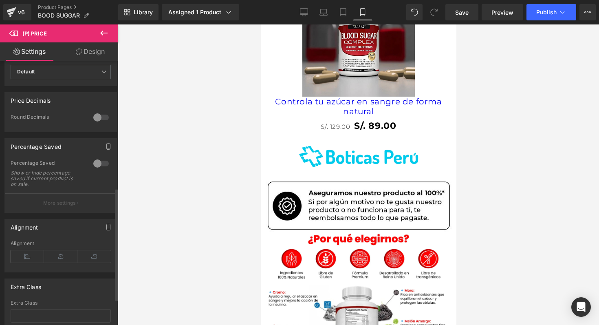
click at [97, 170] on div at bounding box center [101, 163] width 20 height 13
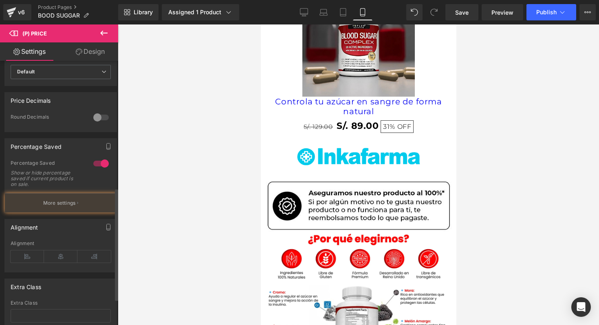
click at [97, 170] on div at bounding box center [101, 163] width 20 height 13
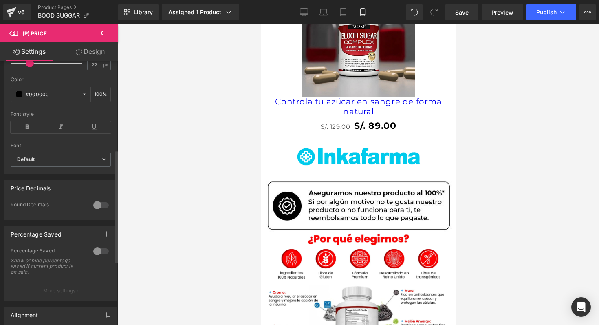
scroll to position [209, 0]
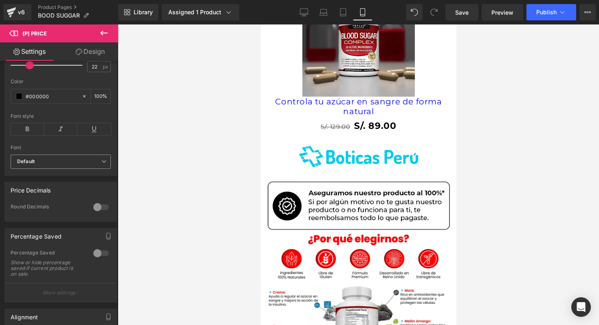
click at [91, 165] on b "Default" at bounding box center [59, 161] width 84 height 7
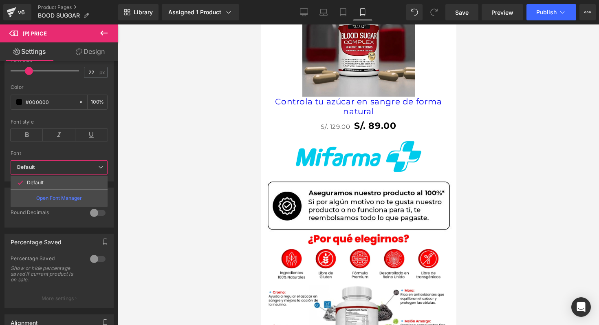
click at [93, 167] on b "Default" at bounding box center [57, 167] width 81 height 7
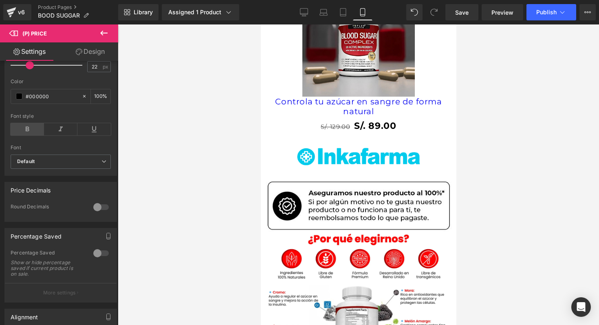
click at [23, 134] on icon at bounding box center [27, 129] width 33 height 12
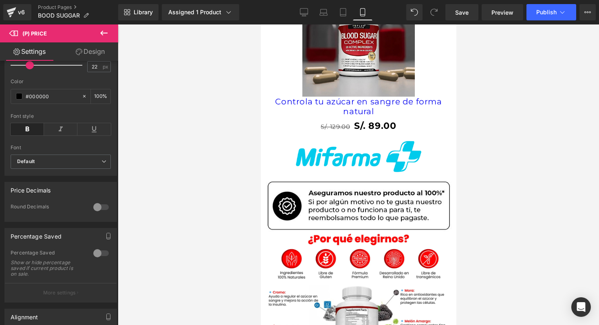
click at [23, 134] on icon at bounding box center [27, 129] width 33 height 12
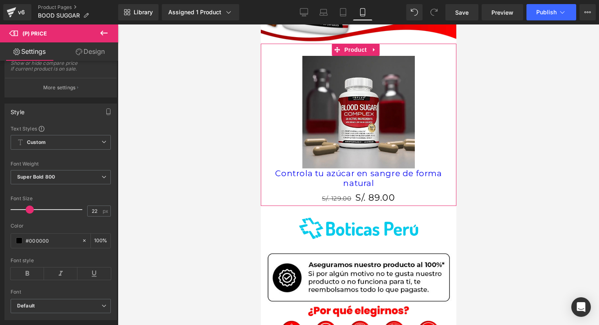
scroll to position [422, 0]
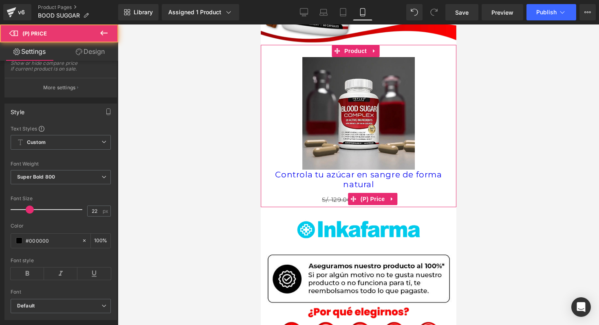
click at [331, 196] on span "S/. 129.00" at bounding box center [335, 200] width 29 height 8
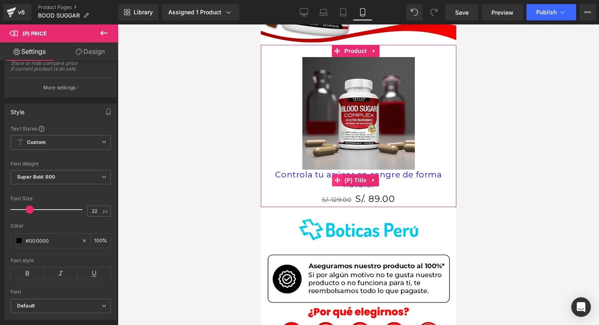
click at [337, 177] on icon at bounding box center [337, 180] width 6 height 6
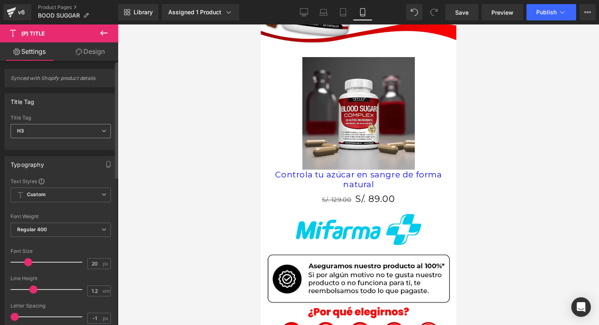
click at [76, 137] on span "H3" at bounding box center [61, 131] width 100 height 14
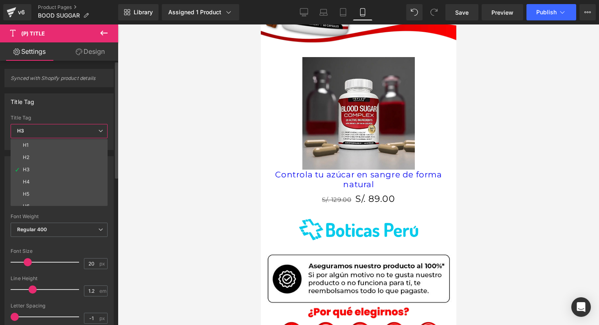
click at [76, 137] on span "H3" at bounding box center [59, 131] width 97 height 14
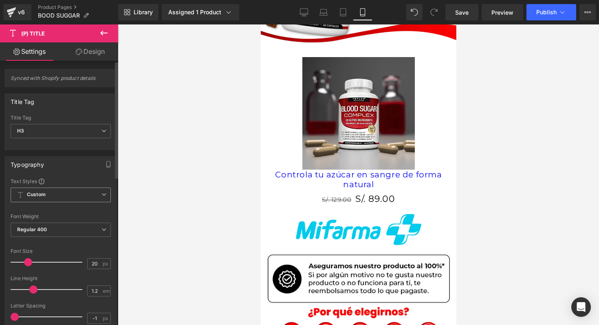
click at [66, 195] on span "Custom Setup Global Style" at bounding box center [61, 194] width 100 height 15
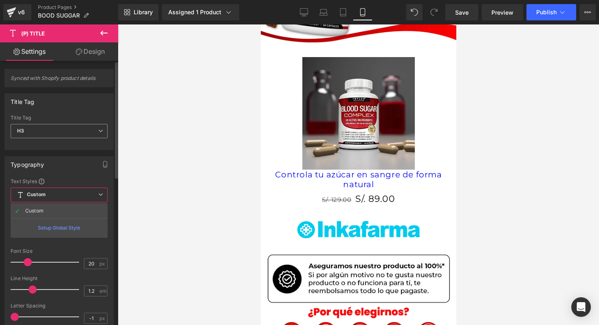
click at [84, 130] on span "H3" at bounding box center [59, 131] width 97 height 14
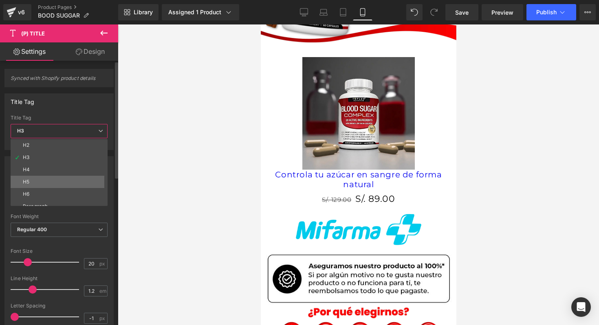
scroll to position [0, 0]
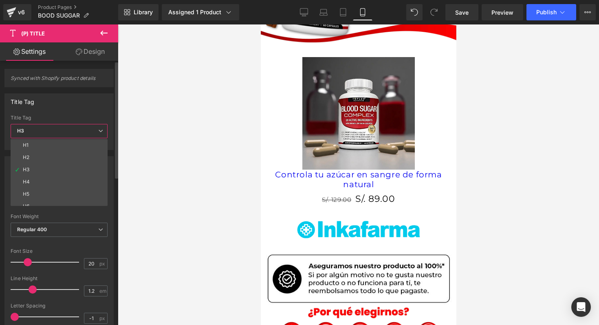
click at [97, 130] on span "H3" at bounding box center [59, 131] width 97 height 14
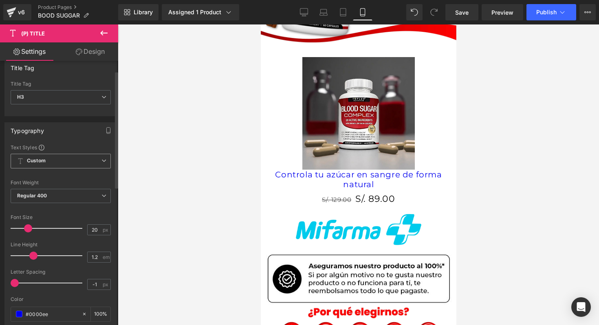
scroll to position [35, 0]
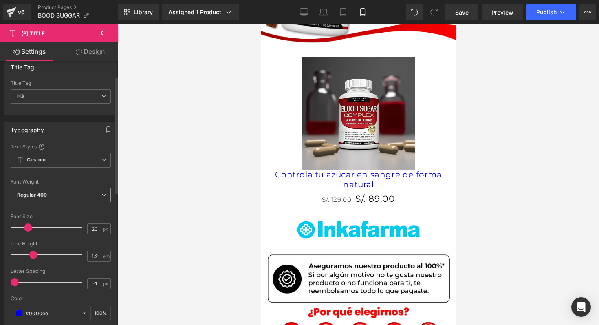
click at [69, 191] on span "Regular 400" at bounding box center [61, 195] width 100 height 14
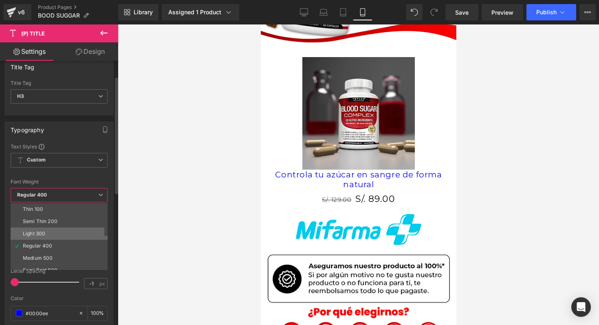
scroll to position [24, 0]
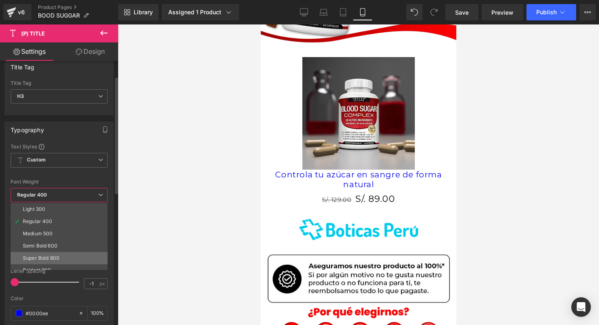
click at [60, 262] on li "Super Bold 800" at bounding box center [61, 258] width 101 height 12
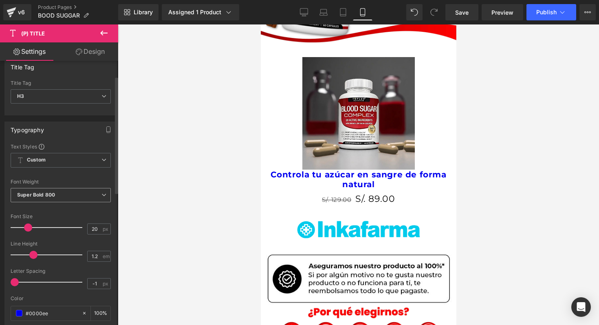
click at [58, 200] on span "Super Bold 800" at bounding box center [61, 195] width 100 height 14
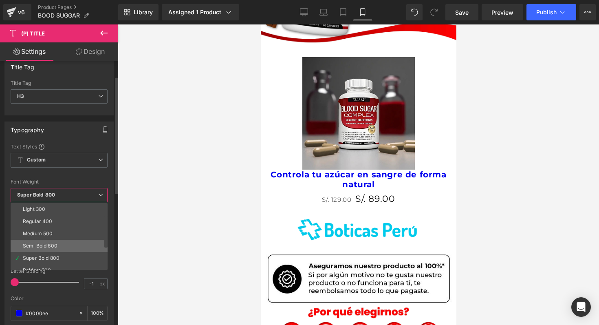
click at [47, 249] on li "Semi Bold 600" at bounding box center [61, 246] width 101 height 12
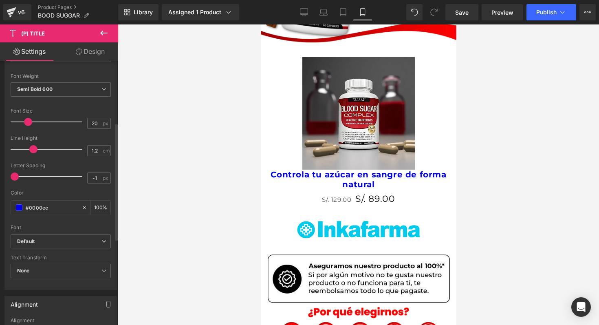
scroll to position [141, 0]
type input "-1"
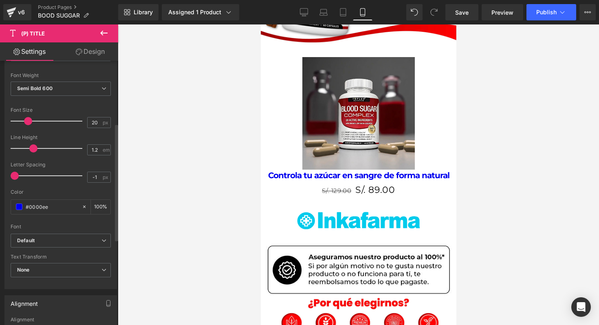
drag, startPoint x: 15, startPoint y: 176, endPoint x: 8, endPoint y: 172, distance: 8.6
click at [8, 172] on div "Text Styles Custom Custom Setup Global Style Custom Setup Global Style Thin 100…" at bounding box center [61, 163] width 112 height 252
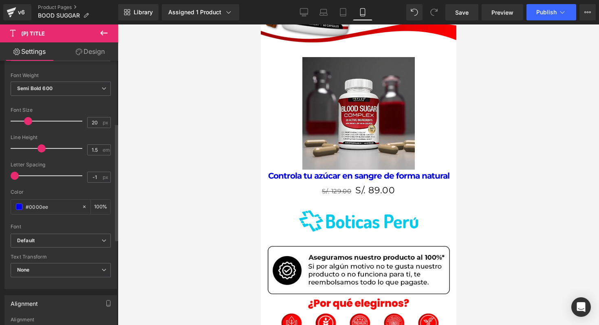
type input "1.4"
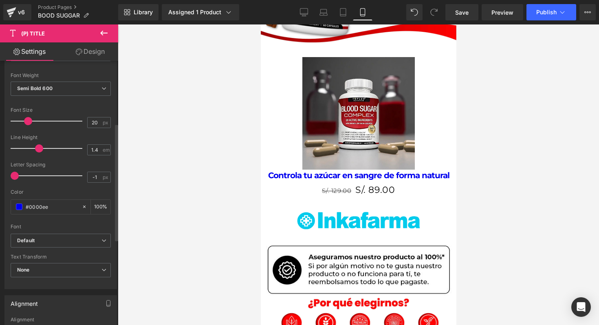
drag, startPoint x: 32, startPoint y: 148, endPoint x: 38, endPoint y: 148, distance: 5.7
click at [38, 148] on span at bounding box center [39, 148] width 8 height 8
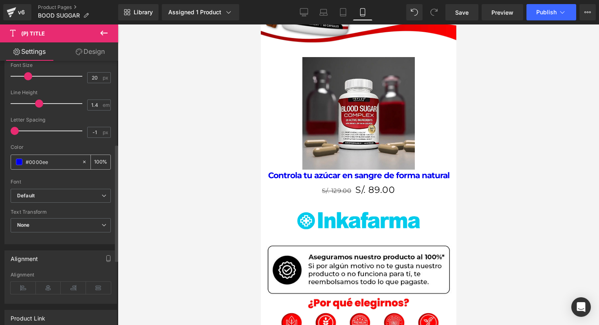
scroll to position [188, 0]
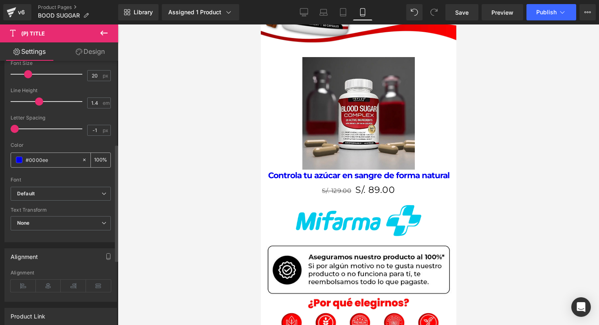
click at [18, 165] on div "#0000ee" at bounding box center [46, 160] width 70 height 14
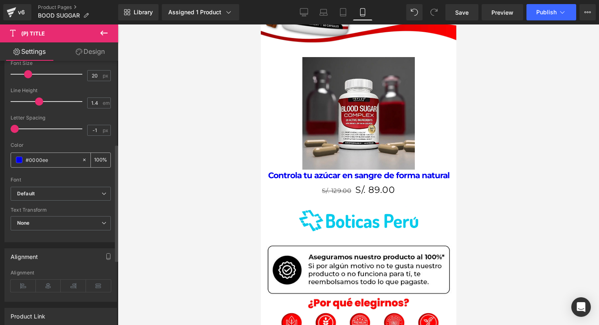
click at [19, 162] on span at bounding box center [19, 159] width 7 height 7
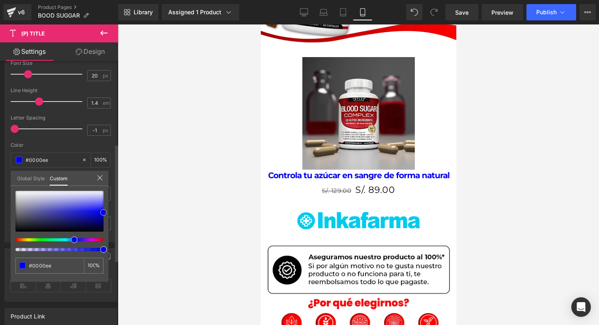
type input "#0000ef"
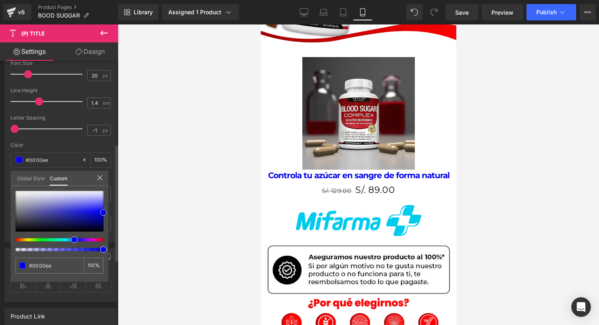
type input "#0000ef"
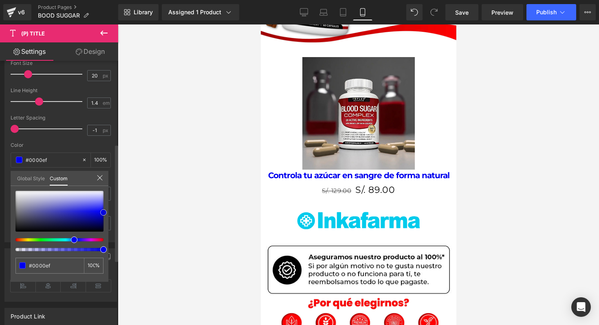
type input "#0909eb"
type input "#1616ed"
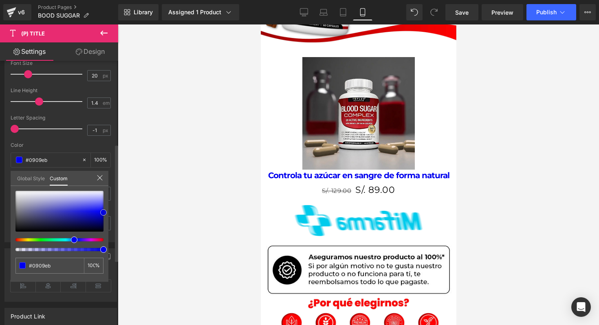
type input "#1616ed"
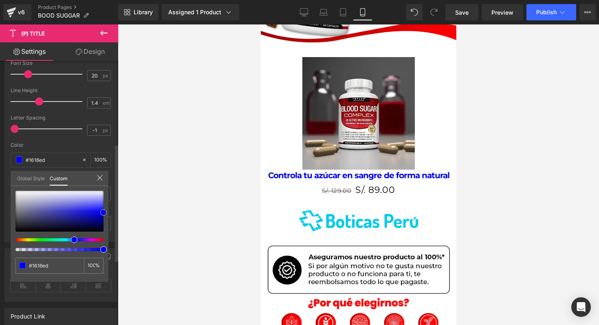
type input "#4949e3"
type input "#7474e0"
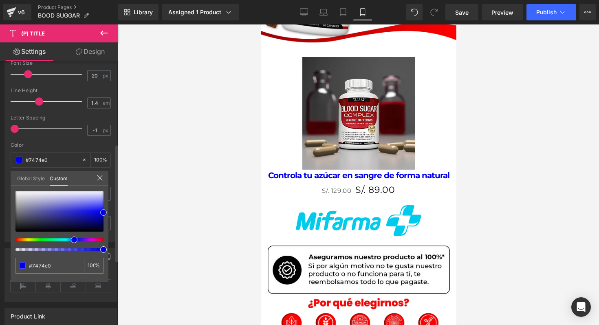
type input "#9b9be2"
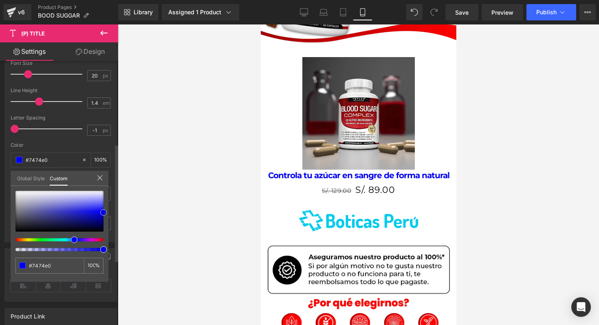
type input "#9b9be2"
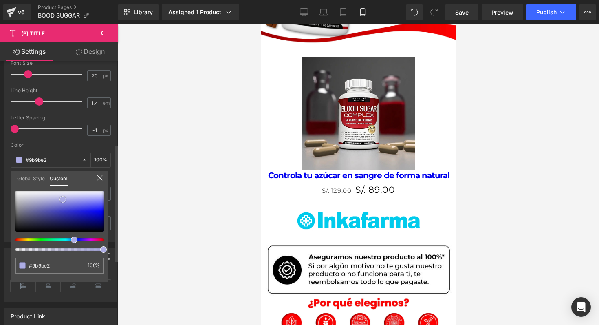
type input "#bdbde9"
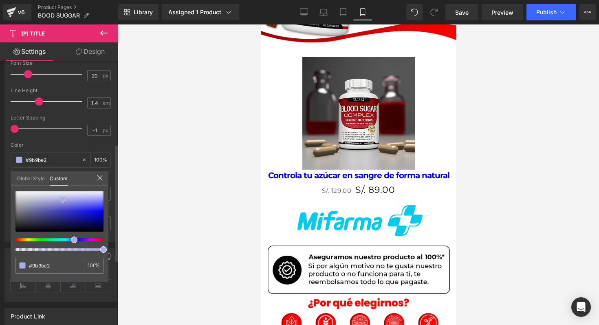
type input "#bdbde9"
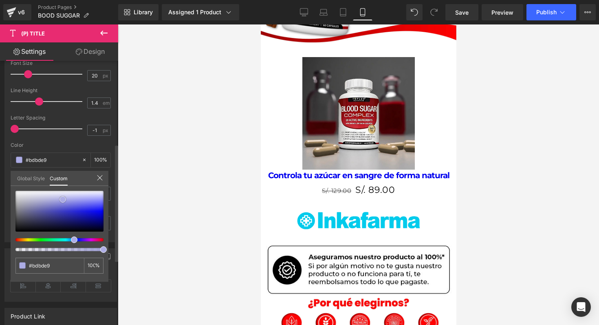
type input "#d4d4f0"
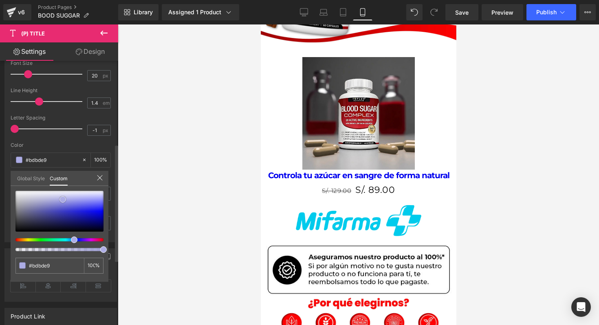
type input "#d4d4f0"
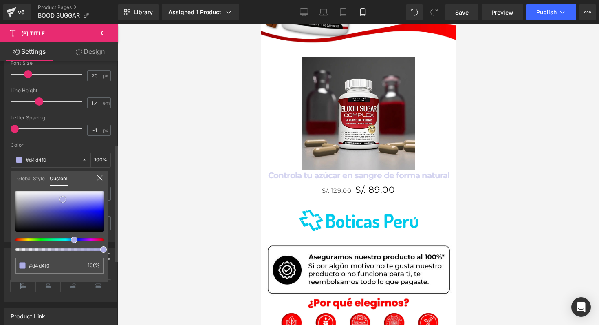
type input "#d5d5f0"
type input "#dadaf0"
type input "#e3e3f1"
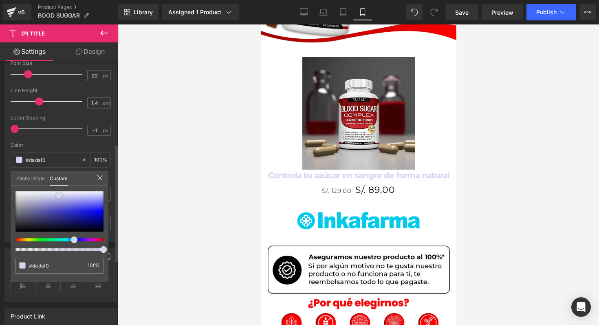
type input "#e3e3f1"
type input "#eeeef5"
type input "#f5f5f9"
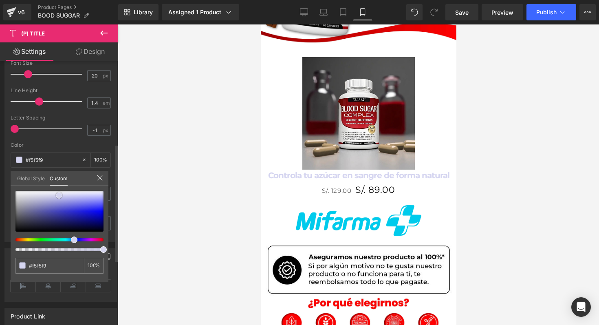
type input "#f8f8fb"
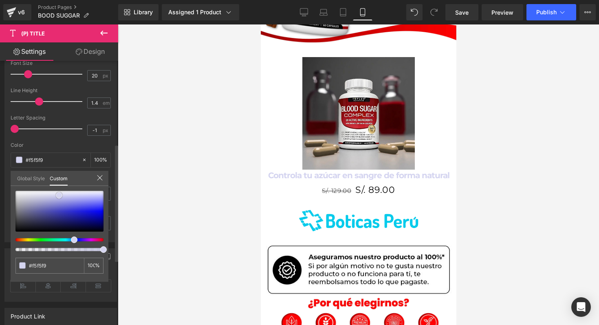
type input "#f8f8fb"
type input "#fbfbfd"
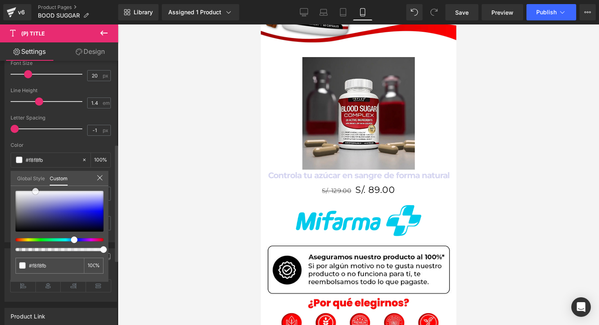
type input "#fbfbfd"
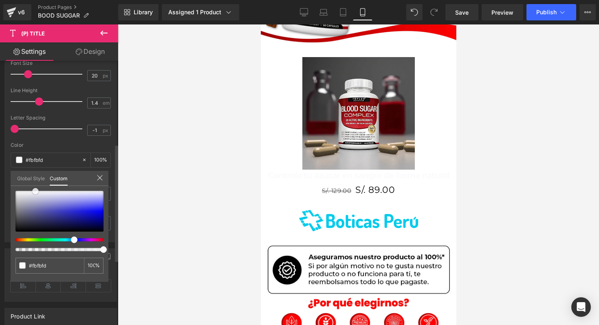
type input "#ffffff"
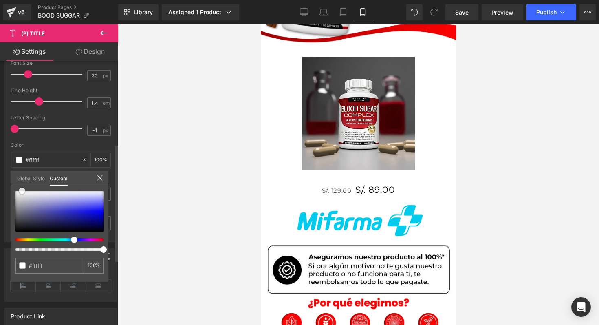
type input "#fcfcfc"
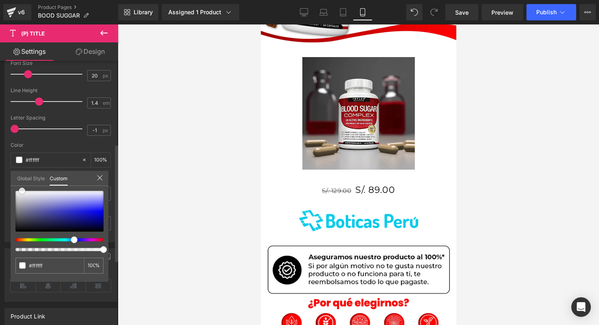
type input "#fcfcfc"
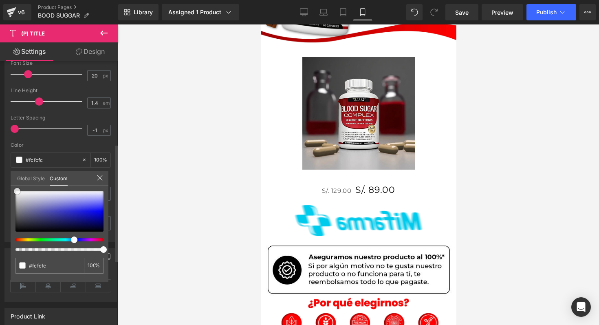
type input "#f9f9fa"
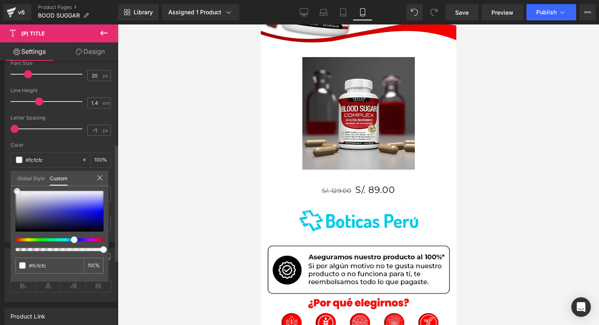
type input "#f9f9fa"
type input "#dfdfe1"
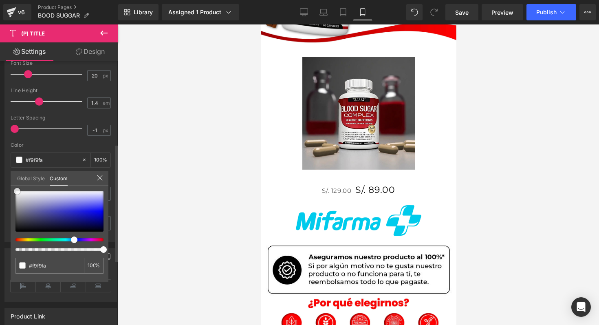
type input "#dfdfe1"
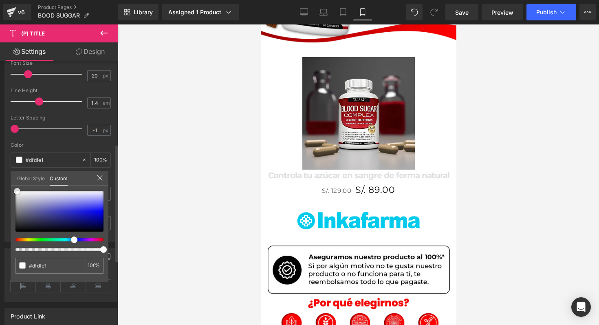
type input "#a0a0a5"
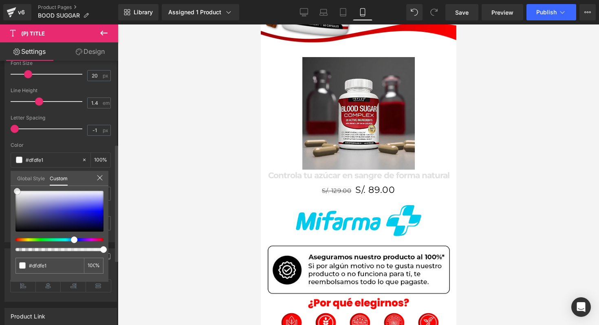
type input "#a0a0a5"
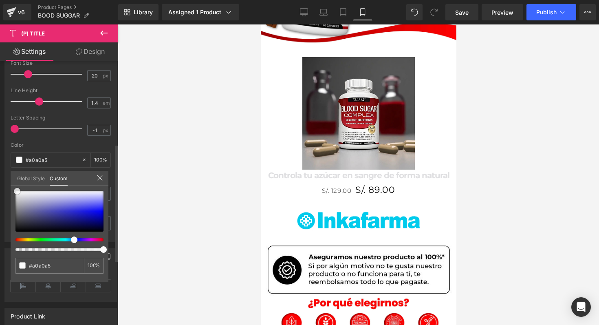
type input "#71717d"
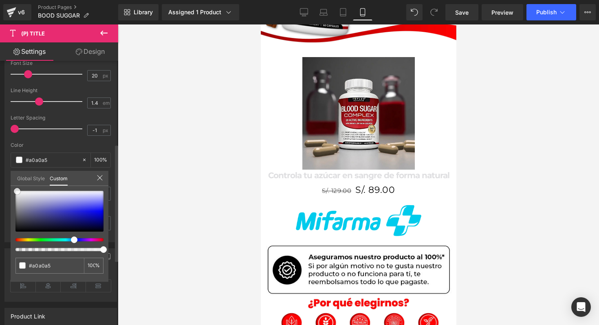
type input "#71717d"
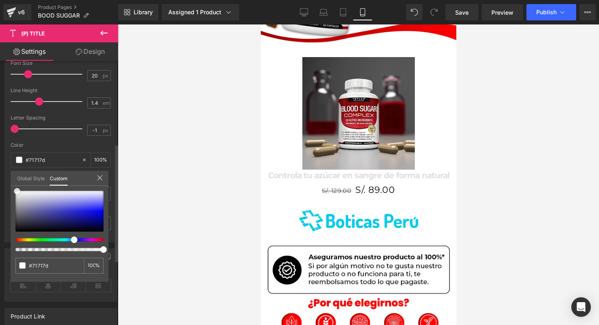
type input "#5d5d69"
type input "#585864"
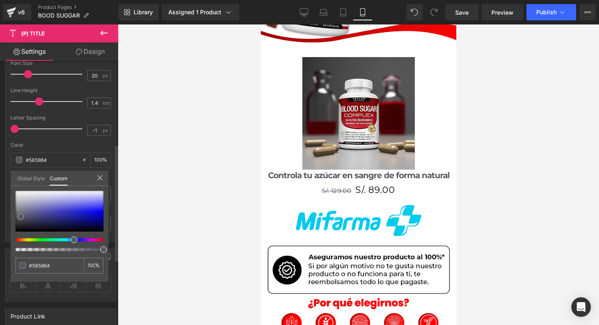
type input "#565661"
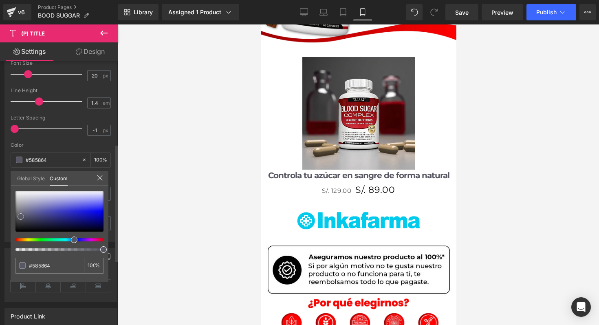
type input "#565661"
type input "#323233"
type input "#000000"
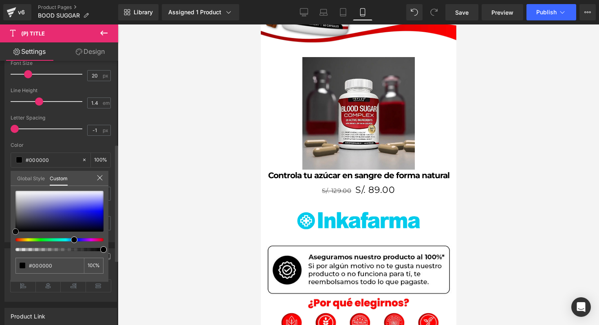
drag, startPoint x: 104, startPoint y: 213, endPoint x: 1, endPoint y: 257, distance: 111.9
click at [1, 242] on div "Typography Text Styles Custom Custom Setup Global Style Custom Setup Global Sty…" at bounding box center [61, 102] width 122 height 280
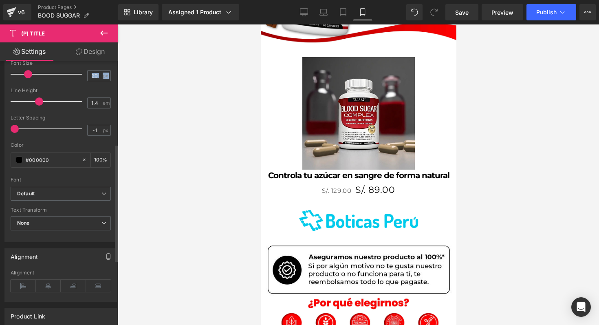
drag, startPoint x: 28, startPoint y: 75, endPoint x: 22, endPoint y: 84, distance: 11.2
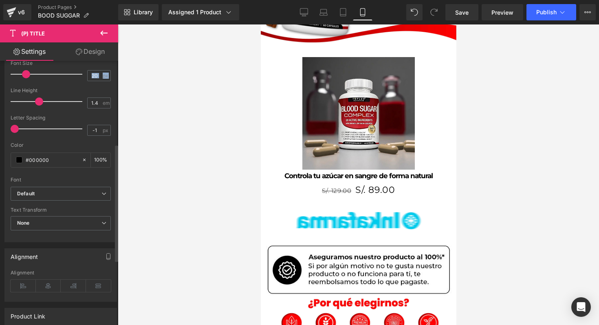
type input "21"
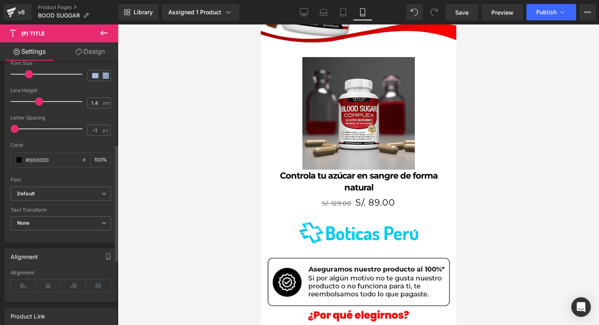
click at [29, 72] on span at bounding box center [29, 74] width 8 height 8
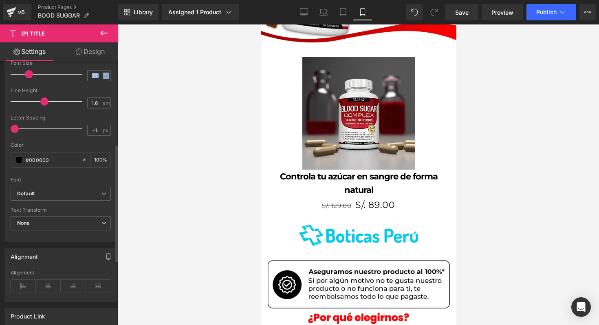
type input "1.7"
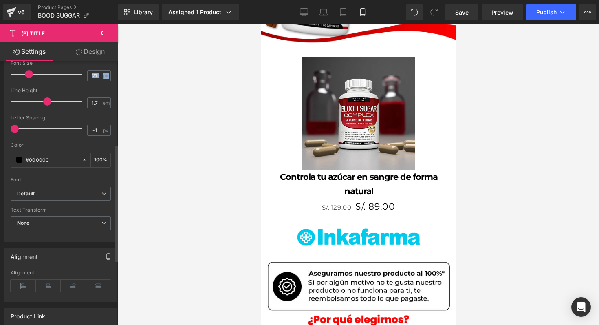
drag, startPoint x: 37, startPoint y: 99, endPoint x: 43, endPoint y: 100, distance: 6.6
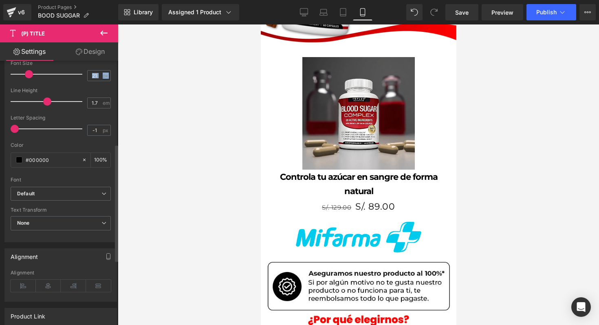
click at [43, 100] on span at bounding box center [47, 101] width 8 height 8
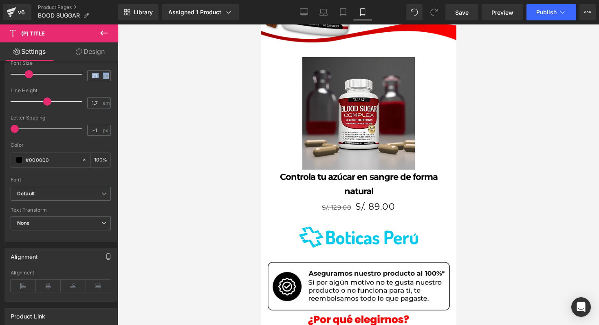
click at [155, 187] on div at bounding box center [358, 174] width 481 height 300
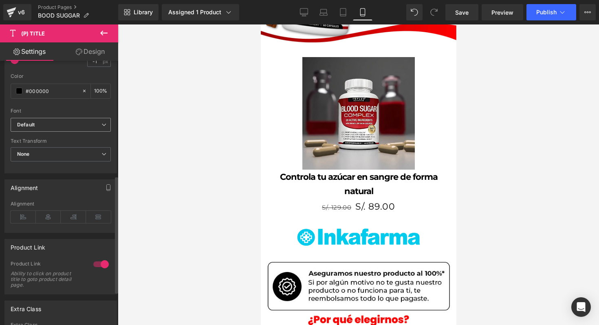
scroll to position [260, 0]
click at [85, 111] on div "Font Default Default Default Open Font Manager" at bounding box center [61, 16] width 100 height 197
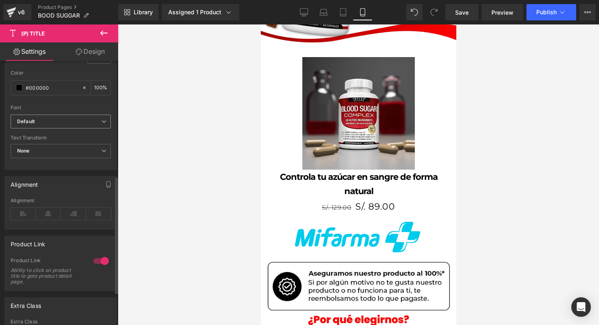
click at [82, 123] on b "Default" at bounding box center [59, 121] width 84 height 7
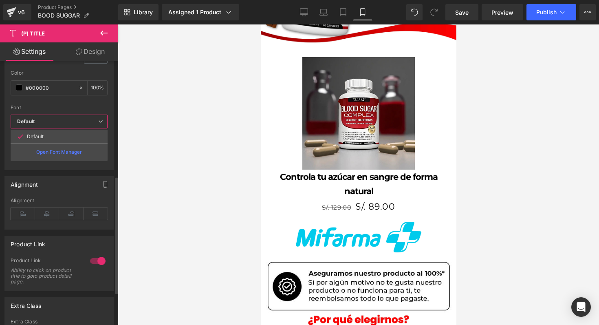
click at [82, 123] on b "Default" at bounding box center [57, 121] width 81 height 7
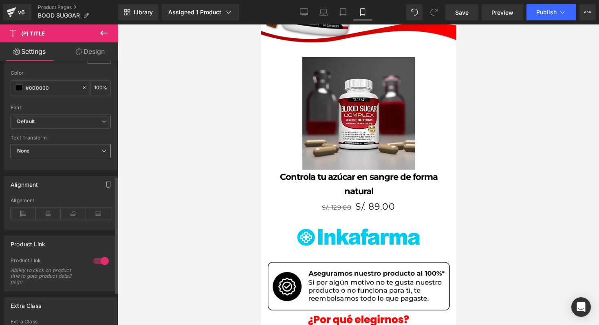
click at [73, 153] on span "None" at bounding box center [61, 151] width 100 height 14
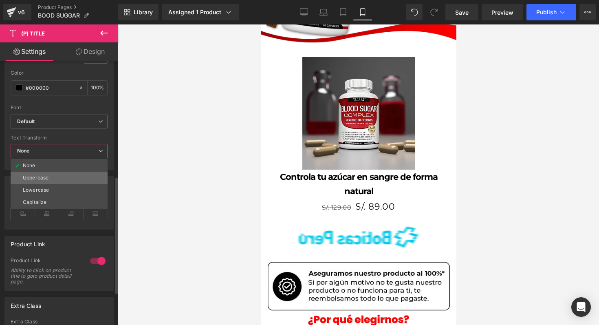
click at [60, 173] on li "Uppercase" at bounding box center [59, 178] width 97 height 12
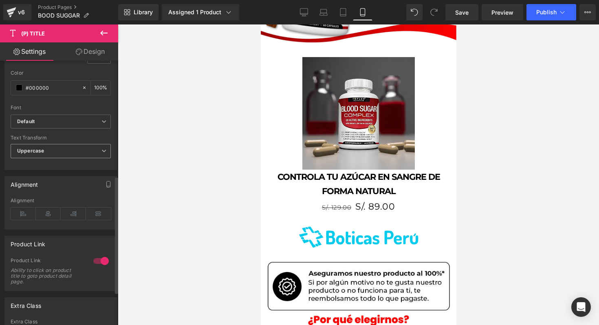
click at [70, 150] on span "Uppercase" at bounding box center [61, 151] width 100 height 14
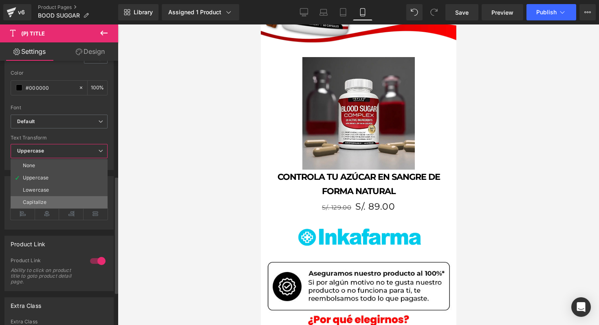
click at [62, 203] on li "Capitalize" at bounding box center [59, 202] width 97 height 12
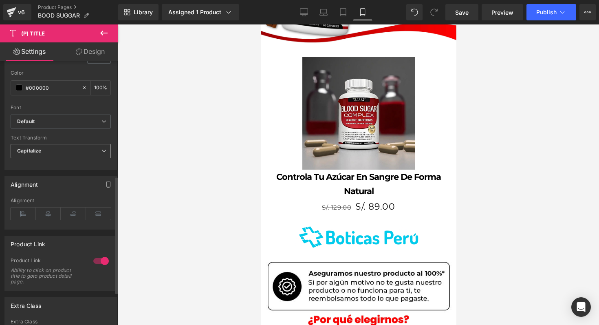
click at [79, 153] on span "Capitalize" at bounding box center [61, 151] width 100 height 14
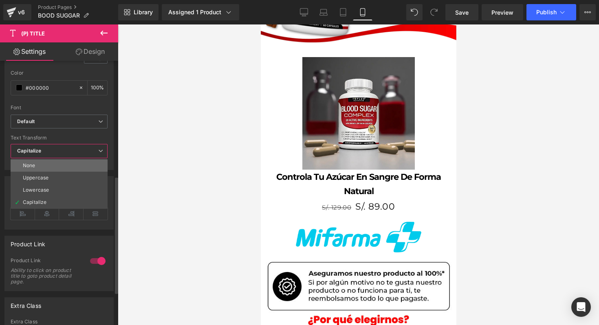
click at [73, 170] on li "None" at bounding box center [59, 165] width 97 height 12
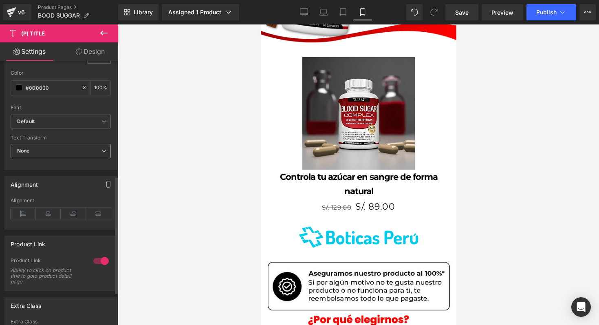
click at [77, 154] on span "None" at bounding box center [61, 151] width 100 height 14
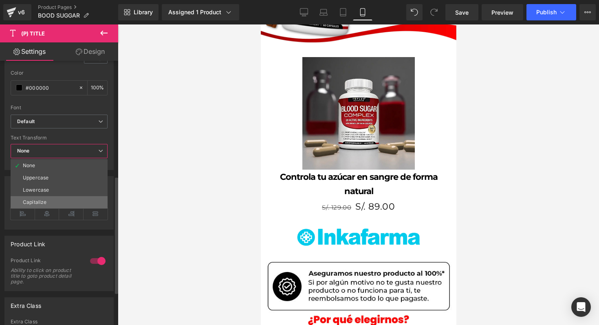
click at [63, 203] on li "Capitalize" at bounding box center [59, 202] width 97 height 12
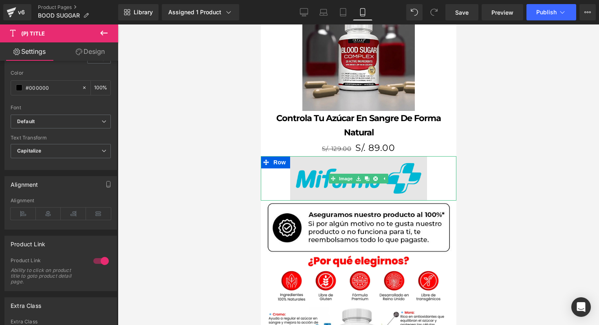
scroll to position [489, 0]
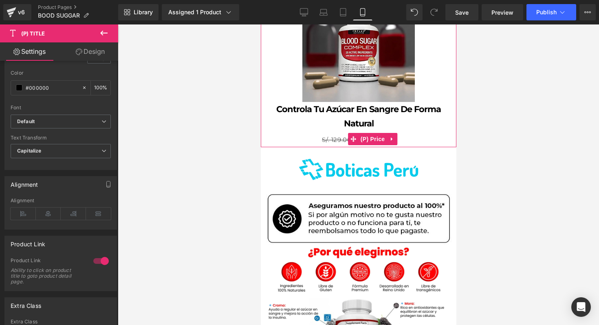
click at [333, 136] on span "S/. 129.00" at bounding box center [335, 140] width 29 height 8
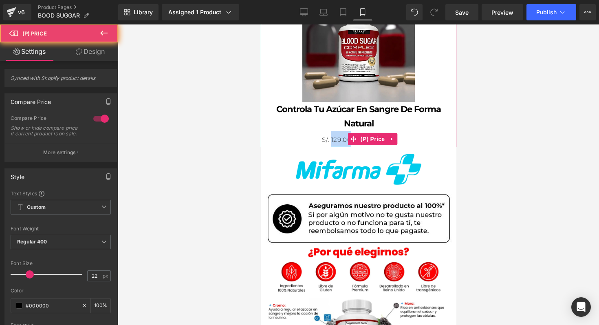
click at [333, 136] on span "S/. 129.00" at bounding box center [335, 140] width 29 height 8
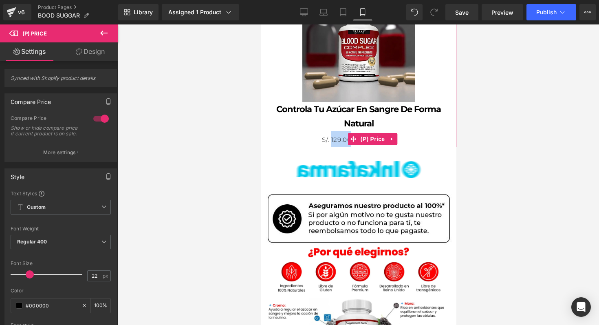
click at [333, 136] on span "S/. 129.00" at bounding box center [335, 140] width 29 height 8
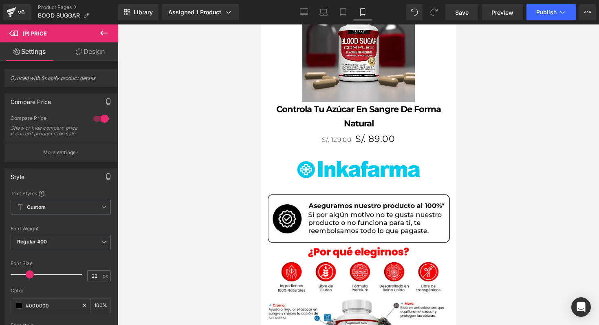
click at [98, 53] on link "Design" at bounding box center [90, 51] width 59 height 18
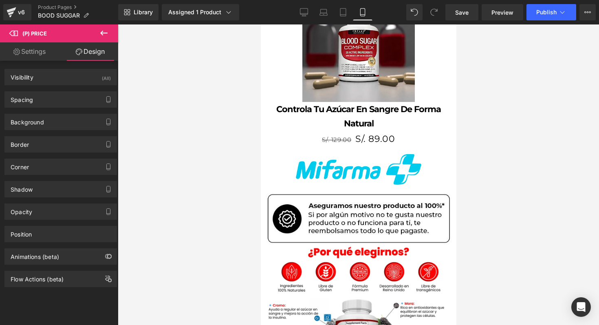
click at [51, 54] on link "Settings" at bounding box center [29, 51] width 59 height 18
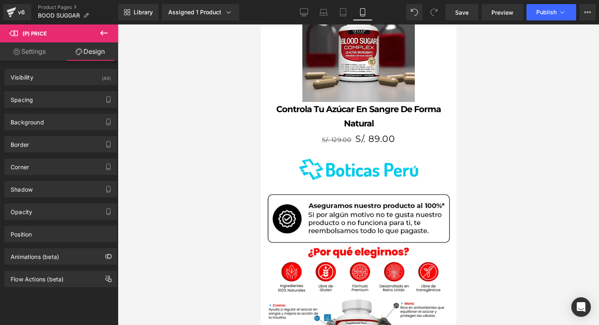
type input "100"
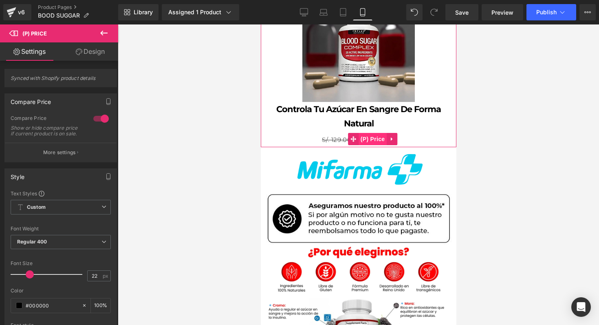
click at [374, 133] on span "(P) Price" at bounding box center [372, 139] width 29 height 12
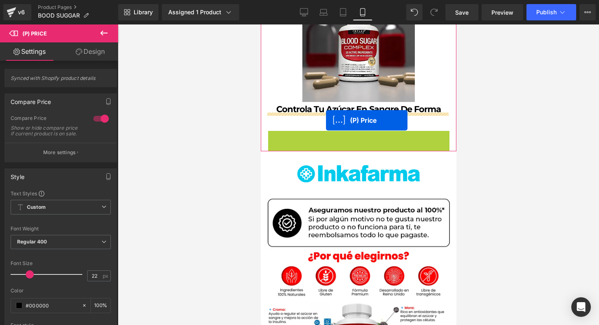
drag, startPoint x: 353, startPoint y: 121, endPoint x: 321, endPoint y: 122, distance: 31.4
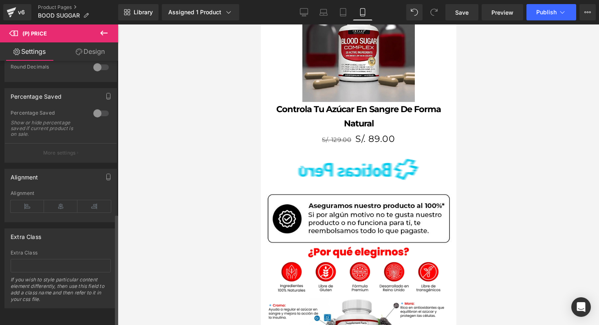
scroll to position [360, 0]
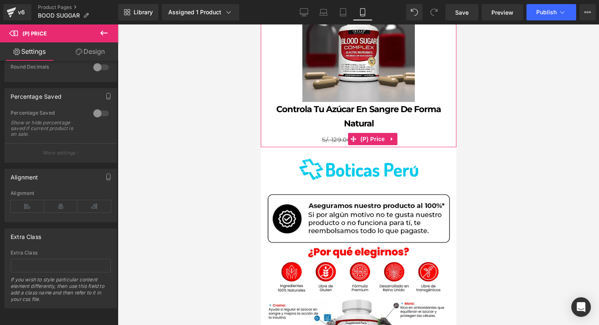
click at [342, 136] on span "S/. 129.00" at bounding box center [335, 140] width 29 height 8
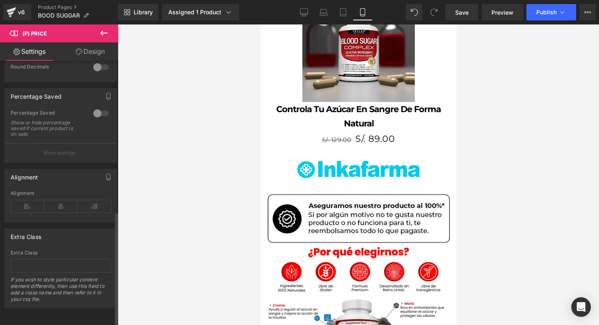
scroll to position [345, 0]
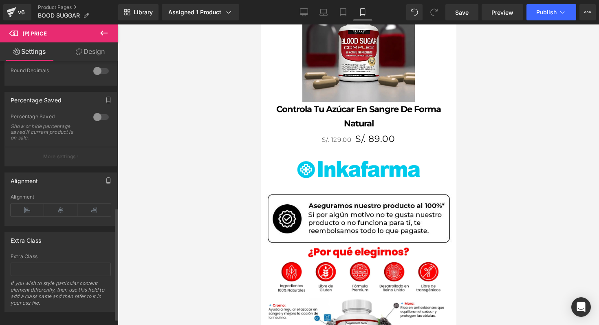
click at [101, 121] on div at bounding box center [101, 116] width 20 height 13
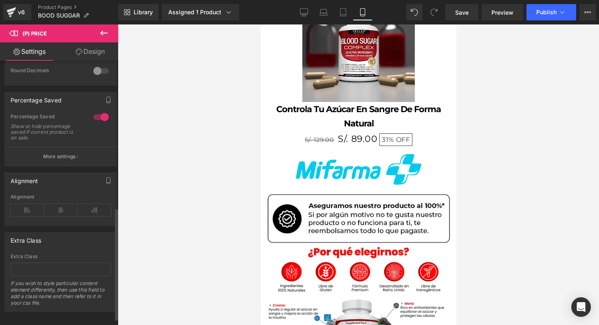
click at [101, 121] on div at bounding box center [101, 116] width 20 height 13
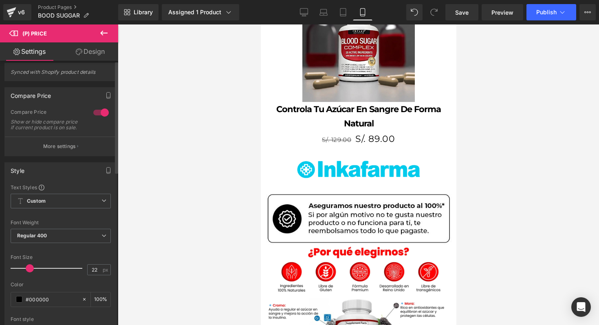
scroll to position [0, 0]
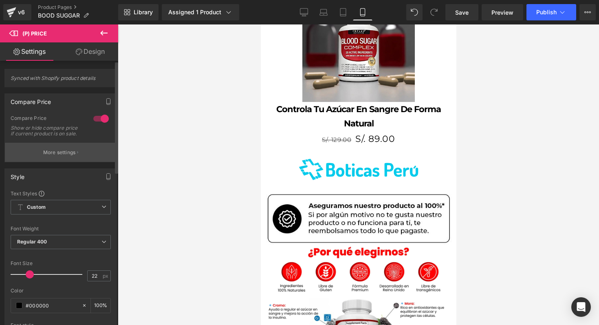
click at [64, 156] on p "More settings" at bounding box center [59, 152] width 33 height 7
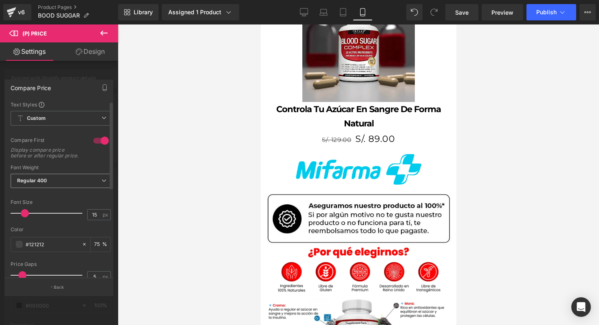
click at [53, 184] on span "Regular 400" at bounding box center [61, 181] width 100 height 14
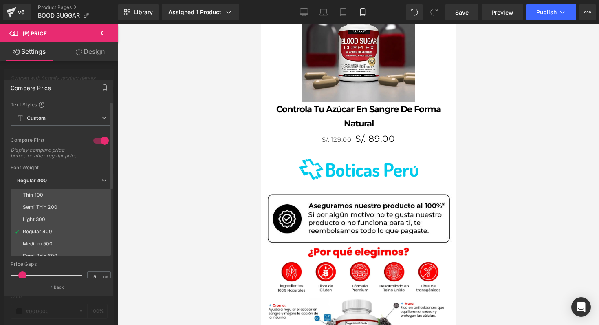
click at [68, 184] on span "Regular 400" at bounding box center [61, 181] width 100 height 14
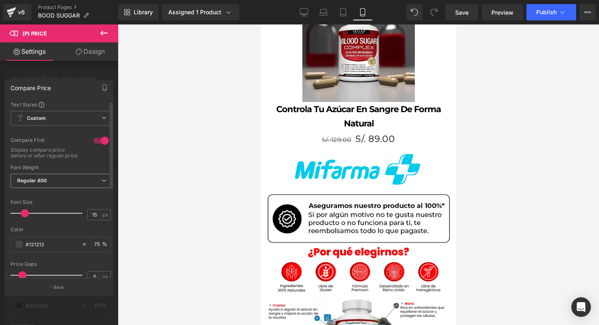
click at [68, 184] on span "Regular 400" at bounding box center [61, 181] width 100 height 14
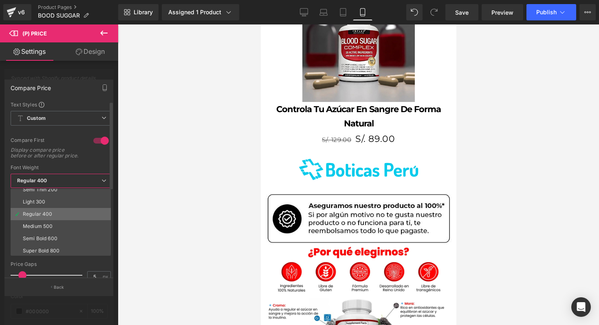
scroll to position [30, 0]
click at [61, 220] on li "Medium 500" at bounding box center [63, 213] width 104 height 12
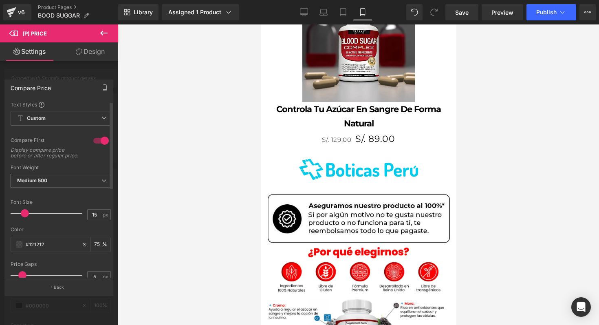
click at [67, 192] on div "Medium 500 Thin 100 Semi Thin 200 Light 300 Regular 400 Medium 500 Semi Bold 60…" at bounding box center [61, 183] width 100 height 18
click at [69, 188] on span "Medium 500" at bounding box center [61, 181] width 100 height 14
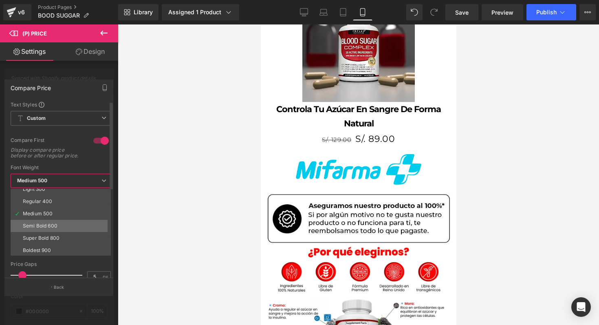
click at [53, 228] on li "Semi Bold 600" at bounding box center [63, 226] width 104 height 12
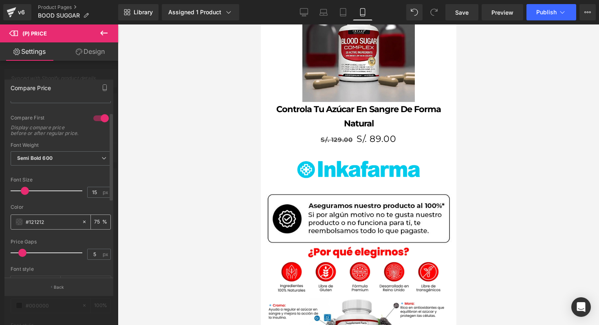
scroll to position [26, 0]
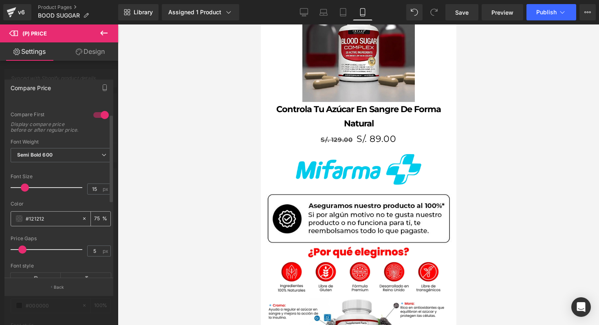
click at [17, 222] on span at bounding box center [19, 218] width 7 height 7
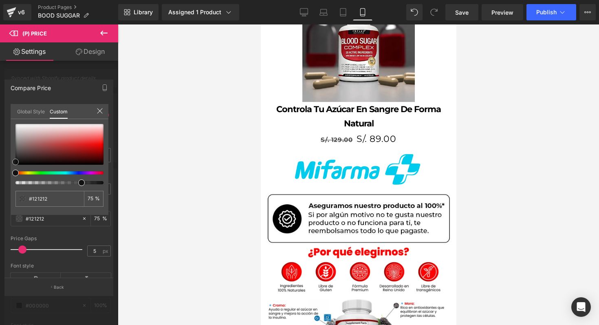
type input "#900d0d"
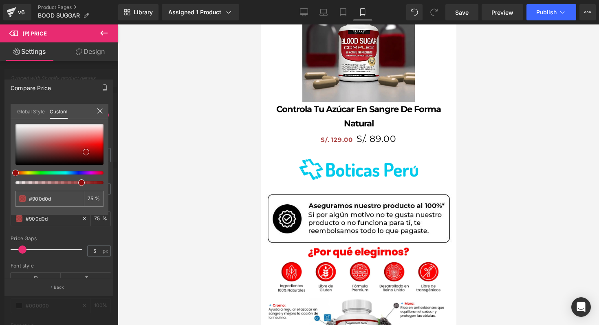
click at [86, 152] on div at bounding box center [59, 144] width 88 height 41
type input "#8f0f0f"
type input "#6b0404"
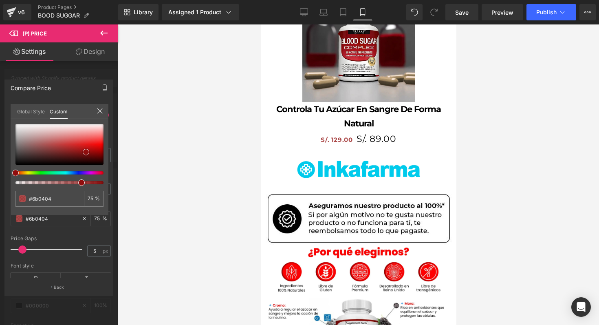
type input "#420000"
type input "#230000"
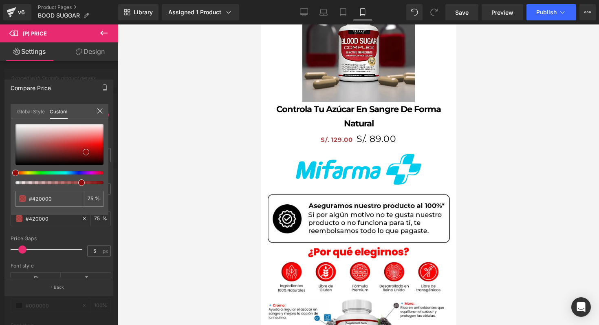
type input "#230000"
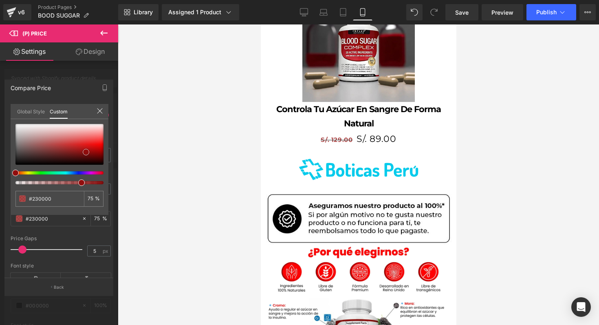
type input "#1e0000"
type input "#230000"
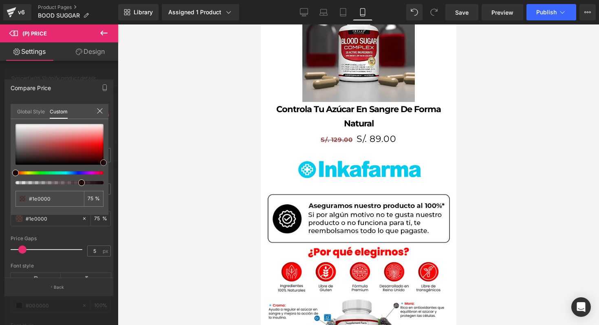
type input "#230000"
type input "#280000"
type input "#2d0000"
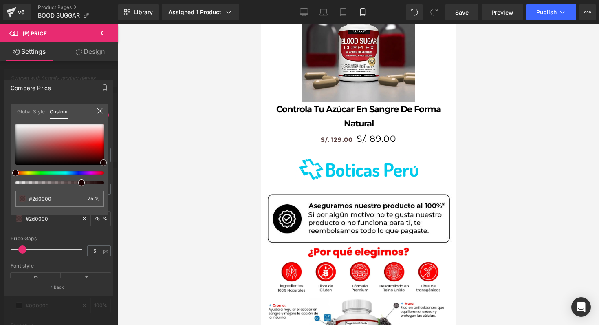
type input "#330000"
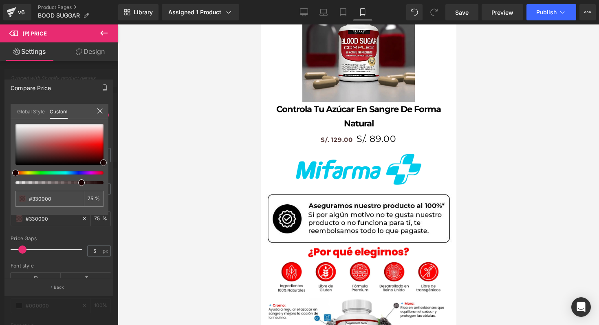
type input "#380000"
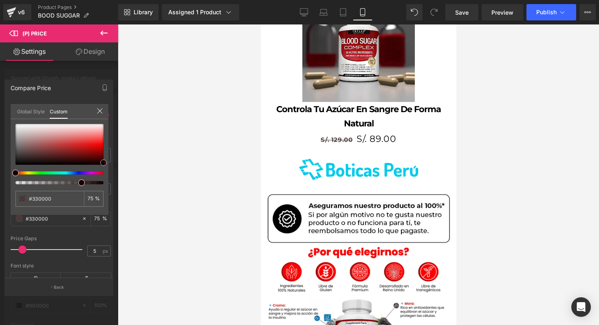
type input "#380000"
type input "#3d0000"
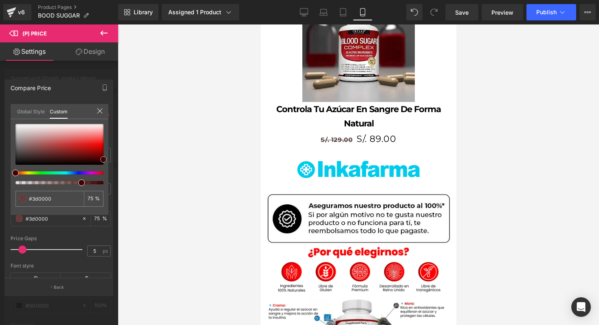
type input "#420000"
type input "#4c0000"
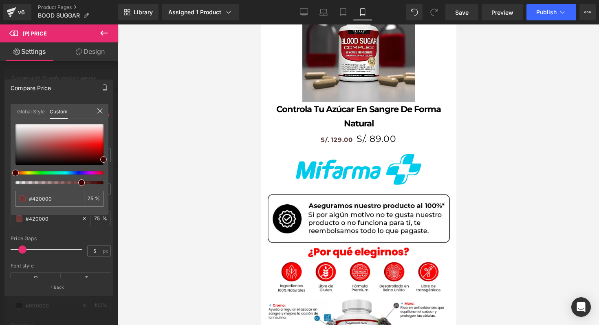
type input "#4c0000"
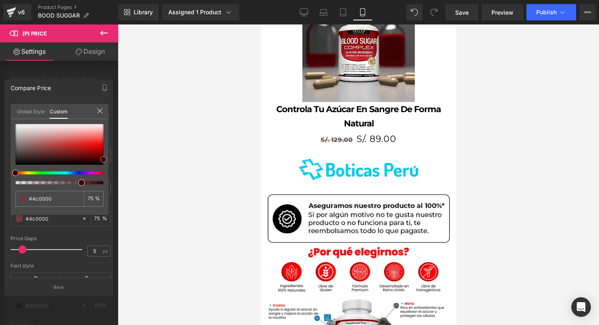
type input "#510000"
type input "#5b0000"
type input "#750000"
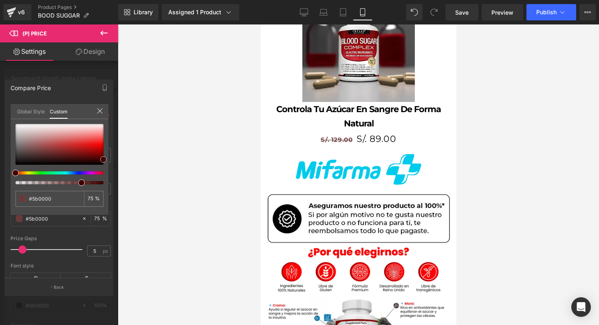
type input "#750000"
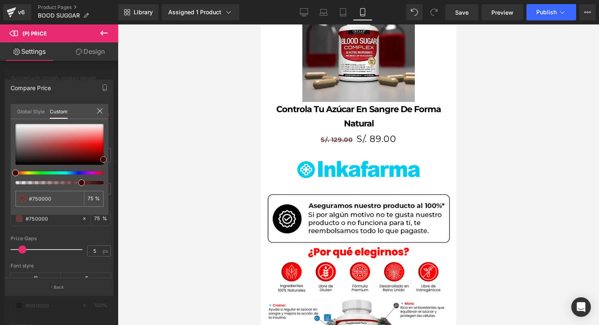
type input "#890000"
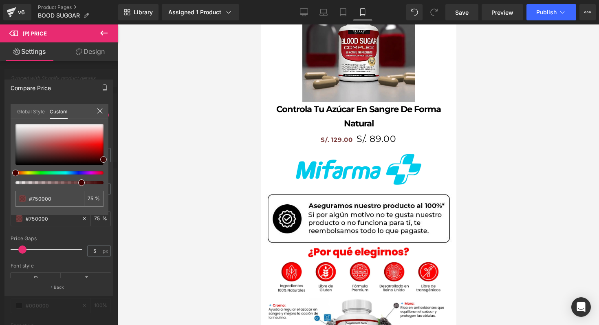
type input "#890000"
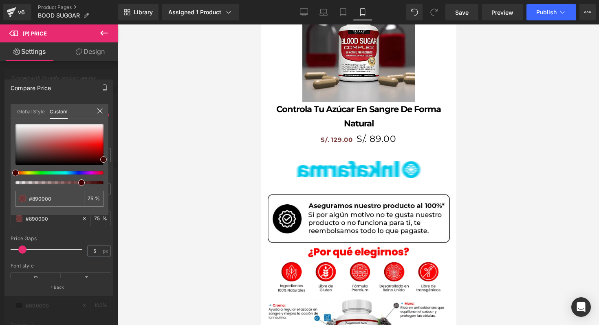
type input "#8e0000"
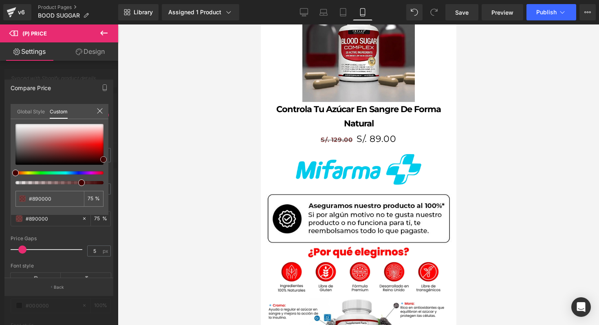
type input "#8e0000"
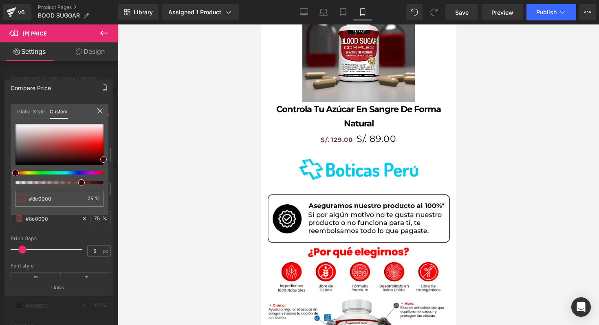
type input "#a30000"
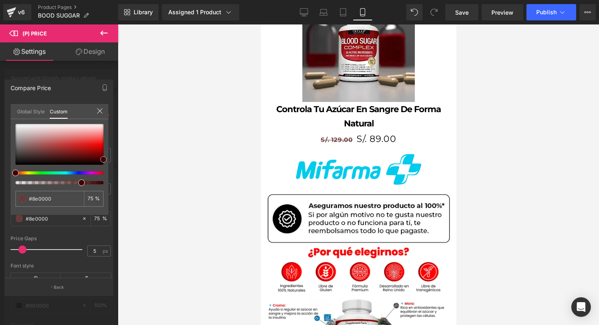
type input "#a30000"
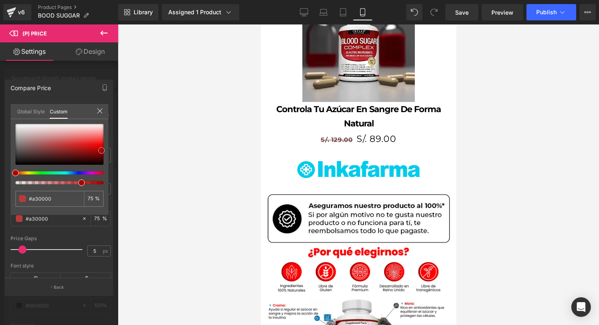
type input "#b10000"
type input "#be0202"
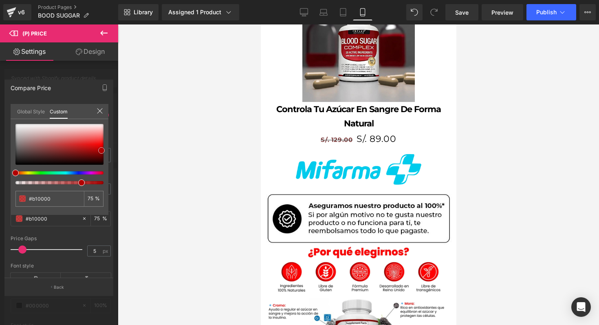
type input "#be0202"
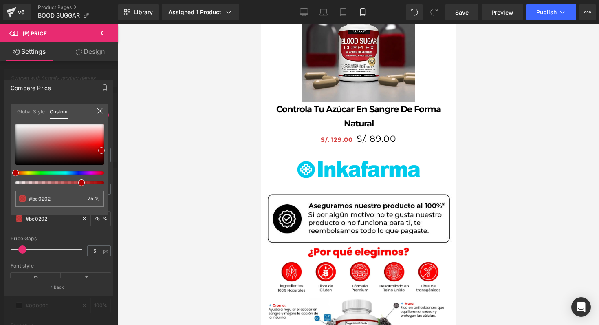
type input "#c80303"
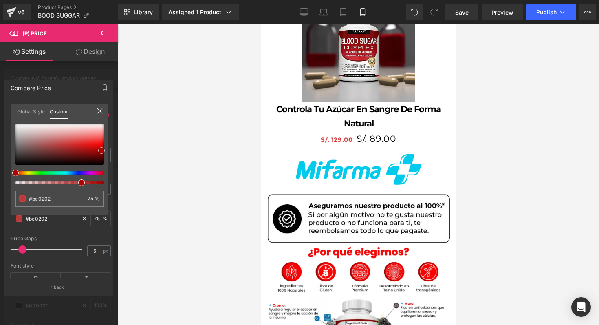
type input "#c80303"
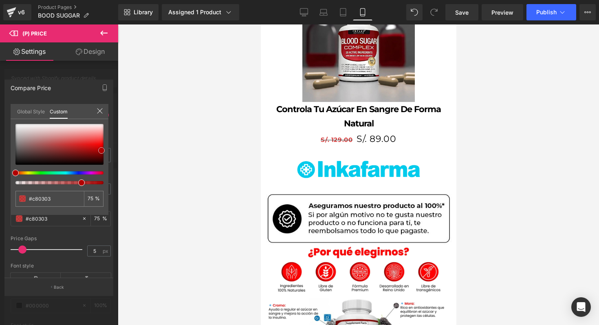
type input "#d10404"
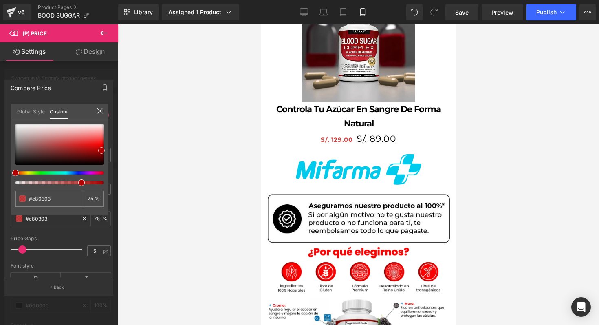
type input "#d10404"
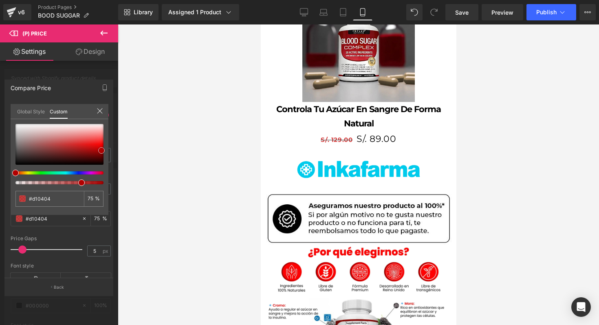
type input "#db0404"
type input "#ec0303"
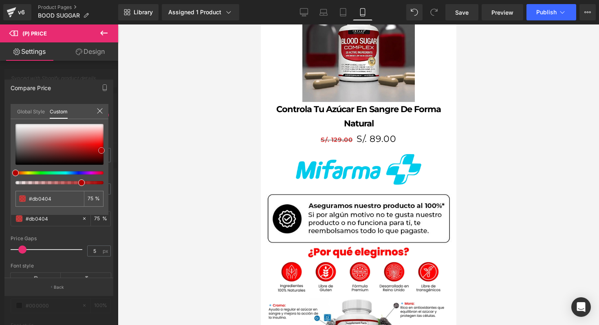
type input "#ec0303"
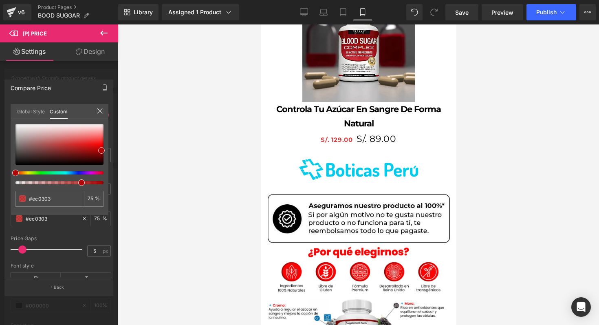
type input "#fc0202"
type input "#fc0c0c"
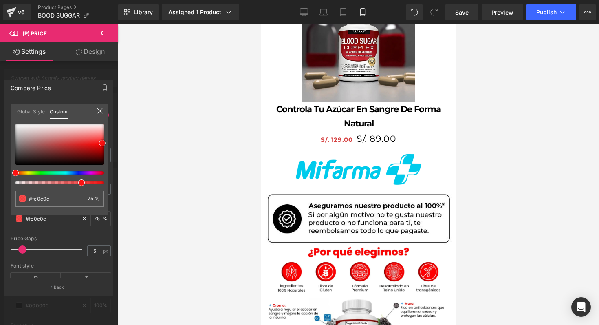
type input "#fc1111"
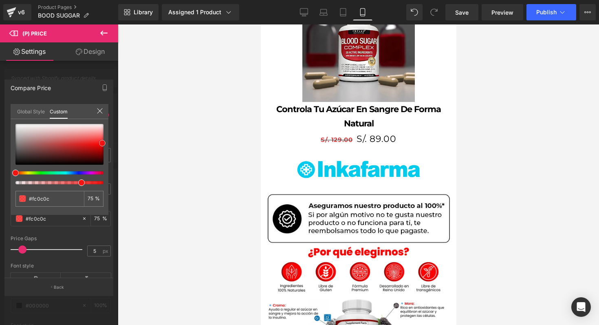
type input "#fc1111"
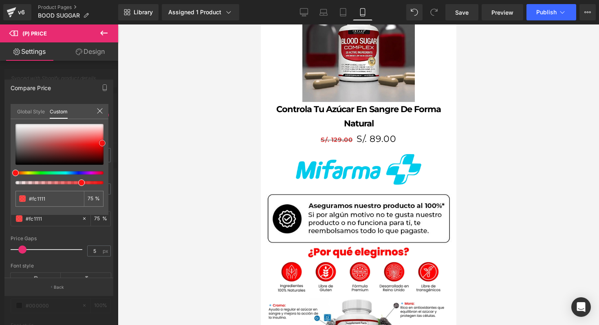
type input "#fc1616"
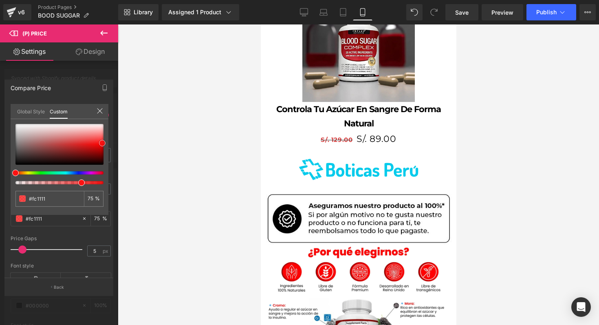
type input "#fc1616"
type input "#fc1111"
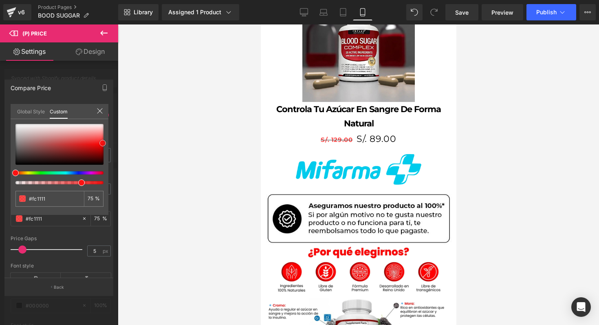
type input "#fc0c0c"
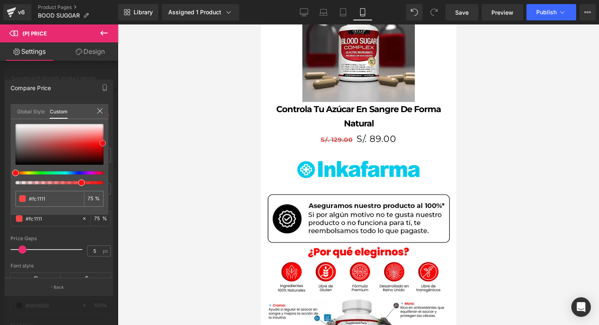
type input "#fc0c0c"
type input "#fc0707"
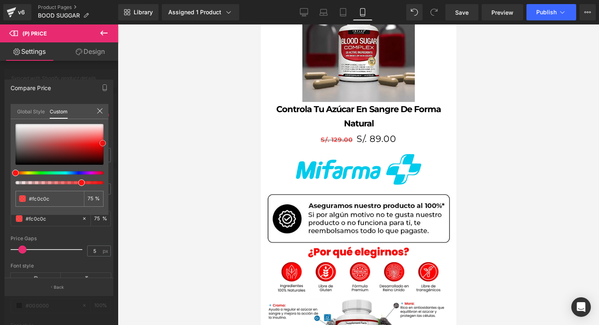
type input "#fc0707"
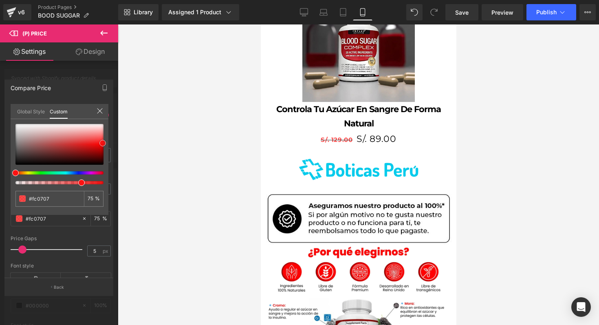
type input "#fc0202"
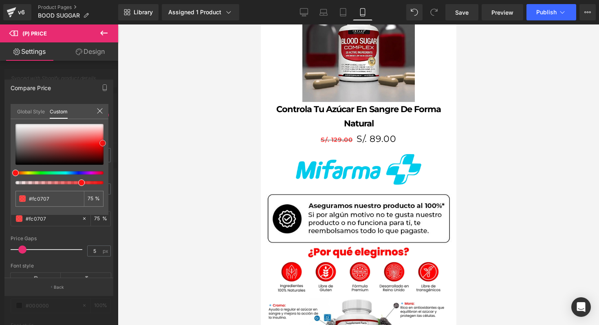
type input "#fc0202"
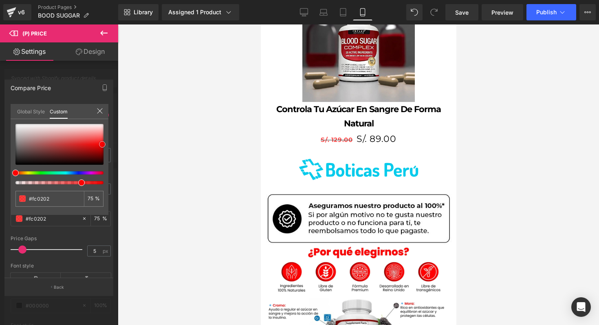
type input "#f80101"
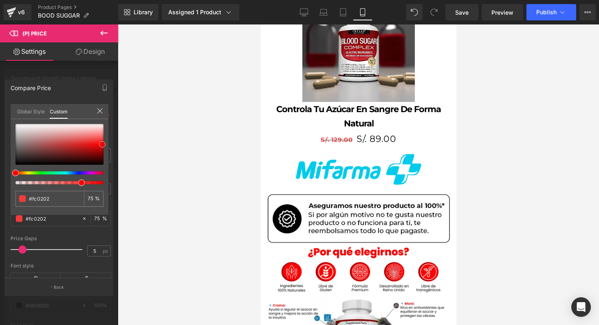
type input "#f80101"
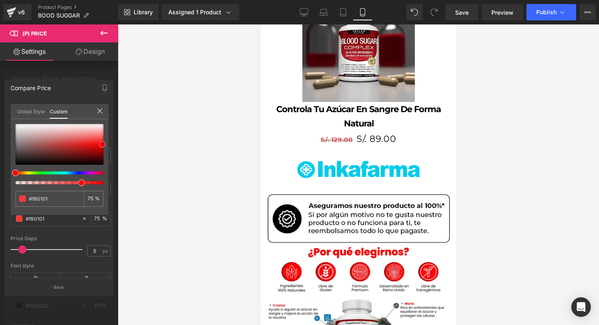
type input "#ed0202"
type input "#e20303"
type input "#db0404"
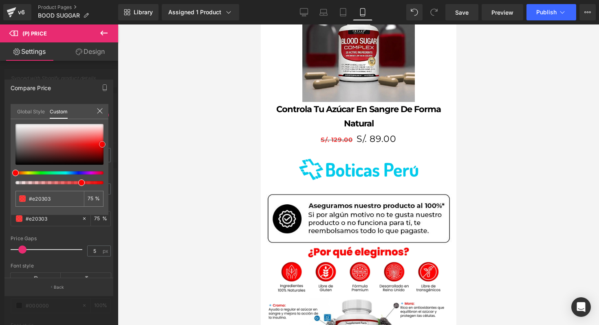
type input "#db0404"
type input "#da0505"
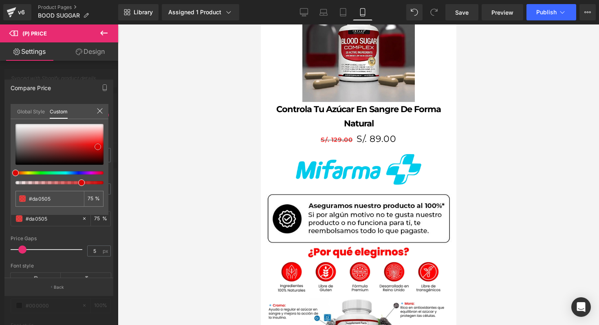
type input "#d90606"
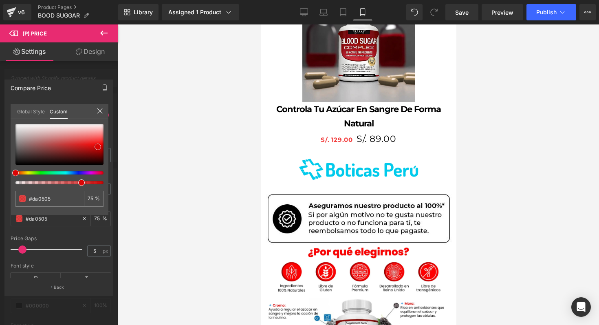
type input "#d90606"
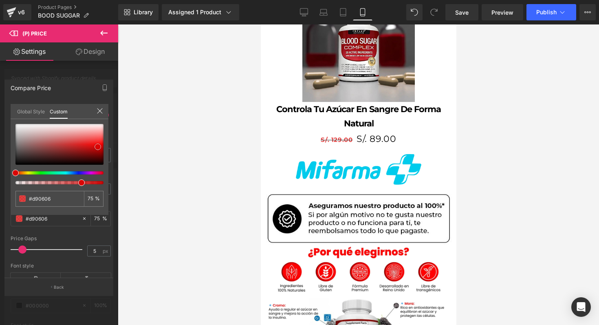
type input "#dc0909"
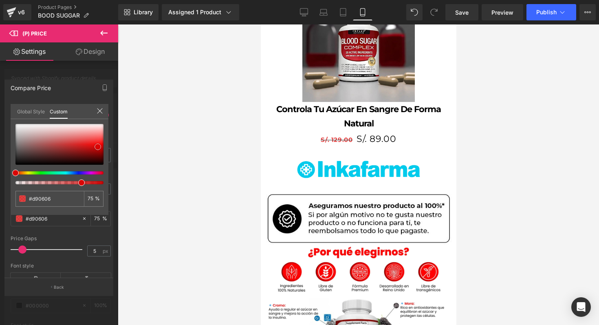
type input "#dc0909"
type input "#e10909"
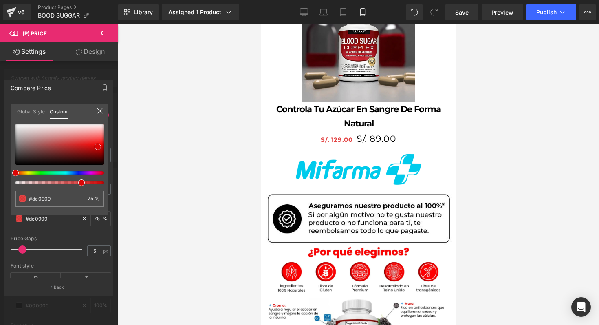
type input "#e10909"
drag, startPoint x: 86, startPoint y: 152, endPoint x: 96, endPoint y: 145, distance: 12.1
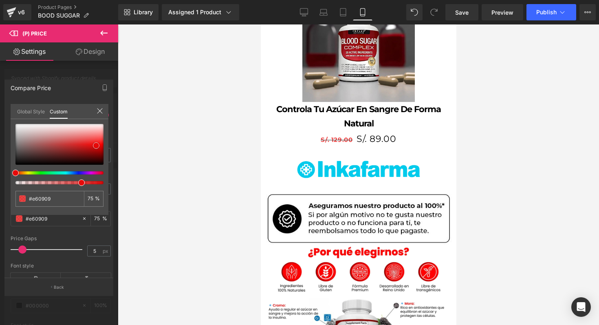
click at [96, 145] on span at bounding box center [96, 145] width 7 height 7
click at [92, 143] on div at bounding box center [59, 144] width 88 height 41
click at [90, 145] on span at bounding box center [92, 143] width 7 height 7
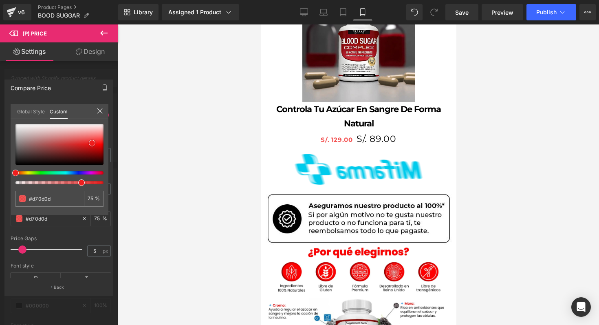
click at [93, 147] on div at bounding box center [59, 144] width 88 height 41
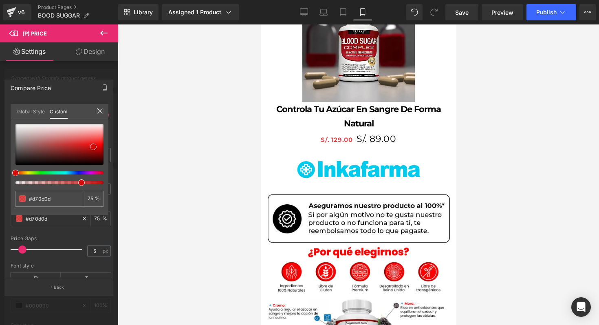
click at [95, 147] on span at bounding box center [93, 146] width 7 height 7
click at [100, 146] on div at bounding box center [59, 144] width 88 height 41
drag, startPoint x: 82, startPoint y: 183, endPoint x: 100, endPoint y: 183, distance: 17.9
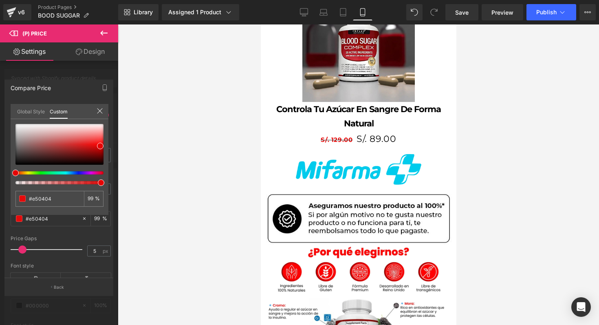
click at [100, 183] on span at bounding box center [101, 182] width 7 height 7
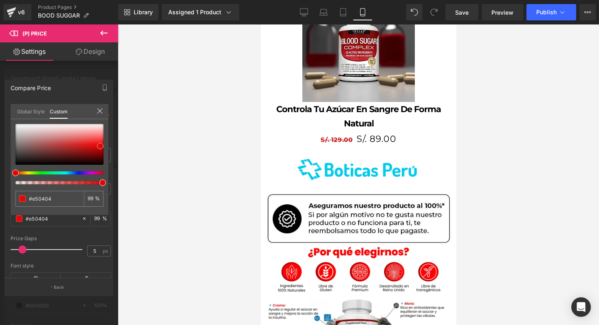
click at [103, 147] on span at bounding box center [100, 146] width 7 height 7
click at [102, 147] on span at bounding box center [100, 146] width 7 height 7
click at [45, 200] on input "#e50404" at bounding box center [50, 198] width 43 height 9
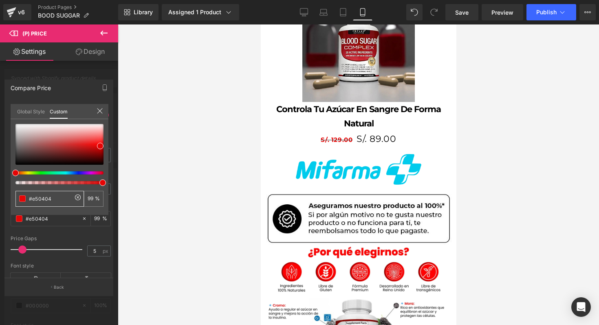
click at [45, 200] on input "#e50404" at bounding box center [50, 198] width 43 height 9
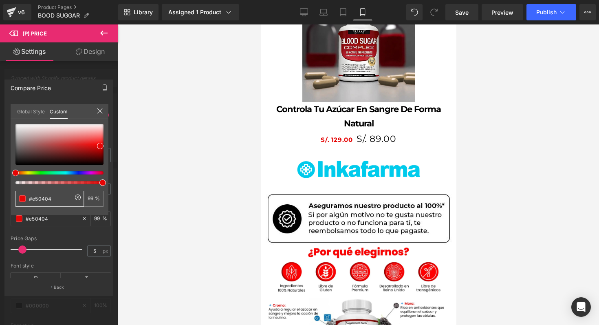
click at [45, 200] on input "#e50404" at bounding box center [50, 198] width 43 height 9
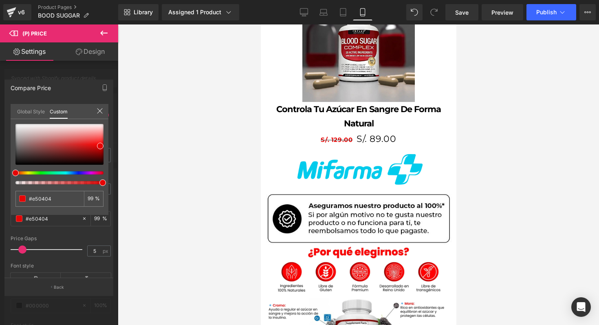
click at [101, 112] on icon at bounding box center [100, 111] width 7 height 7
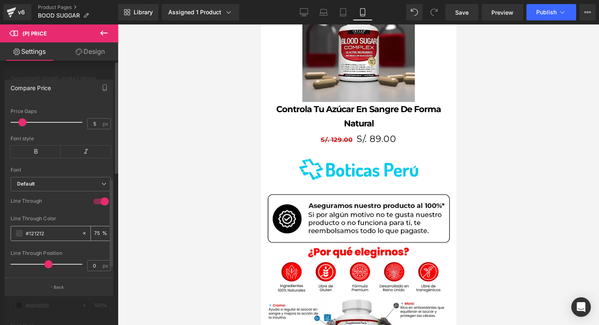
scroll to position [153, 0]
click at [44, 234] on input "#121212" at bounding box center [52, 232] width 52 height 9
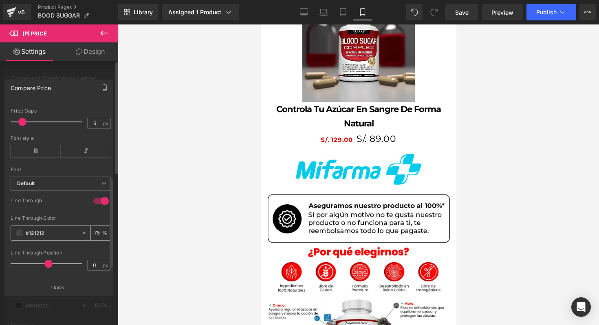
click at [44, 234] on input "#121212" at bounding box center [52, 232] width 52 height 9
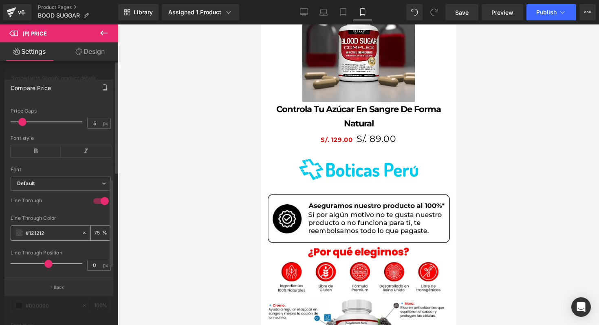
paste input "e50404"
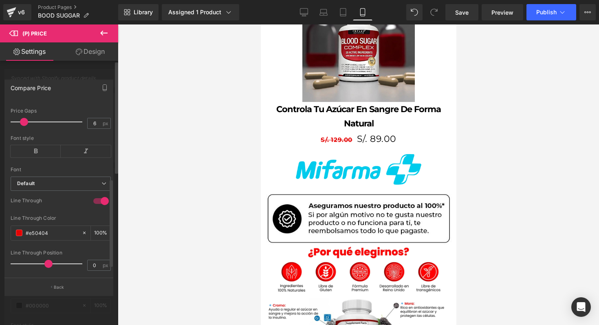
click at [24, 126] on span at bounding box center [24, 122] width 8 height 8
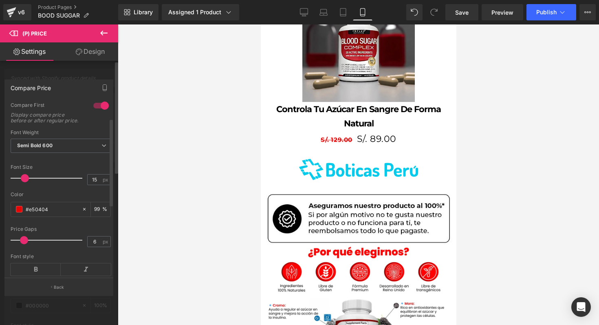
scroll to position [34, 0]
click at [27, 183] on span at bounding box center [26, 179] width 8 height 8
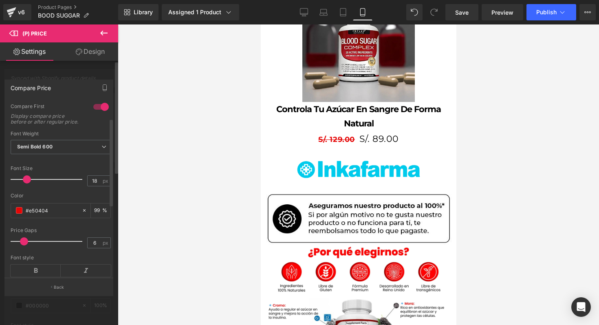
click at [26, 183] on span at bounding box center [27, 179] width 8 height 8
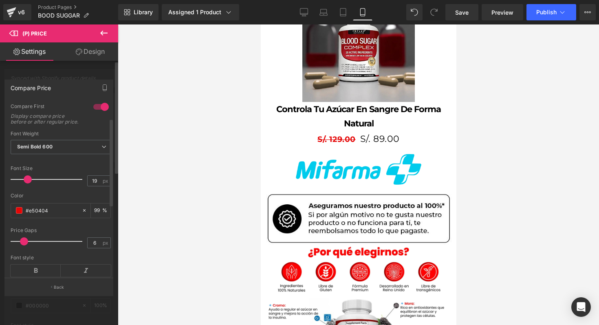
click at [26, 187] on div at bounding box center [49, 179] width 68 height 16
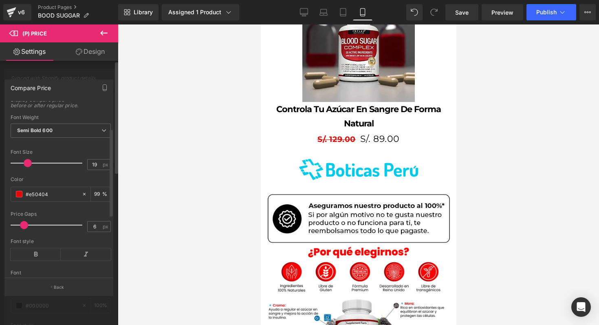
scroll to position [56, 0]
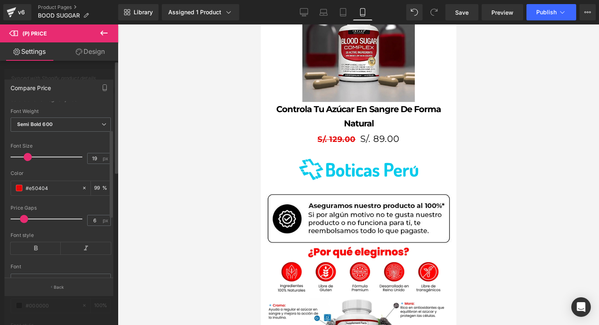
click at [24, 223] on span at bounding box center [24, 219] width 8 height 8
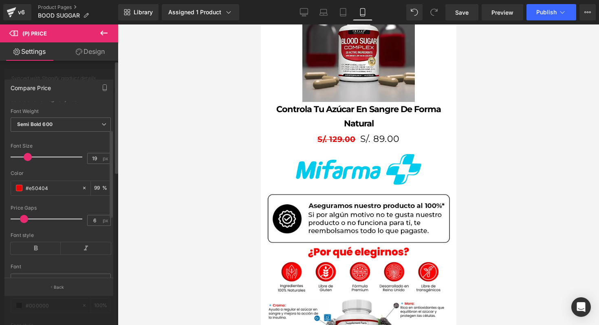
scroll to position [57, 0]
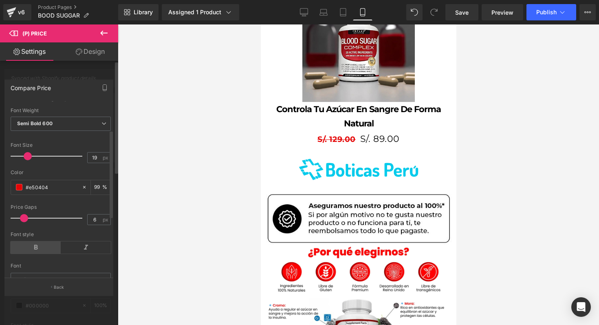
click at [46, 253] on icon at bounding box center [36, 247] width 50 height 12
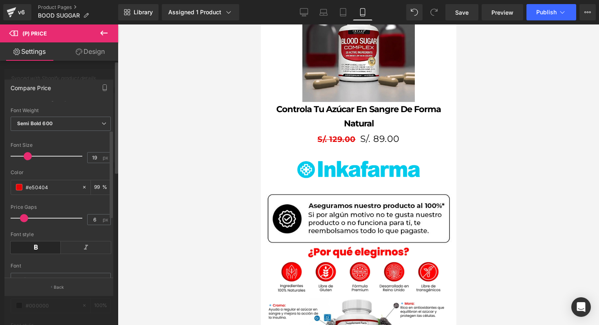
click at [46, 253] on icon at bounding box center [36, 247] width 50 height 12
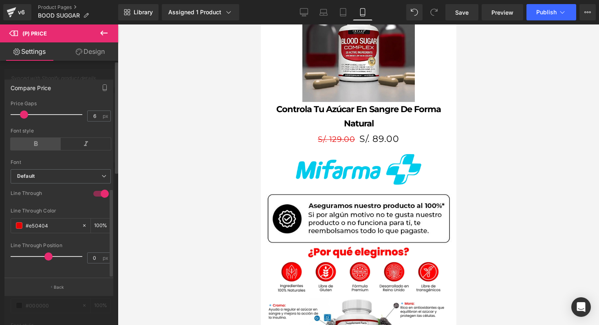
scroll to position [172, 0]
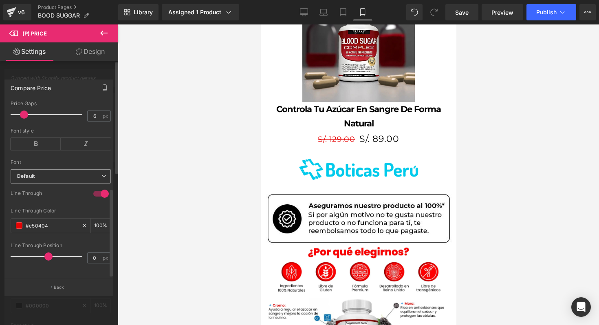
click at [79, 173] on b "Default" at bounding box center [59, 176] width 84 height 7
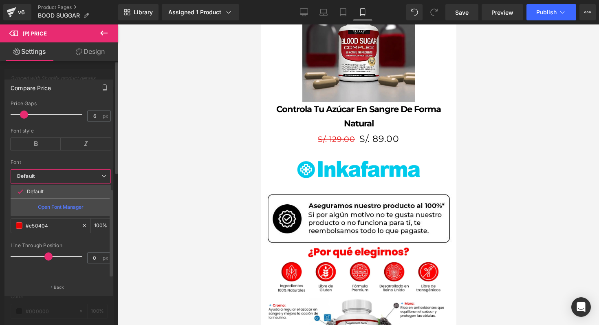
click at [79, 173] on b "Default" at bounding box center [59, 176] width 84 height 7
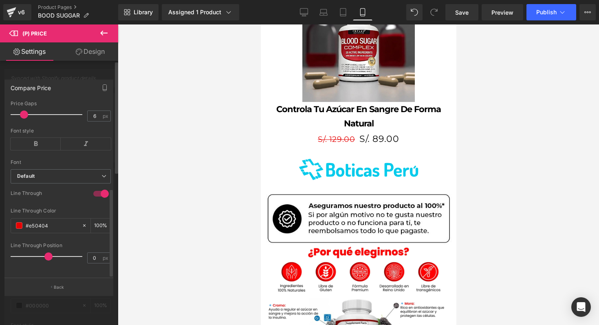
click at [99, 188] on div at bounding box center [101, 193] width 20 height 13
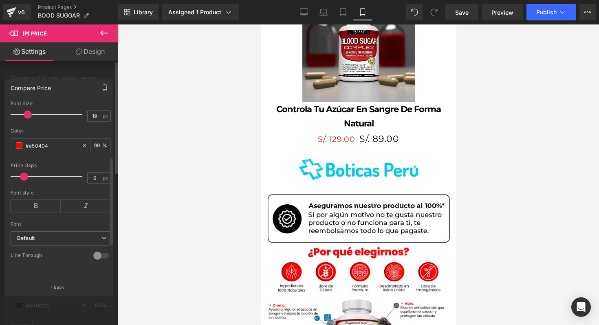
scroll to position [110, 0]
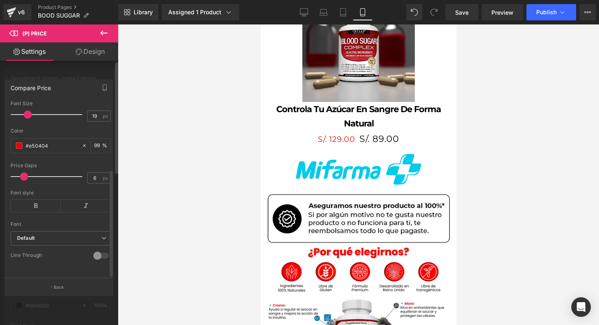
click at [99, 190] on div "Font style" at bounding box center [61, 193] width 100 height 6
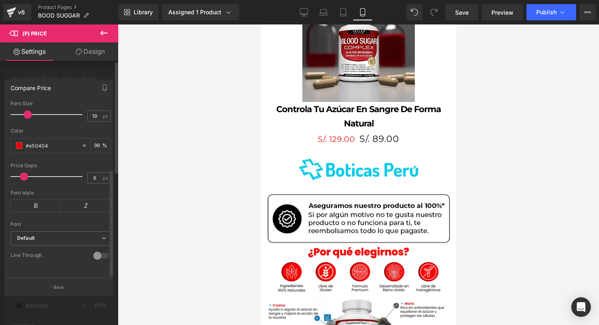
click at [97, 250] on div at bounding box center [101, 255] width 20 height 13
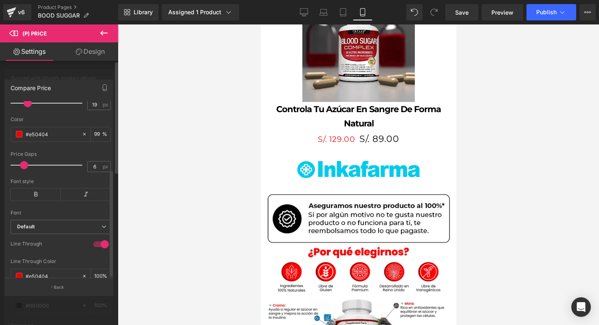
scroll to position [172, 0]
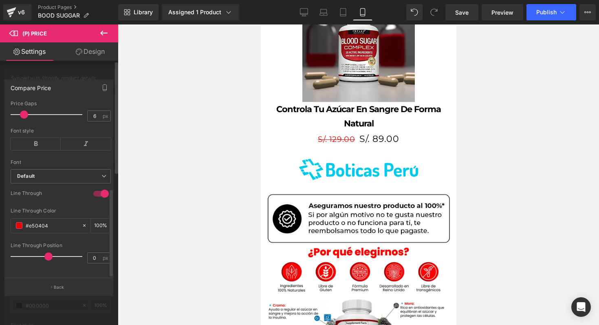
click at [49, 252] on span at bounding box center [48, 256] width 8 height 8
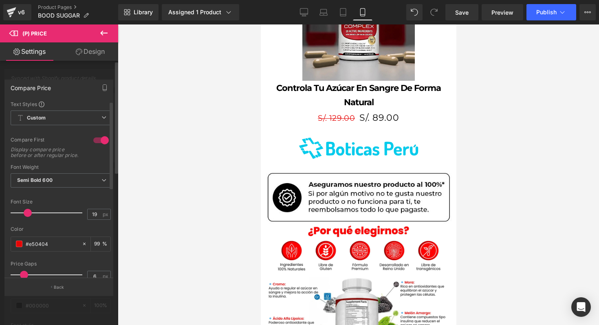
scroll to position [0, 0]
click at [96, 119] on span "Custom Setup Global Style" at bounding box center [61, 118] width 100 height 15
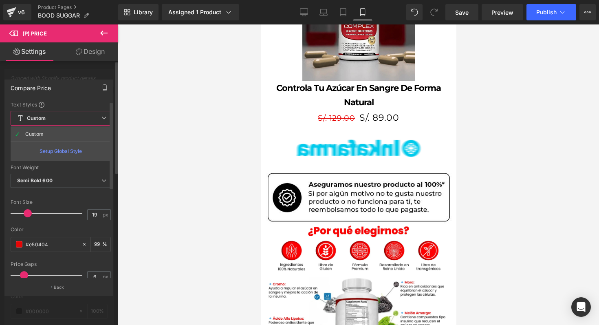
click at [96, 119] on span "Custom Setup Global Style" at bounding box center [61, 118] width 100 height 15
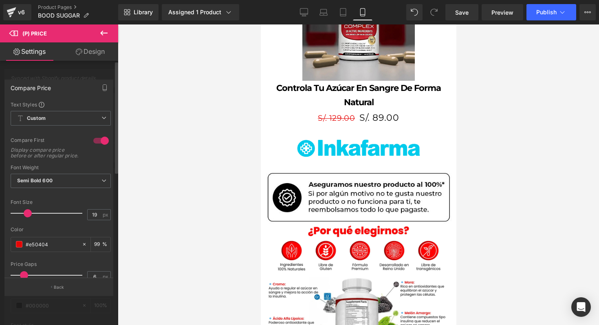
click at [37, 55] on link "Settings" at bounding box center [29, 51] width 59 height 18
click at [58, 286] on p "Back" at bounding box center [59, 287] width 11 height 6
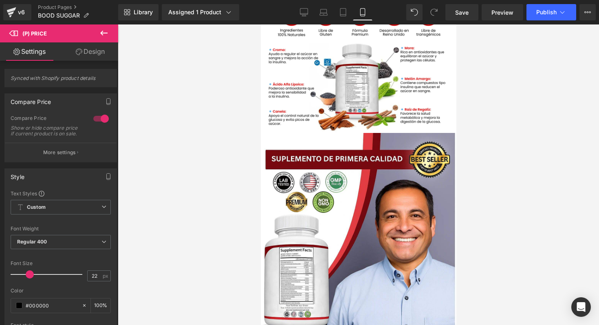
scroll to position [1086, 0]
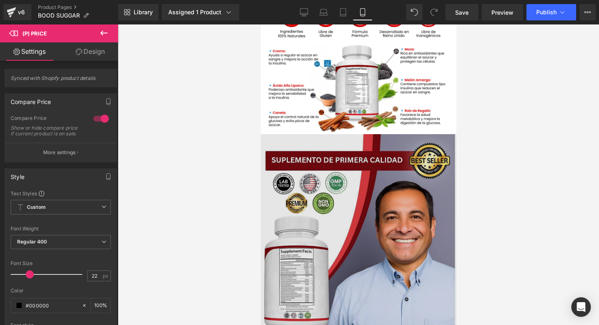
click at [366, 222] on img at bounding box center [358, 232] width 196 height 196
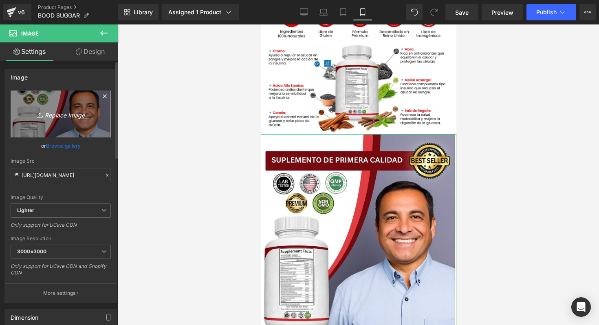
click at [72, 116] on icon "Replace Image" at bounding box center [60, 114] width 65 height 10
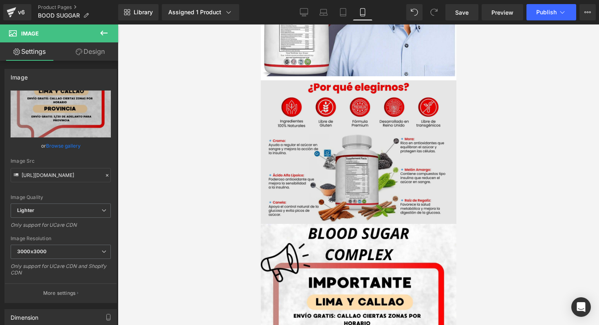
scroll to position [996, 0]
click at [352, 138] on div "Image" at bounding box center [358, 152] width 196 height 143
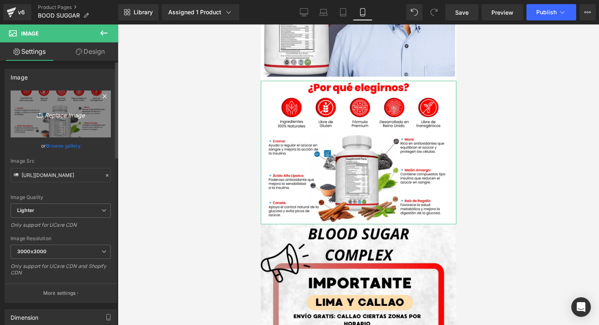
click at [41, 111] on icon at bounding box center [41, 115] width 8 height 8
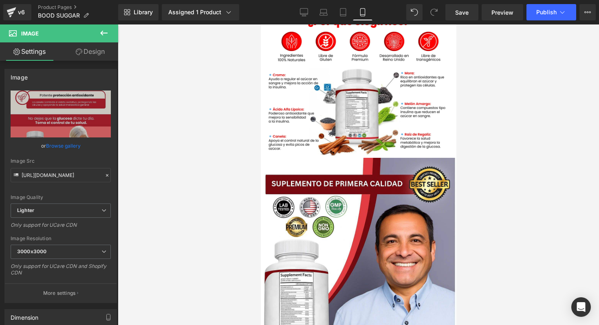
scroll to position [827, 0]
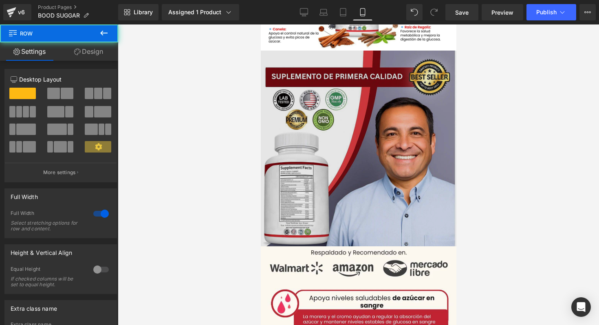
drag, startPoint x: 338, startPoint y: 231, endPoint x: 339, endPoint y: 221, distance: 9.9
click at [339, 221] on div "Image Image Image Image Row" at bounding box center [358, 28] width 196 height 436
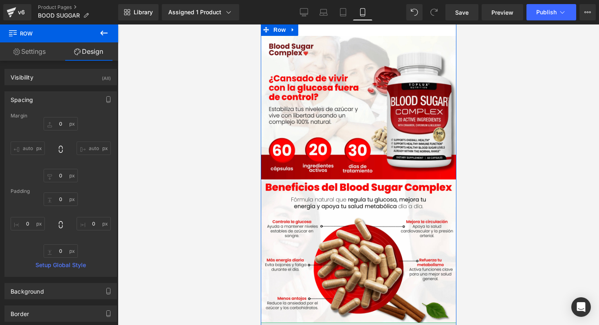
scroll to position [0, 0]
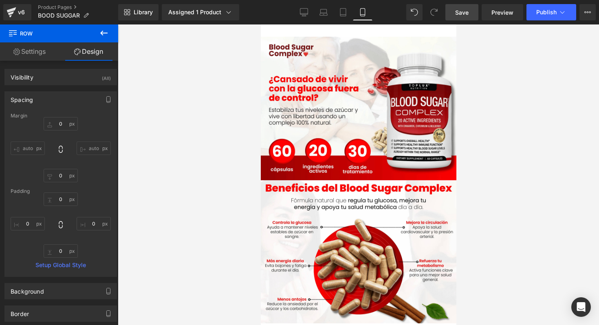
click at [458, 18] on link "Save" at bounding box center [461, 12] width 33 height 16
click at [555, 193] on div at bounding box center [358, 174] width 481 height 300
click at [103, 37] on icon at bounding box center [104, 33] width 10 height 10
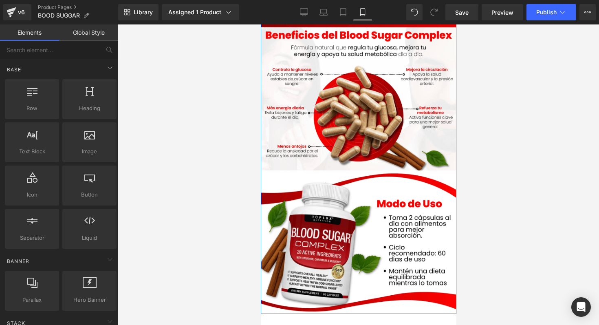
scroll to position [154, 0]
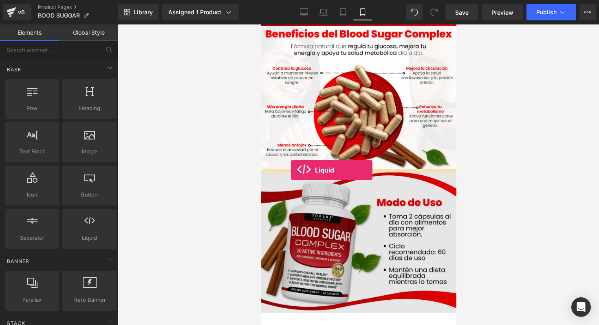
drag, startPoint x: 364, startPoint y: 252, endPoint x: 291, endPoint y: 170, distance: 109.7
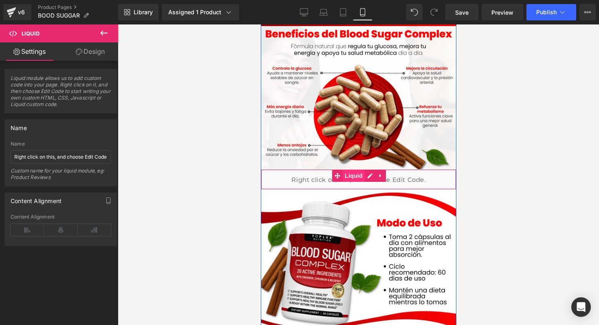
click at [351, 177] on span "Liquid" at bounding box center [353, 175] width 22 height 12
click at [393, 183] on div "Liquid" at bounding box center [358, 179] width 196 height 20
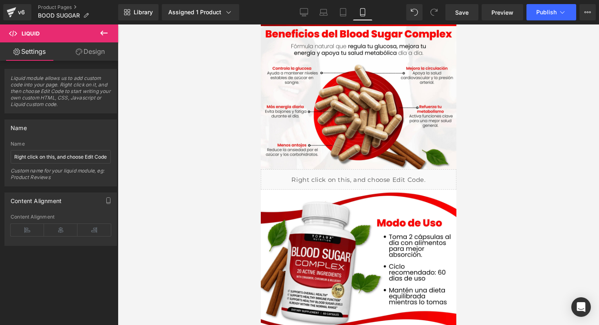
click at [110, 36] on button at bounding box center [104, 33] width 29 height 18
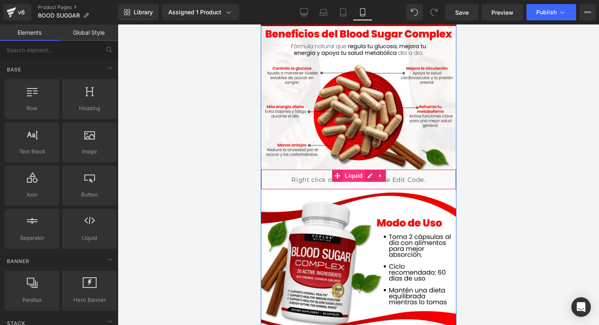
click at [350, 178] on span "Liquid" at bounding box center [353, 175] width 22 height 12
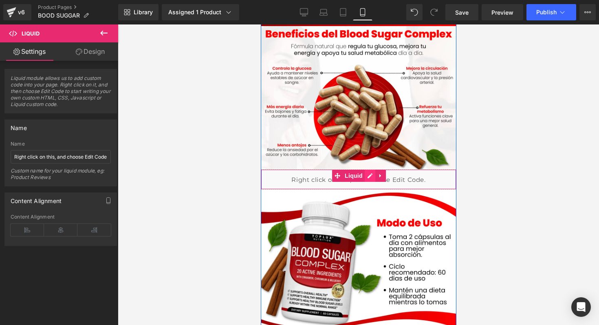
click at [362, 178] on div "Liquid" at bounding box center [358, 179] width 196 height 20
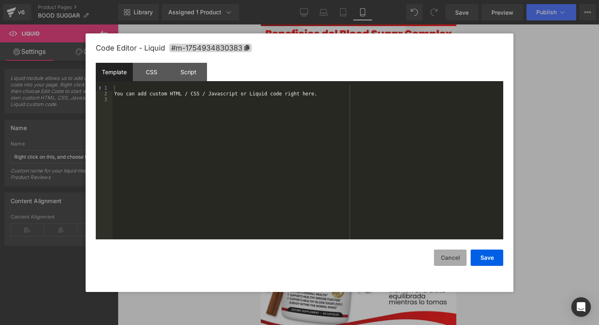
click at [458, 262] on button "Cancel" at bounding box center [450, 257] width 33 height 16
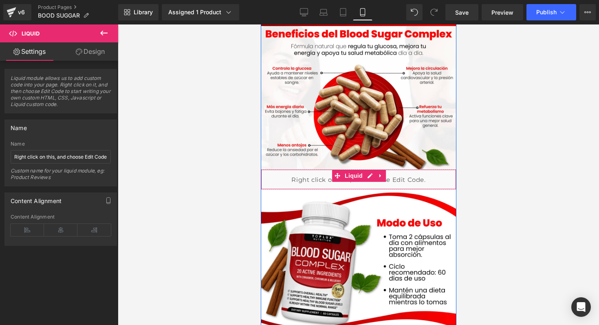
click at [313, 181] on div "Liquid" at bounding box center [358, 179] width 196 height 20
click at [378, 172] on link at bounding box center [380, 175] width 11 height 12
click at [384, 176] on icon at bounding box center [386, 176] width 6 height 6
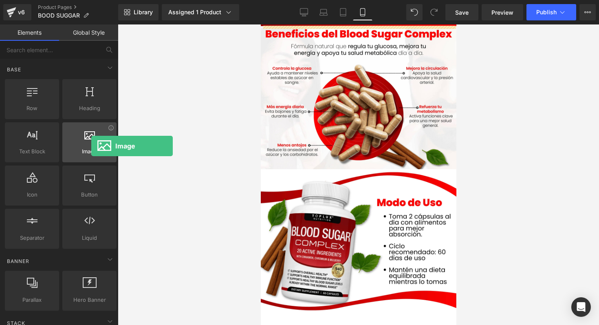
click at [92, 145] on div at bounding box center [89, 138] width 49 height 18
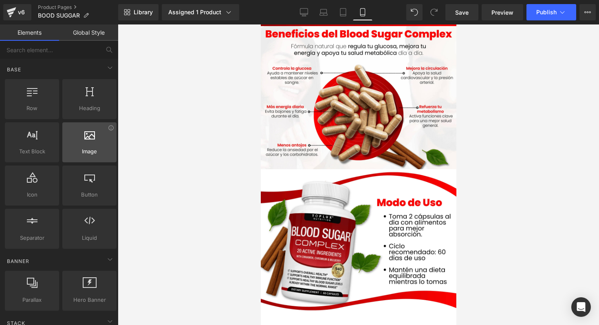
click at [92, 145] on div at bounding box center [89, 138] width 49 height 18
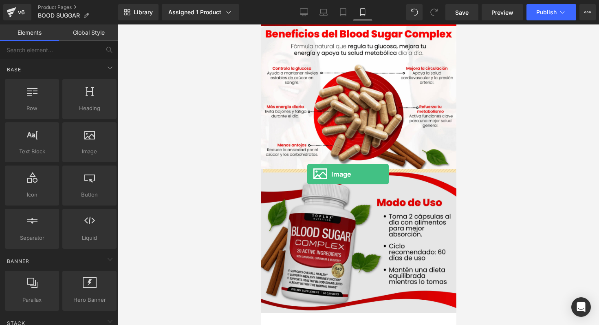
drag, startPoint x: 353, startPoint y: 169, endPoint x: 308, endPoint y: 171, distance: 44.5
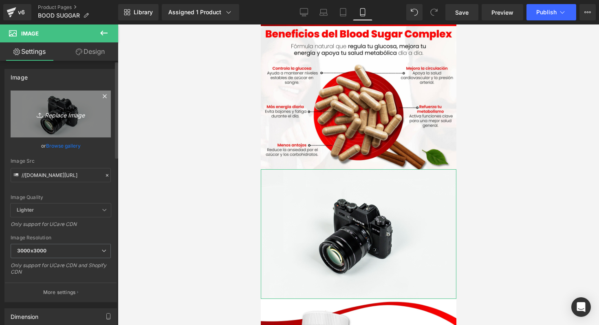
click at [68, 113] on icon "Replace Image" at bounding box center [60, 114] width 65 height 10
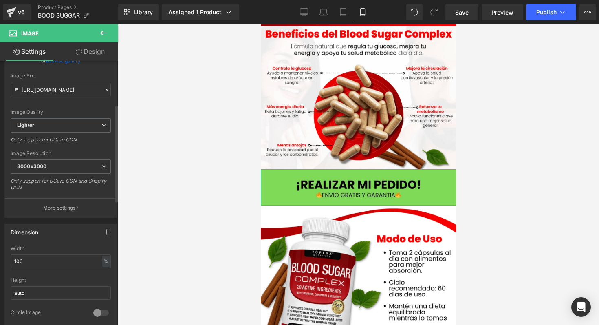
scroll to position [133, 0]
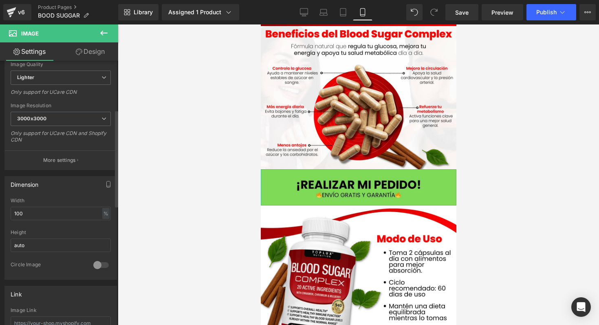
click at [95, 262] on div at bounding box center [101, 264] width 20 height 13
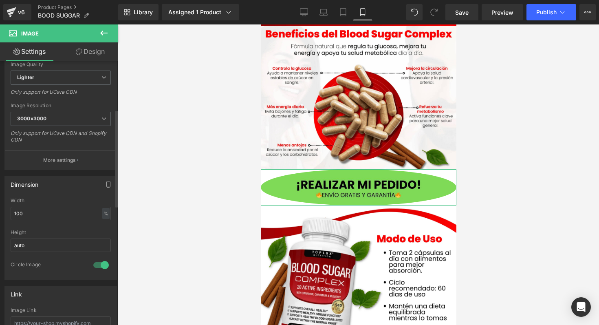
click at [95, 262] on div at bounding box center [101, 264] width 20 height 13
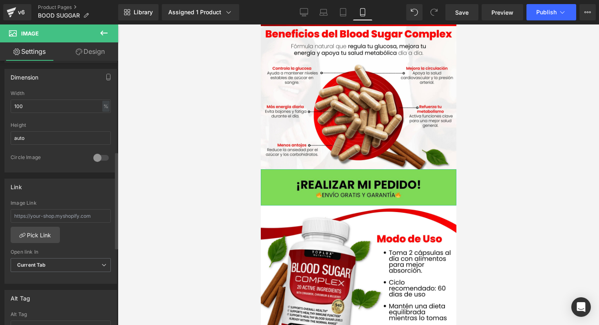
scroll to position [256, 0]
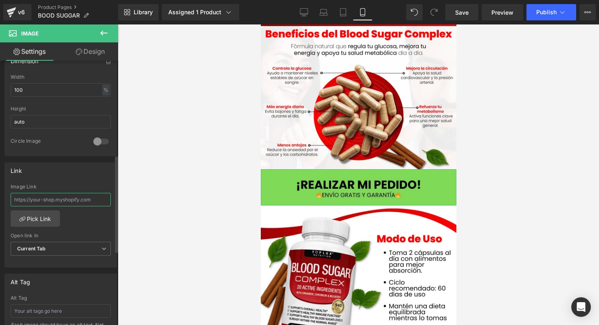
click at [65, 196] on input "text" at bounding box center [61, 199] width 100 height 13
paste input "_rsi-cod-form-is-gempage _rsi-cod-form-gempages-button-overwrite BOTON"
click at [99, 184] on div "Image Link" at bounding box center [61, 187] width 100 height 6
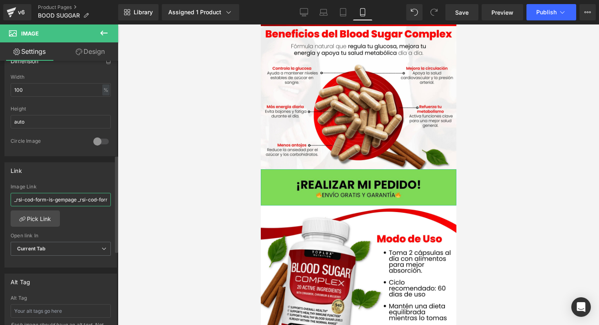
click at [89, 199] on input "_rsi-cod-form-is-gempage _rsi-cod-form-gempages-button-overwrite BOTON" at bounding box center [61, 199] width 100 height 13
click at [96, 174] on div "Link" at bounding box center [61, 170] width 112 height 15
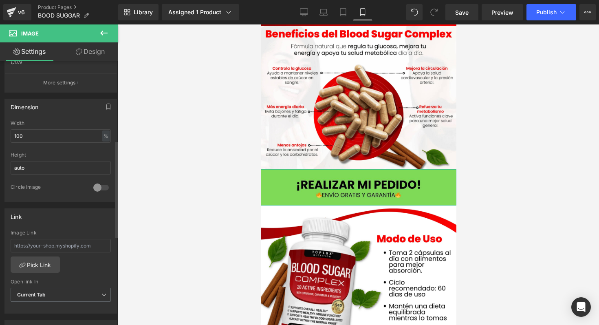
scroll to position [203, 0]
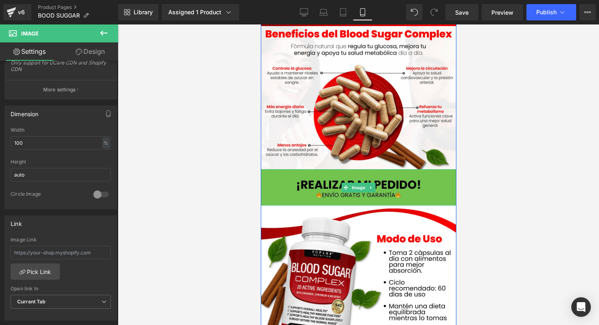
click at [319, 176] on img at bounding box center [358, 187] width 196 height 36
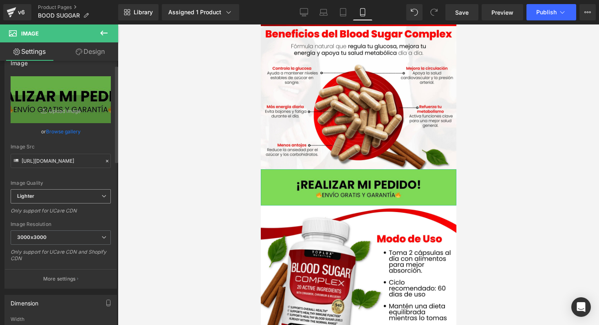
scroll to position [0, 0]
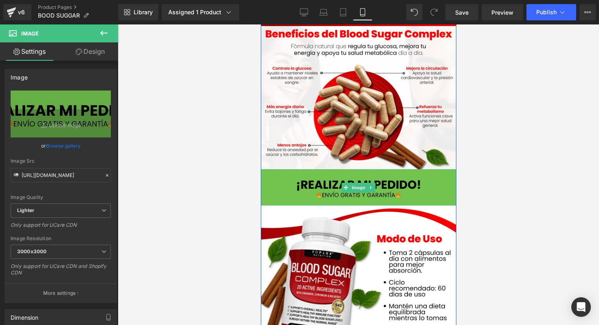
click at [368, 182] on img at bounding box center [358, 187] width 196 height 36
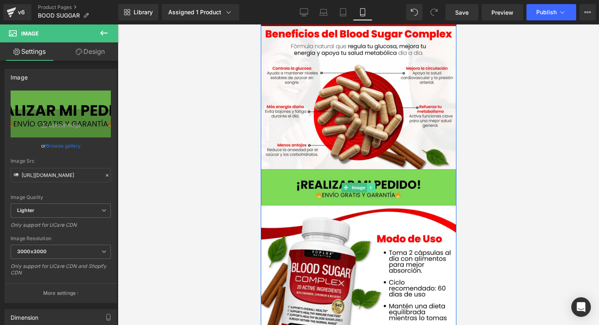
click at [367, 191] on link at bounding box center [371, 188] width 9 height 10
click at [346, 189] on span "Image" at bounding box center [345, 188] width 17 height 10
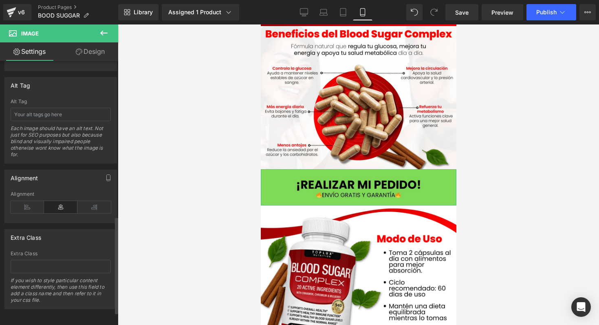
scroll to position [459, 0]
click at [77, 263] on input "text" at bounding box center [61, 265] width 100 height 13
click at [169, 245] on div at bounding box center [358, 174] width 481 height 300
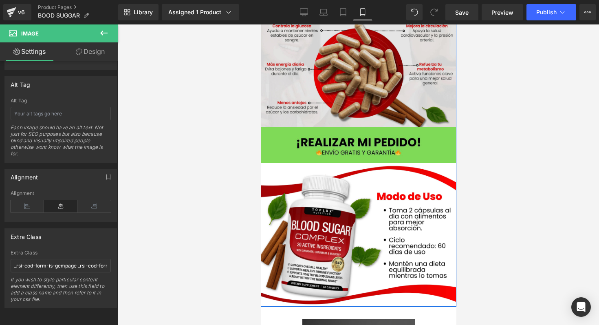
scroll to position [204, 0]
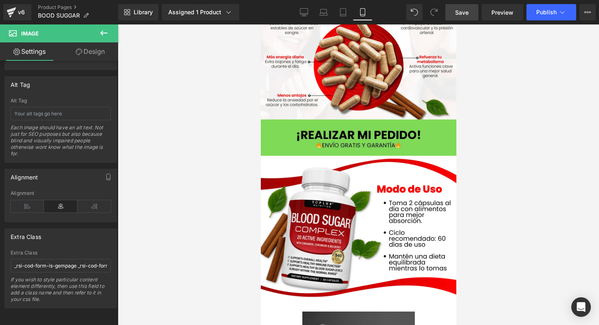
click at [465, 17] on link "Save" at bounding box center [461, 12] width 33 height 16
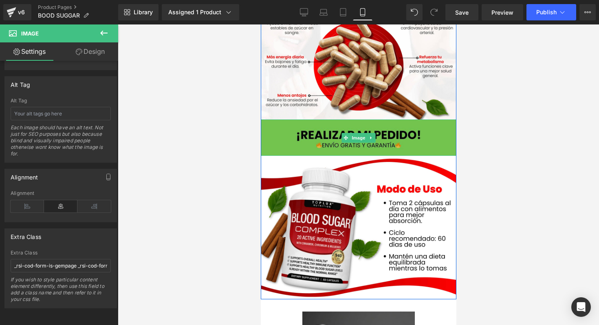
click at [304, 149] on img at bounding box center [358, 137] width 196 height 36
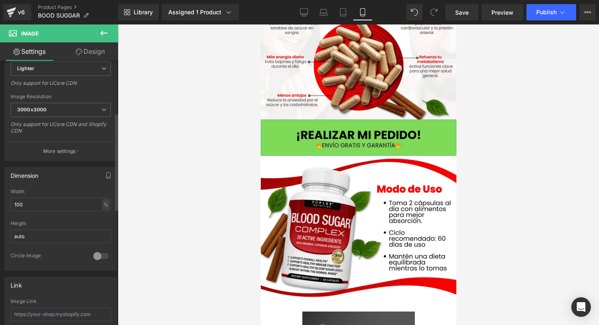
scroll to position [182, 0]
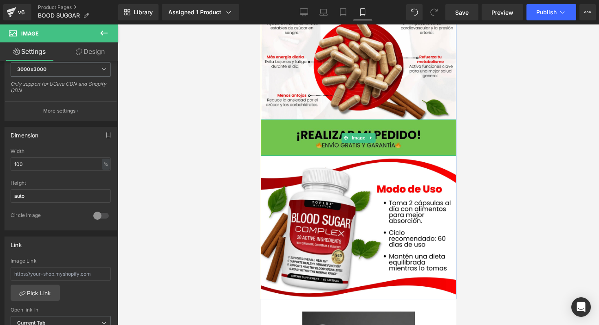
click at [284, 143] on img at bounding box center [358, 137] width 196 height 36
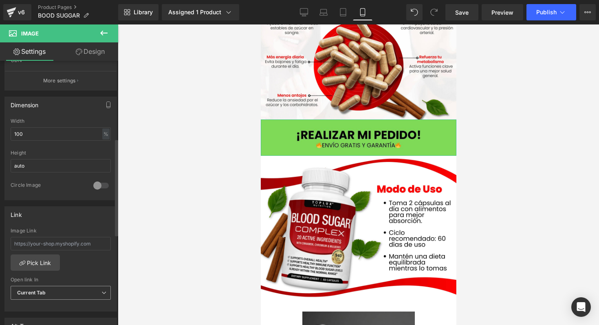
scroll to position [211, 0]
click at [98, 185] on div at bounding box center [101, 186] width 20 height 13
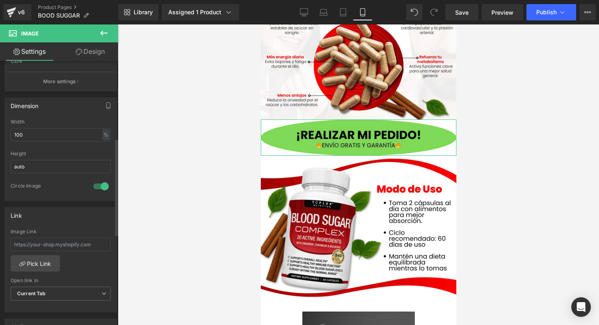
click at [98, 185] on div at bounding box center [101, 186] width 20 height 13
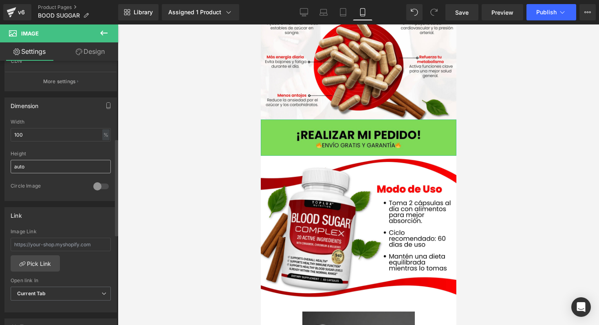
scroll to position [183, 0]
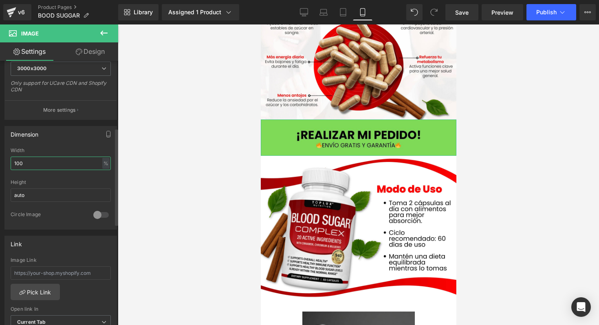
click at [86, 160] on input "100" at bounding box center [61, 162] width 100 height 13
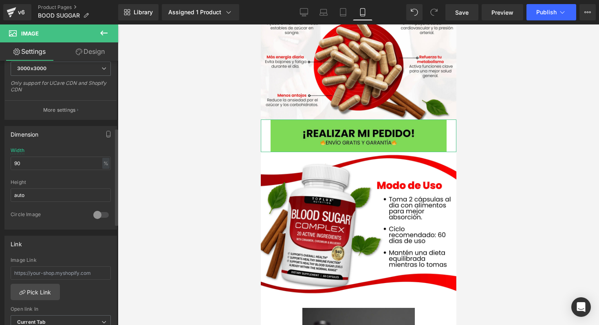
click at [64, 186] on div "Height auto" at bounding box center [61, 195] width 100 height 32
click at [62, 189] on input "auto" at bounding box center [61, 194] width 100 height 13
click at [64, 168] on input "90" at bounding box center [61, 162] width 100 height 13
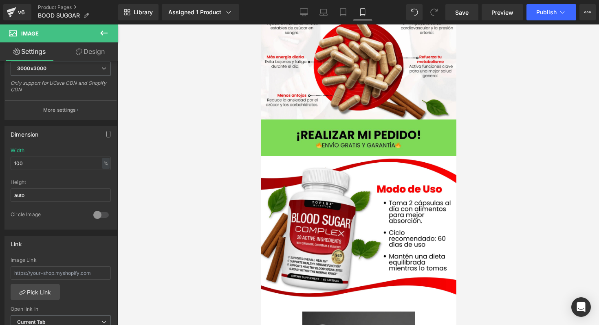
click at [174, 149] on div at bounding box center [358, 174] width 481 height 300
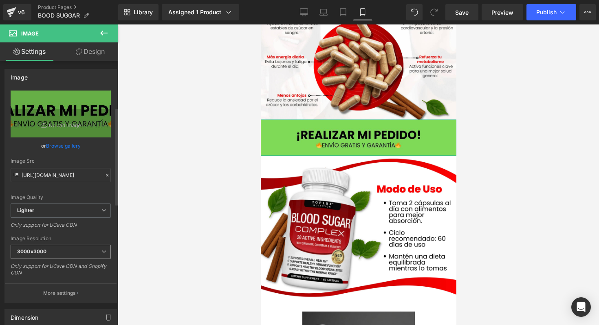
scroll to position [459, 0]
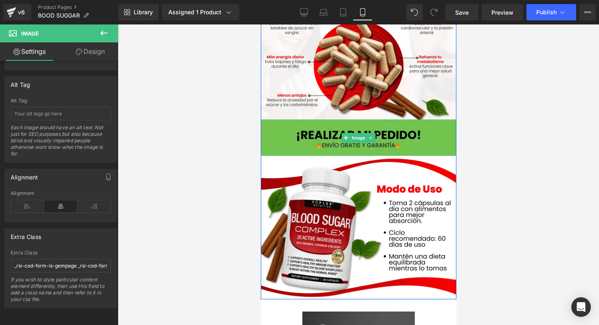
click at [321, 146] on img at bounding box center [358, 137] width 196 height 36
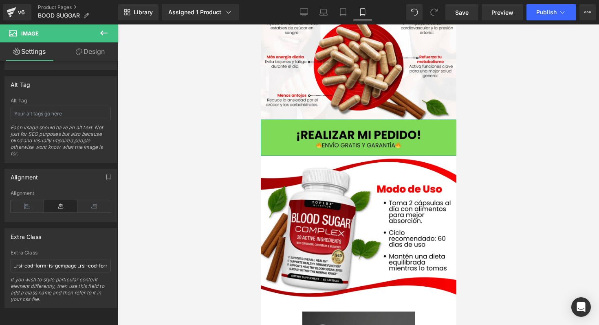
click at [77, 59] on link "Design" at bounding box center [90, 51] width 59 height 18
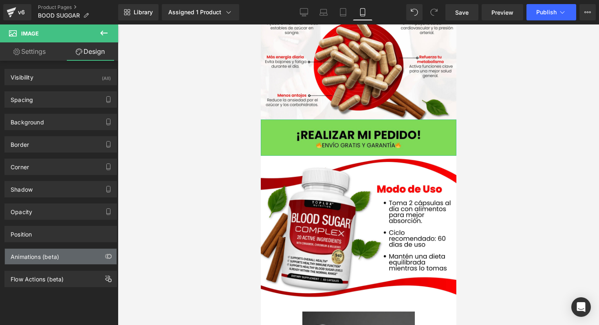
click at [64, 256] on div "Animations (beta)" at bounding box center [61, 256] width 112 height 15
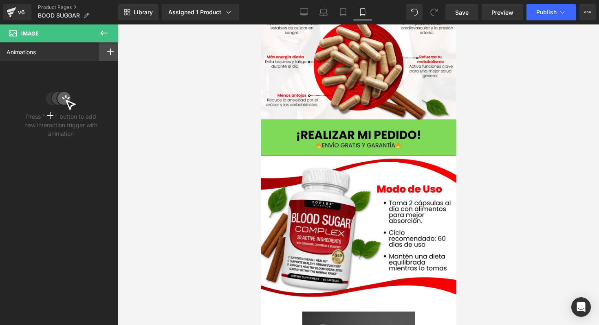
click at [102, 54] on div at bounding box center [110, 51] width 23 height 19
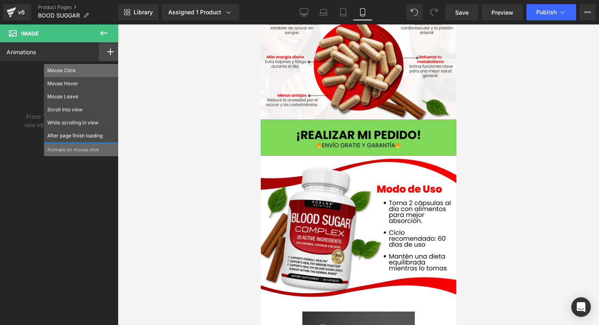
click at [85, 71] on p "Mouse Click" at bounding box center [81, 70] width 68 height 7
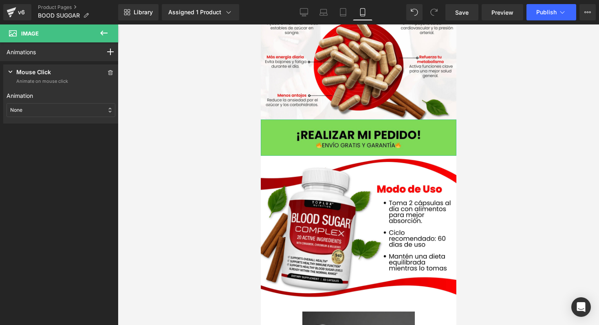
click at [71, 110] on div "None" at bounding box center [61, 110] width 109 height 14
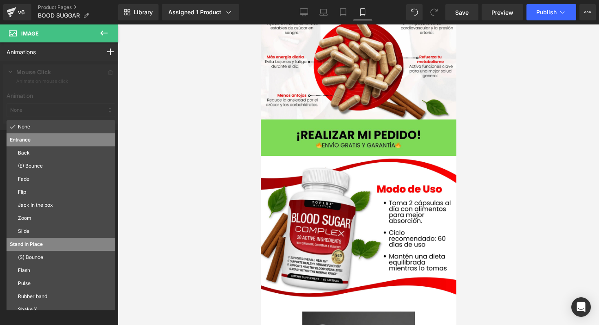
click at [442, 24] on div "Library Assigned 1 Product Product Preview Controla tu azúcar en sangre de form…" at bounding box center [358, 12] width 481 height 24
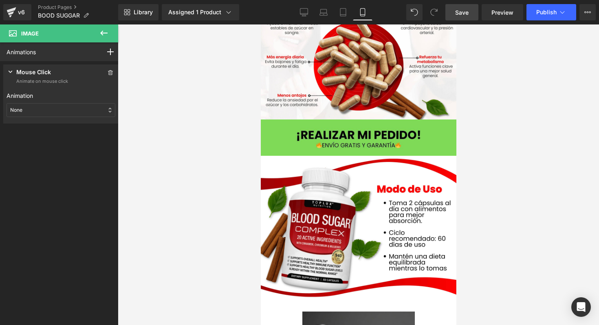
click at [458, 17] on link "Save" at bounding box center [461, 12] width 33 height 16
